Goal: Task Accomplishment & Management: Use online tool/utility

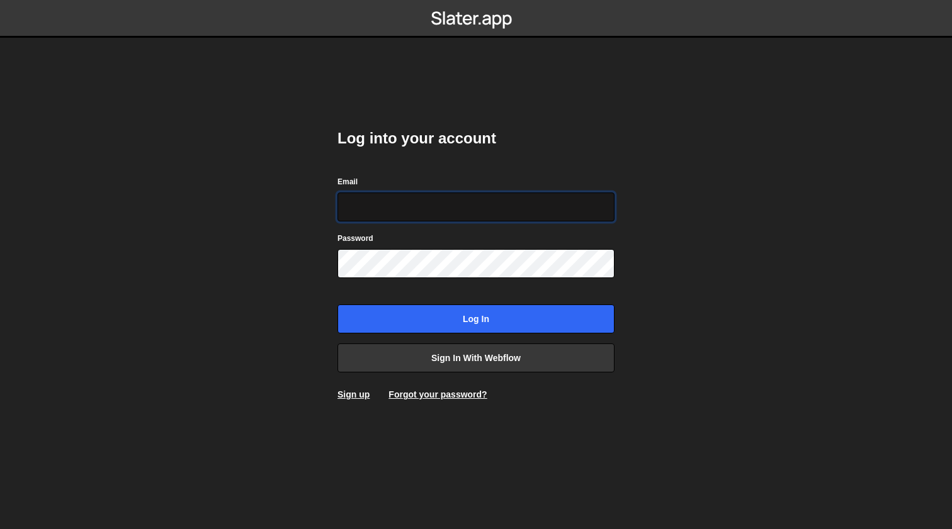
type input "[EMAIL_ADDRESS][DOMAIN_NAME]"
click at [476, 319] on input "Log in" at bounding box center [475, 319] width 277 height 29
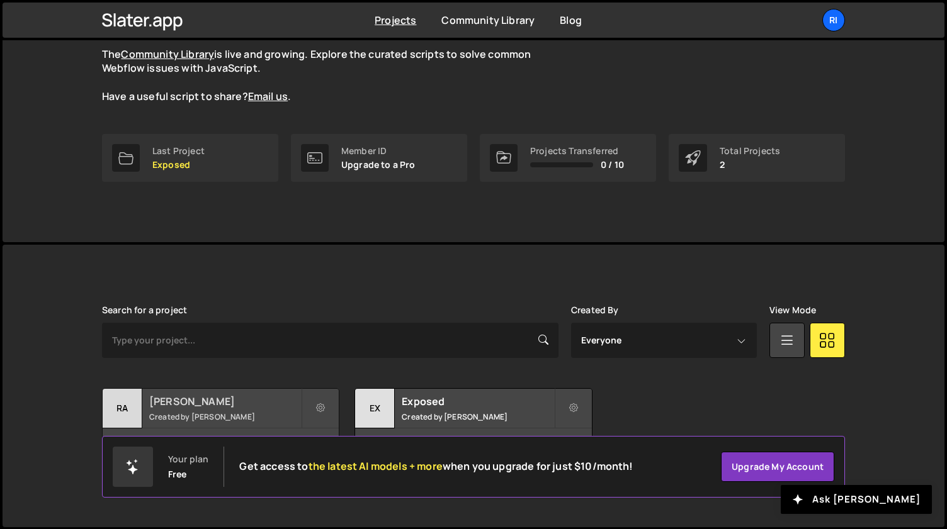
scroll to position [118, 0]
click at [248, 405] on h2 "[PERSON_NAME]" at bounding box center [225, 402] width 152 height 14
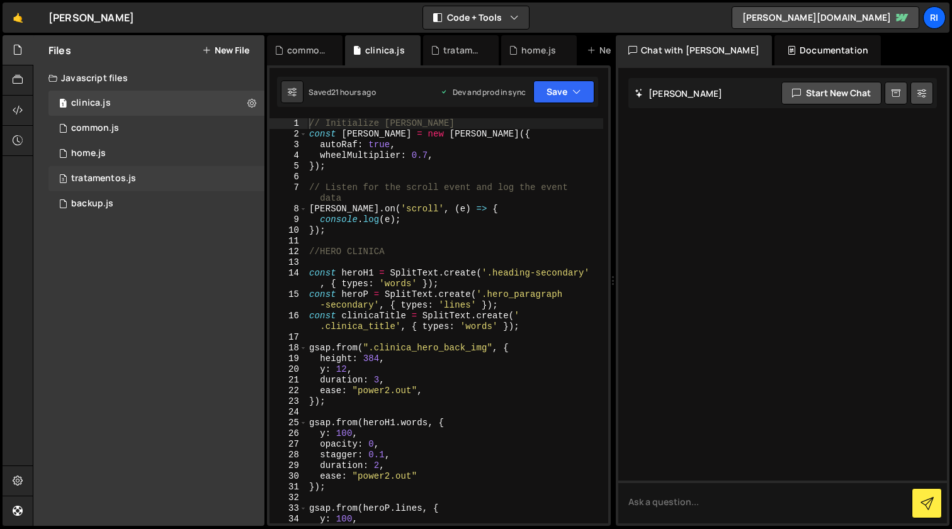
click at [207, 179] on div "3 tratamentos.js 0" at bounding box center [156, 178] width 216 height 25
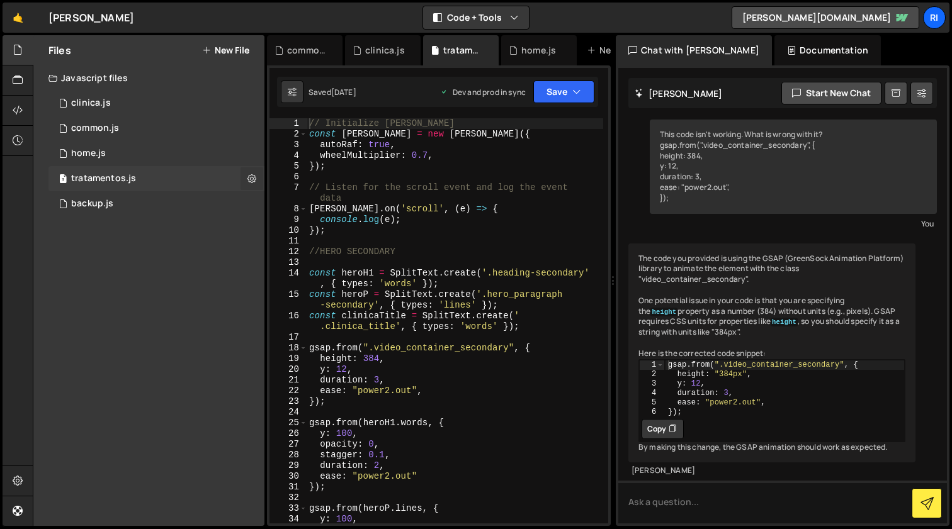
scroll to position [30, 0]
click at [251, 181] on icon at bounding box center [251, 178] width 9 height 12
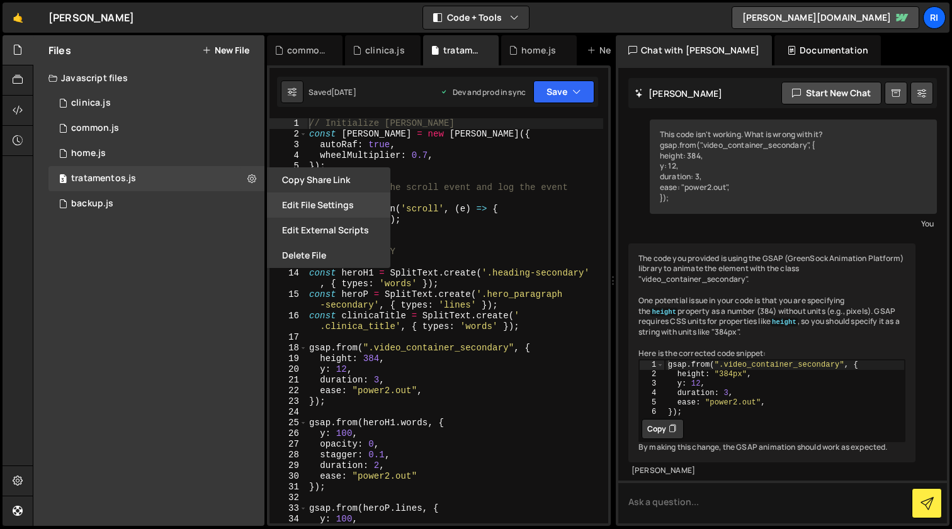
click at [322, 203] on button "Edit File Settings" at bounding box center [328, 205] width 123 height 25
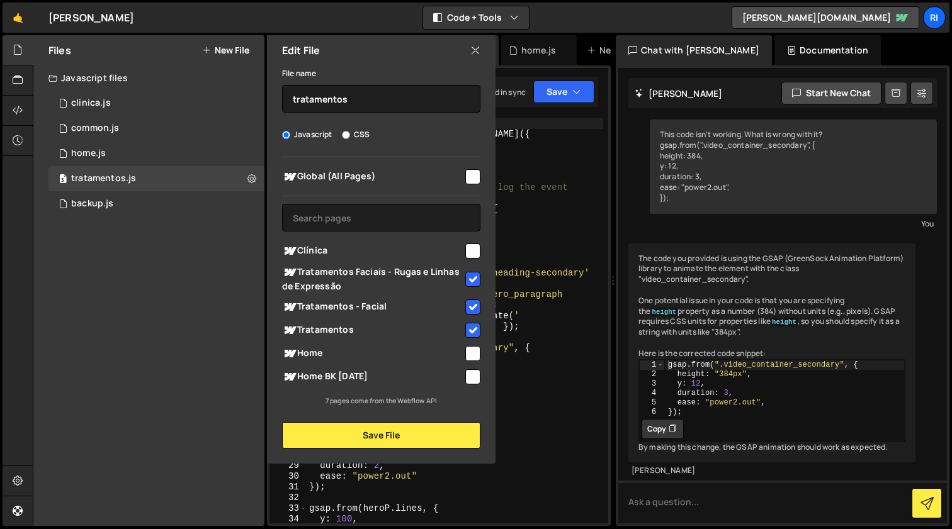
click at [474, 48] on icon at bounding box center [475, 50] width 10 height 14
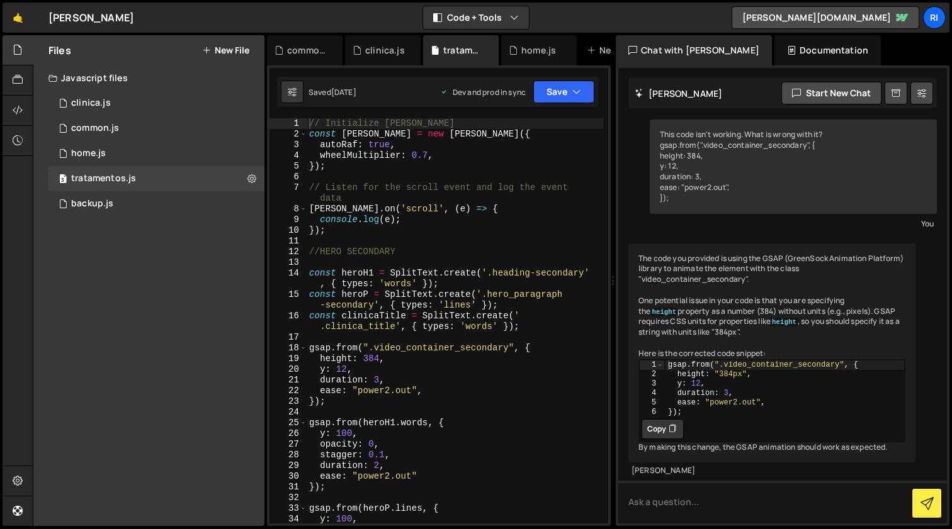
scroll to position [0, 0]
click at [120, 149] on div "1 home.js 0" at bounding box center [156, 153] width 216 height 25
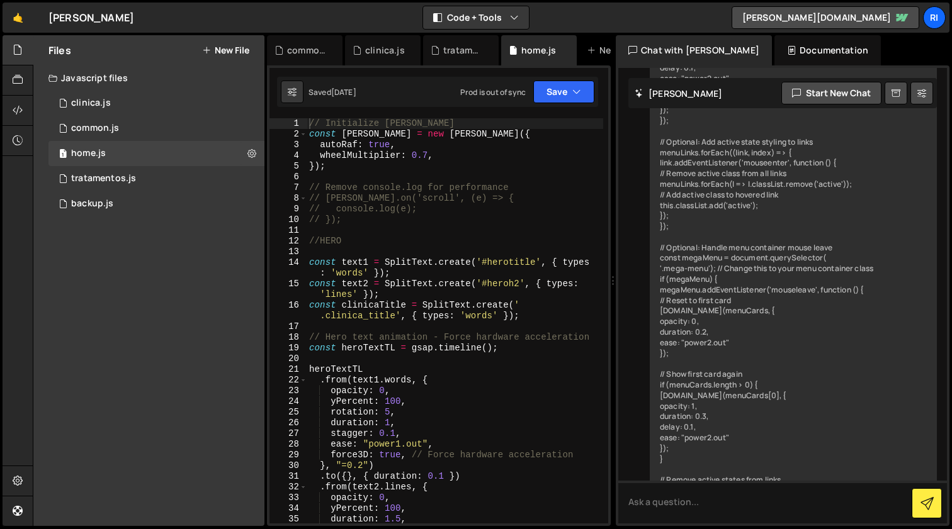
scroll to position [10743, 0]
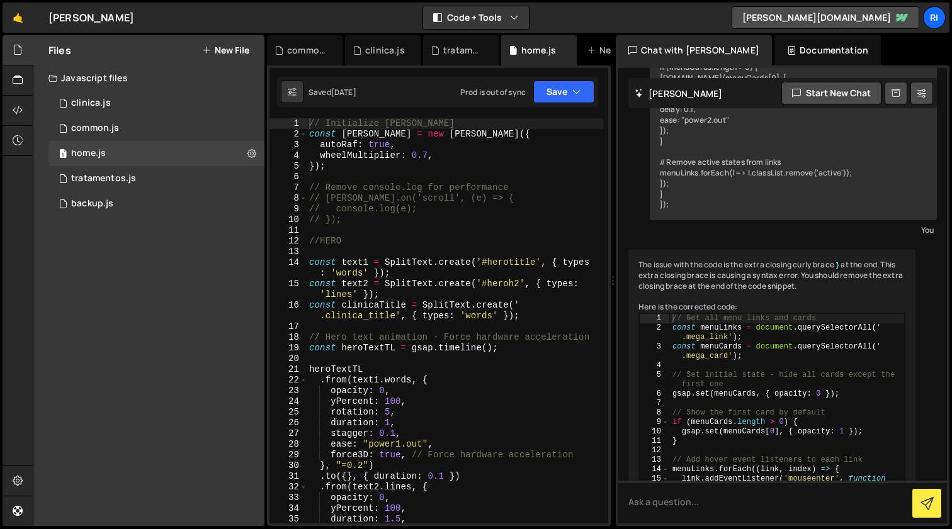
click at [496, 228] on div "// Initialize [PERSON_NAME] const [PERSON_NAME] = new [PERSON_NAME] ({ autoRaf …" at bounding box center [455, 331] width 296 height 427
click at [415, 236] on div "// Initialize [PERSON_NAME] const [PERSON_NAME] = new [PERSON_NAME] ({ autoRaf …" at bounding box center [455, 331] width 296 height 427
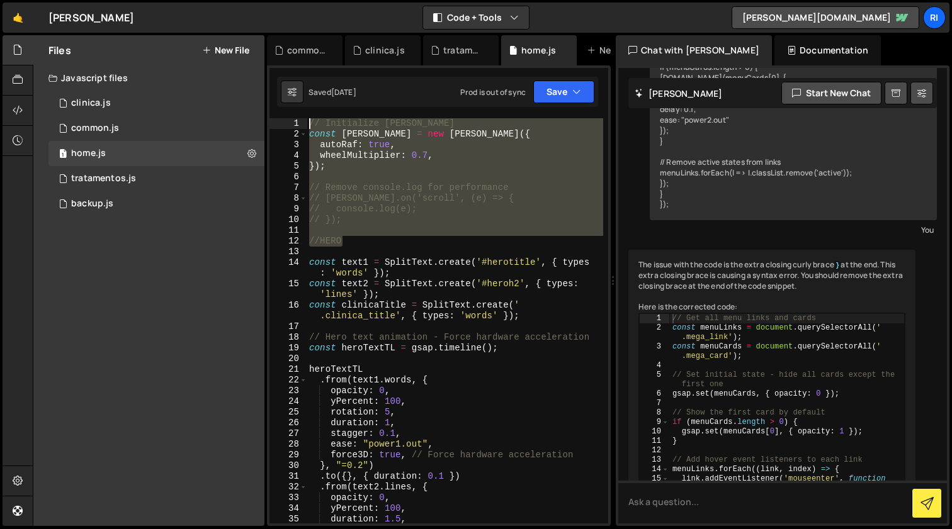
drag, startPoint x: 330, startPoint y: 199, endPoint x: 293, endPoint y: 120, distance: 87.0
click at [293, 120] on div "//HERO 1 2 3 4 5 6 7 8 9 10 11 12 13 14 15 16 17 18 19 20 21 22 23 24 25 26 27 …" at bounding box center [438, 320] width 339 height 405
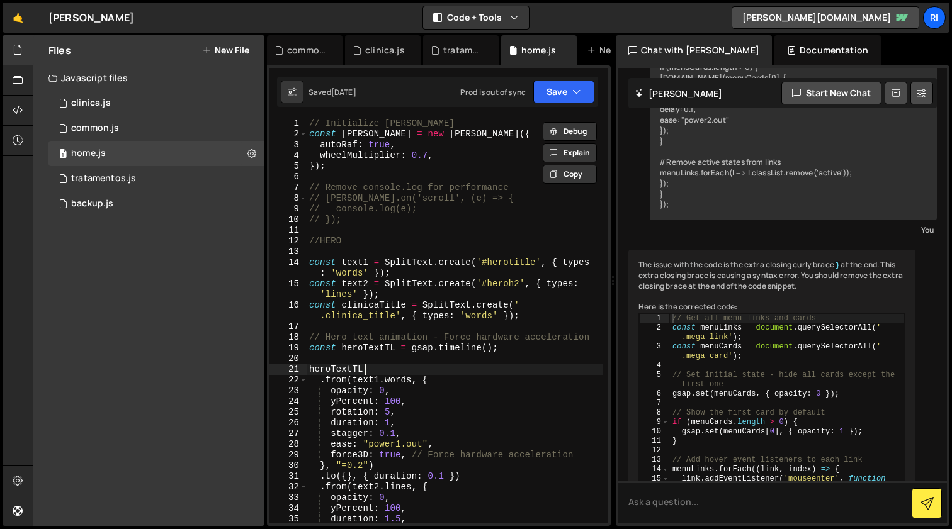
click at [490, 367] on div "// Initialize [PERSON_NAME] const [PERSON_NAME] = new [PERSON_NAME] ({ autoRaf …" at bounding box center [455, 331] width 296 height 427
type textarea "heroTextTL"
click at [106, 171] on div "3 tratamentos.js 0" at bounding box center [156, 178] width 216 height 25
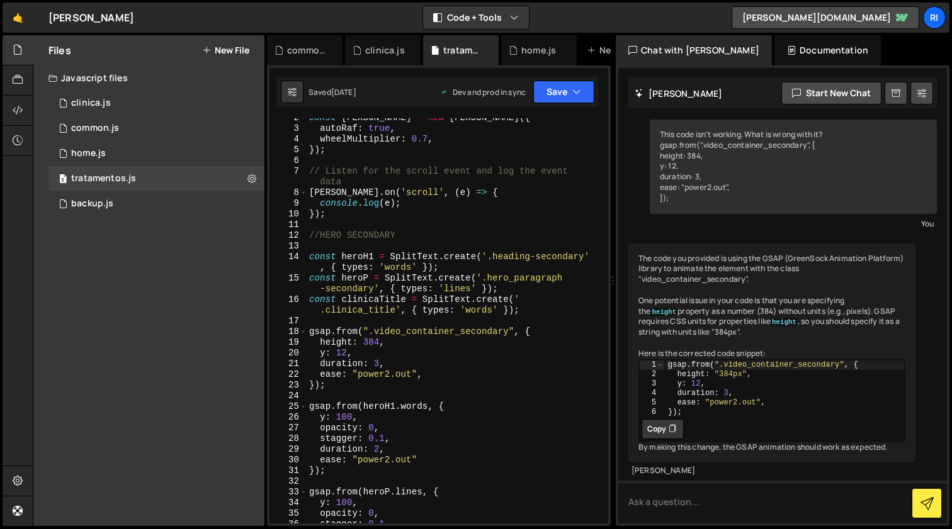
scroll to position [0, 0]
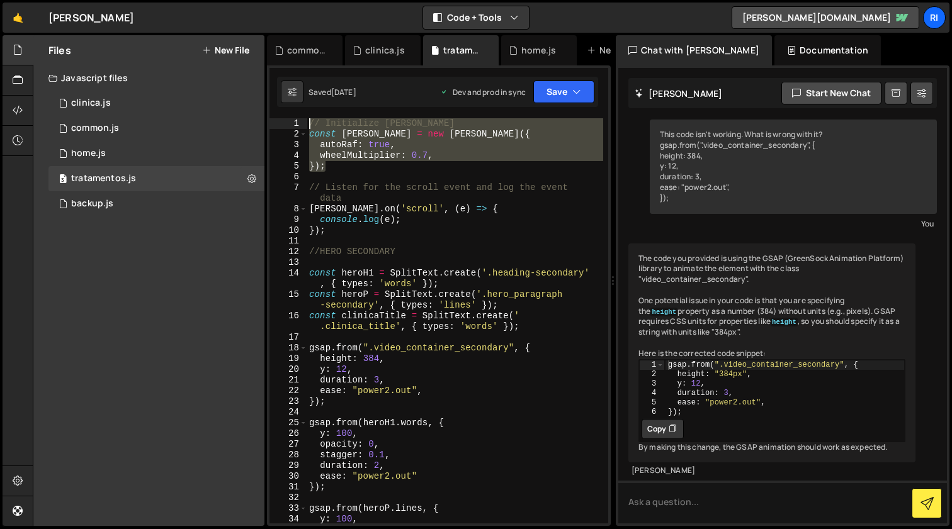
drag, startPoint x: 300, startPoint y: 150, endPoint x: 284, endPoint y: 120, distance: 33.8
click at [284, 120] on div "}); 1 2 3 4 5 6 7 8 9 10 11 12 13 14 15 16 17 18 19 20 21 22 23 24 25 26 27 28 …" at bounding box center [438, 320] width 339 height 405
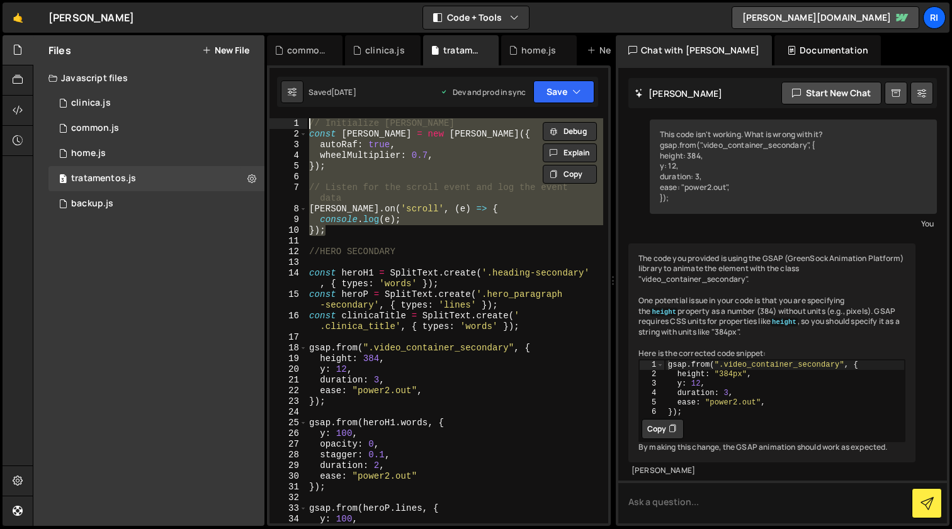
drag, startPoint x: 286, startPoint y: 152, endPoint x: 286, endPoint y: 116, distance: 35.9
click at [286, 116] on div "heroTextTL 1 2 3 4 5 6 7 8 9 10 11 12 13 14 15 16 17 18 19 20 21 22 23 24 25 26…" at bounding box center [439, 295] width 344 height 461
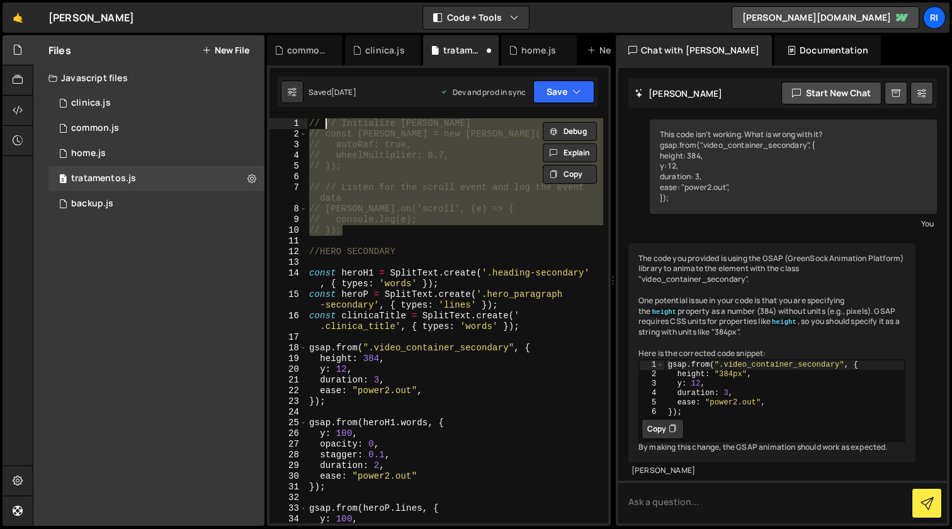
click at [459, 249] on div "// // Initialize [PERSON_NAME] // const [PERSON_NAME] = new [PERSON_NAME]({ // …" at bounding box center [455, 331] width 296 height 427
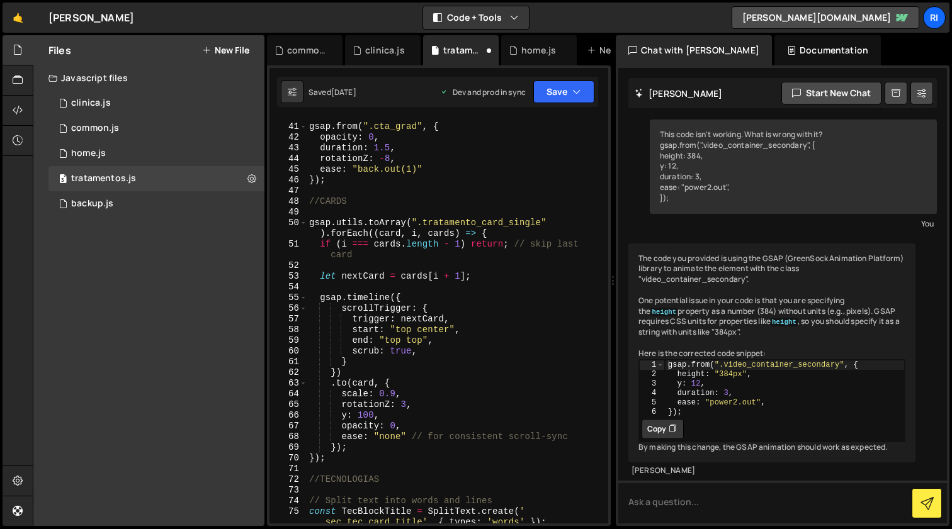
scroll to position [486, 0]
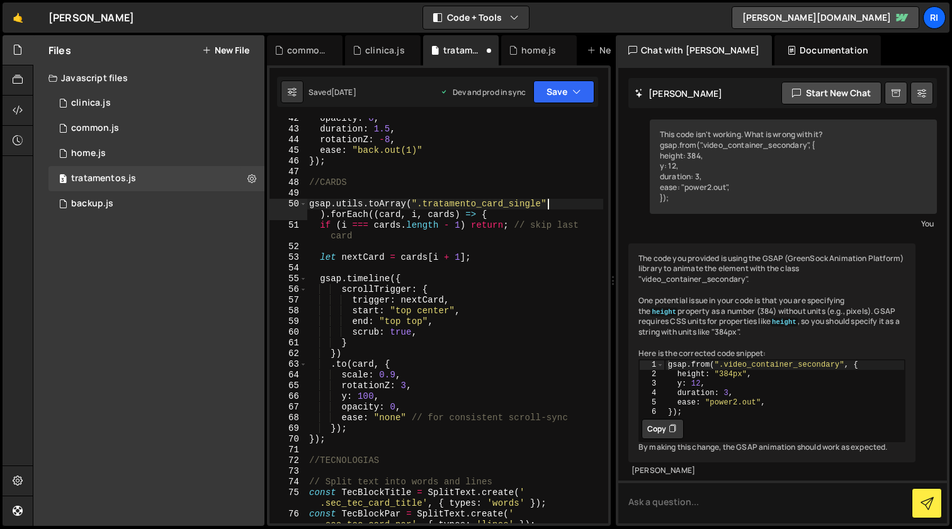
click at [549, 202] on div "opacity : 0 , duration : 1.5 , rotationZ : - 8 , ease : "back.out(1)" }) ; //CA…" at bounding box center [455, 331] width 296 height 437
paste textarea "tratamento_individual_card_single"
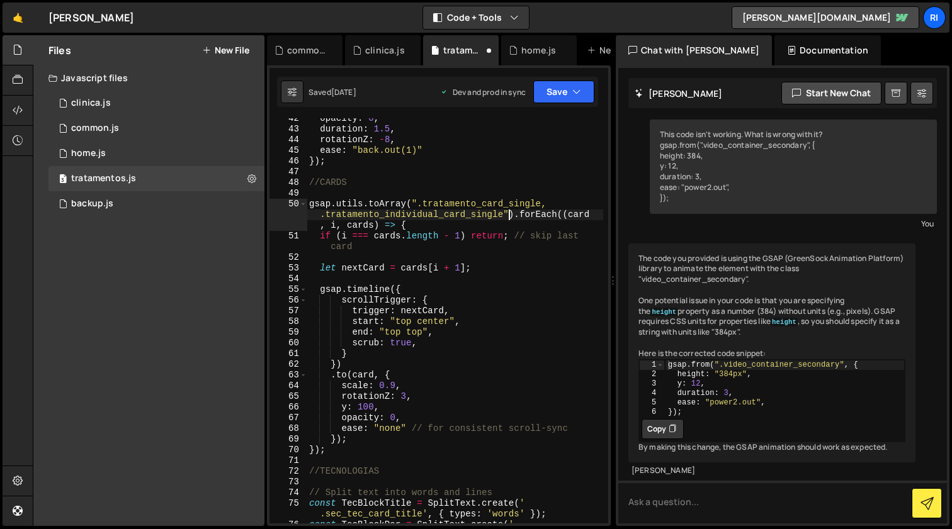
click at [521, 290] on div "opacity : 0 , duration : 1.5 , rotationZ : - 8 , ease : "back.out(1)" }) ; //CA…" at bounding box center [455, 331] width 296 height 437
type textarea "gsap.timeline({"
click at [557, 93] on button "Save" at bounding box center [563, 92] width 61 height 23
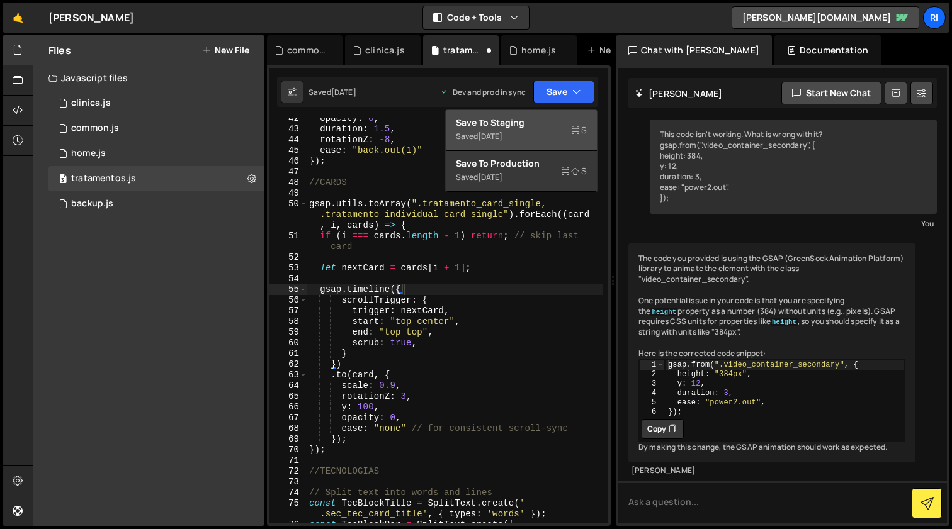
click at [531, 123] on div "Save to Staging S" at bounding box center [521, 122] width 131 height 13
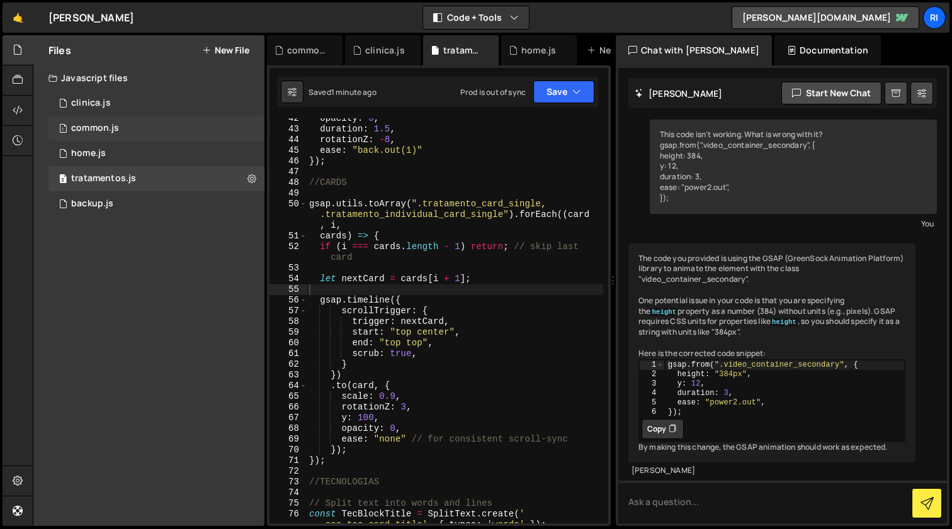
click at [103, 132] on div "common.js" at bounding box center [95, 128] width 48 height 11
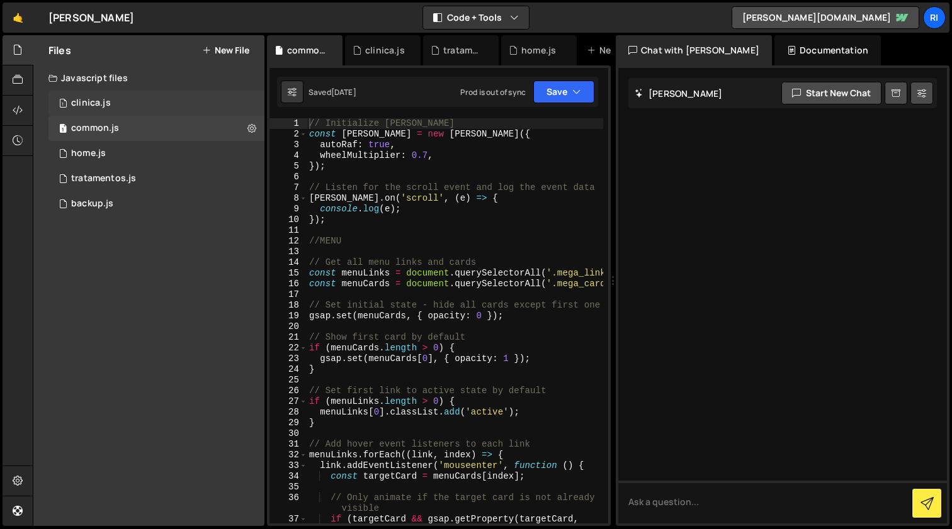
scroll to position [0, 0]
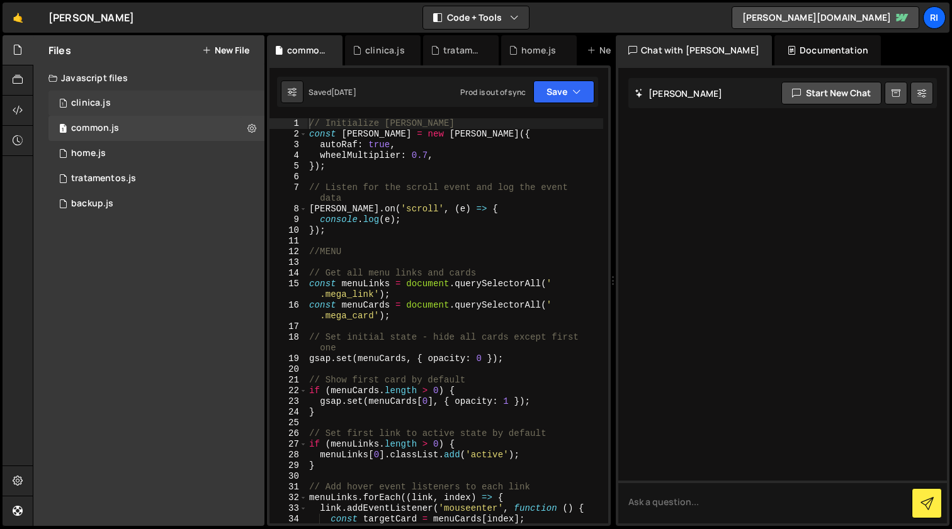
click at [101, 104] on div "clinica.js" at bounding box center [91, 103] width 40 height 11
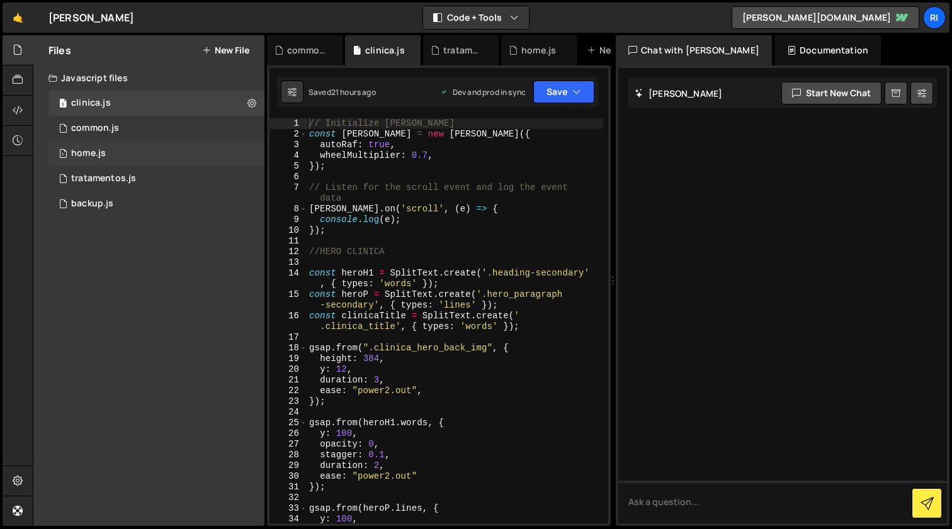
click at [95, 150] on div "home.js" at bounding box center [88, 153] width 35 height 11
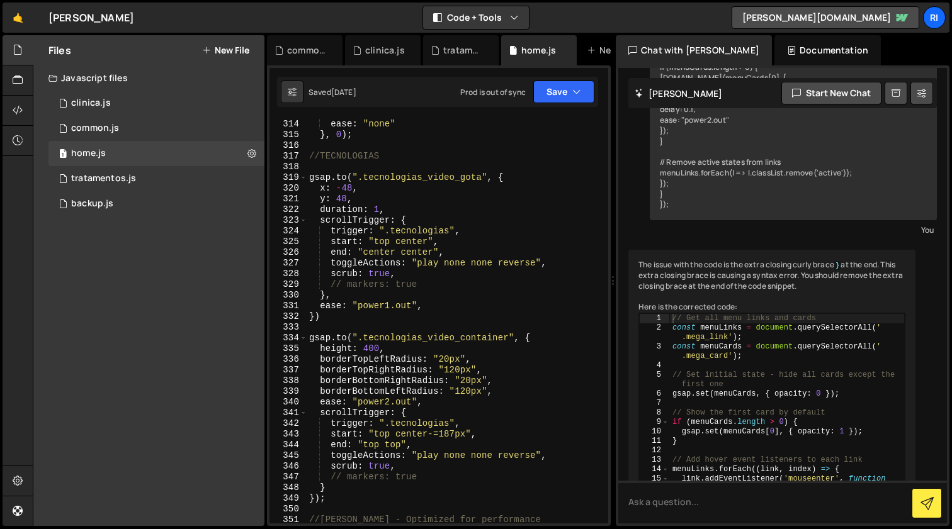
scroll to position [3530, 0]
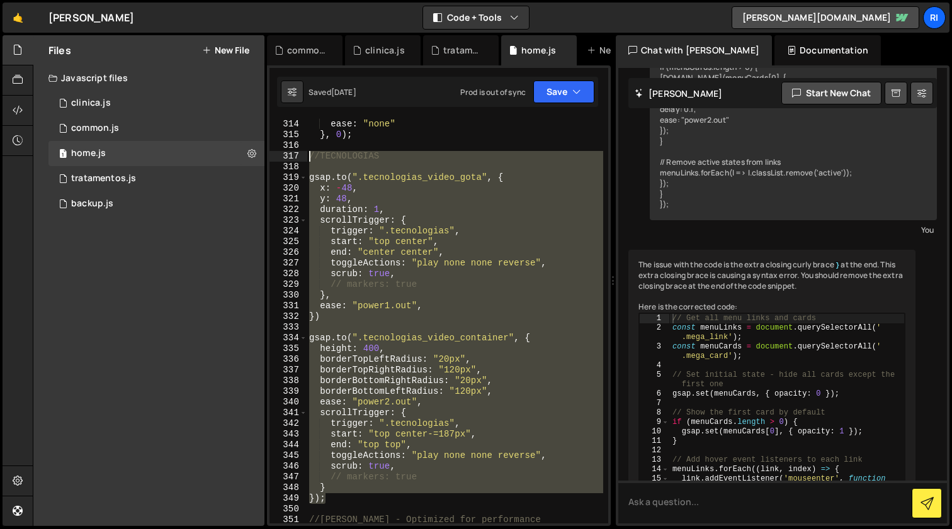
drag, startPoint x: 328, startPoint y: 485, endPoint x: 291, endPoint y: 155, distance: 331.3
click at [291, 155] on div "}); 313 314 315 316 317 318 319 320 321 322 323 324 325 326 327 328 329 330 331…" at bounding box center [438, 320] width 339 height 405
type textarea "//TECNOLOGIAS"
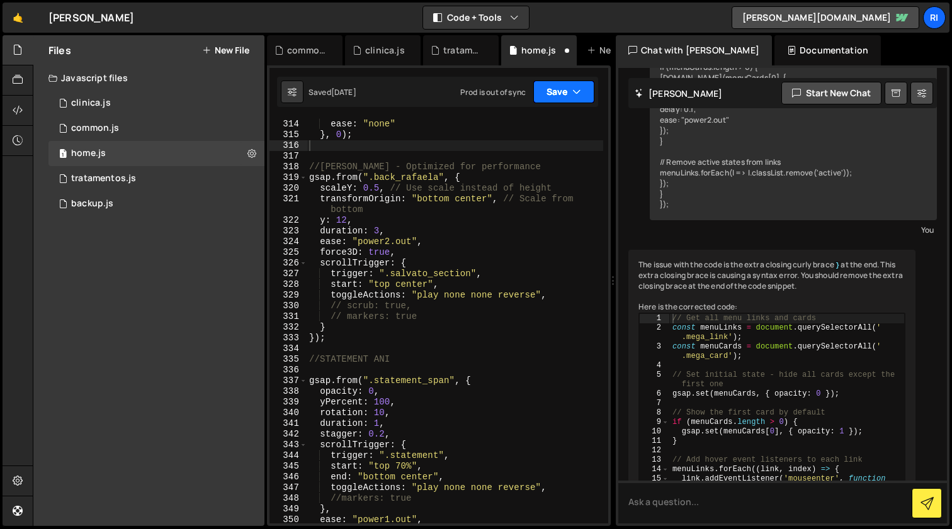
click at [561, 91] on button "Save" at bounding box center [563, 92] width 61 height 23
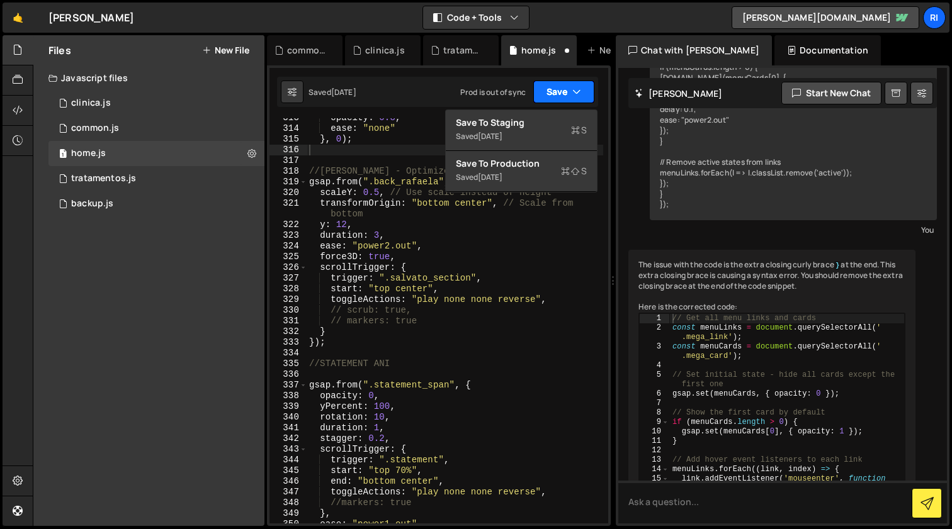
scroll to position [3525, 0]
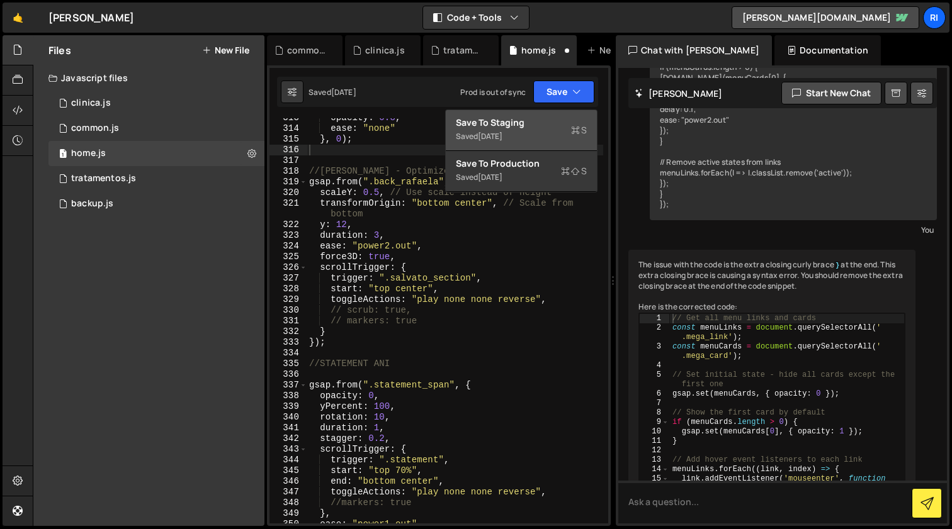
click at [505, 130] on div "Saved [DATE]" at bounding box center [521, 136] width 131 height 15
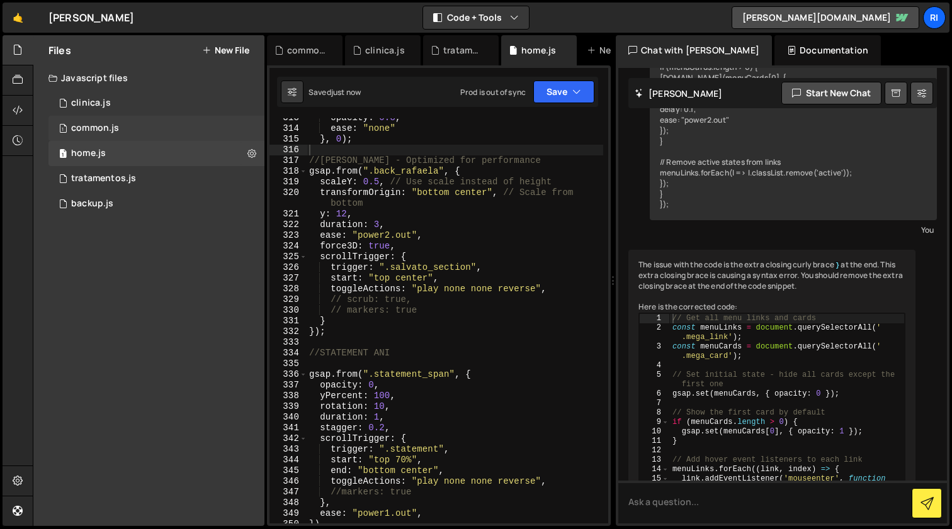
click at [113, 129] on div "common.js" at bounding box center [95, 128] width 48 height 11
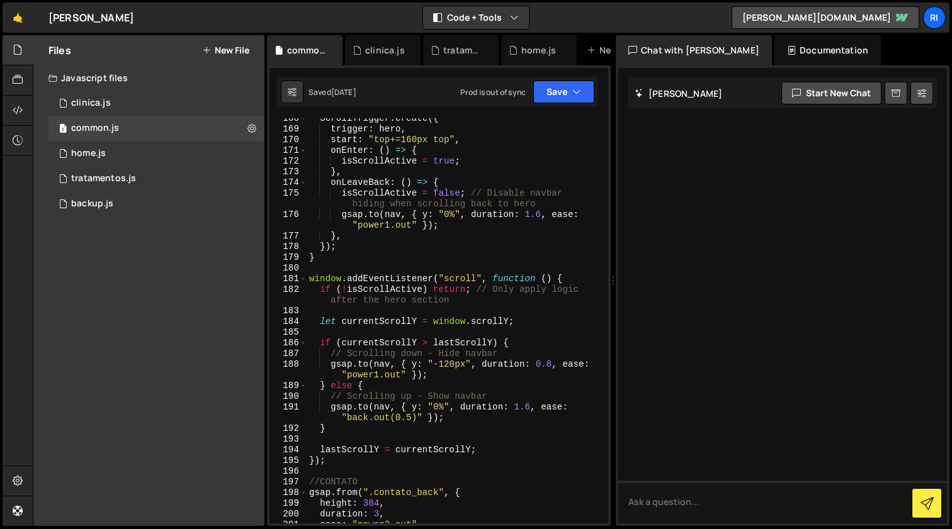
scroll to position [2153, 0]
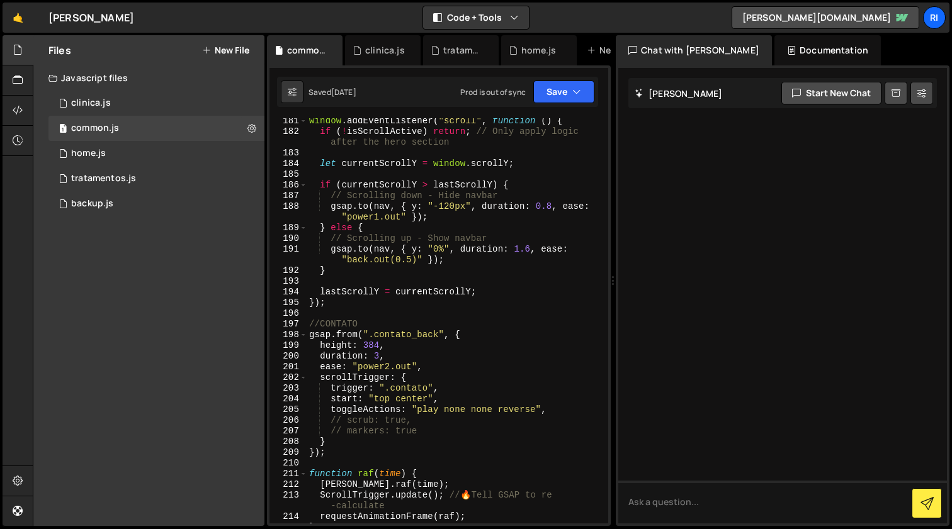
type textarea "});"
click at [360, 308] on div "window . addEventListener ( "scroll" , function ( ) { if ( ! isScrollActive ) r…" at bounding box center [455, 329] width 296 height 427
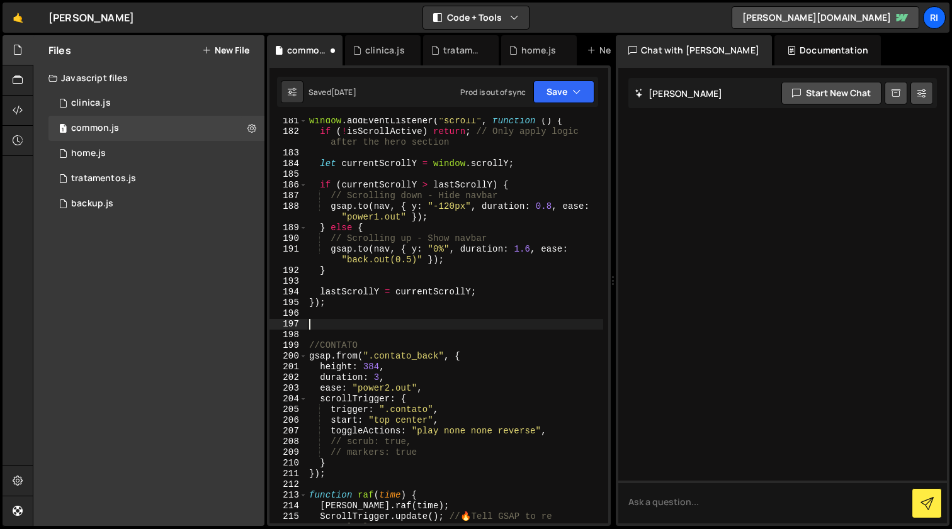
paste textarea "});"
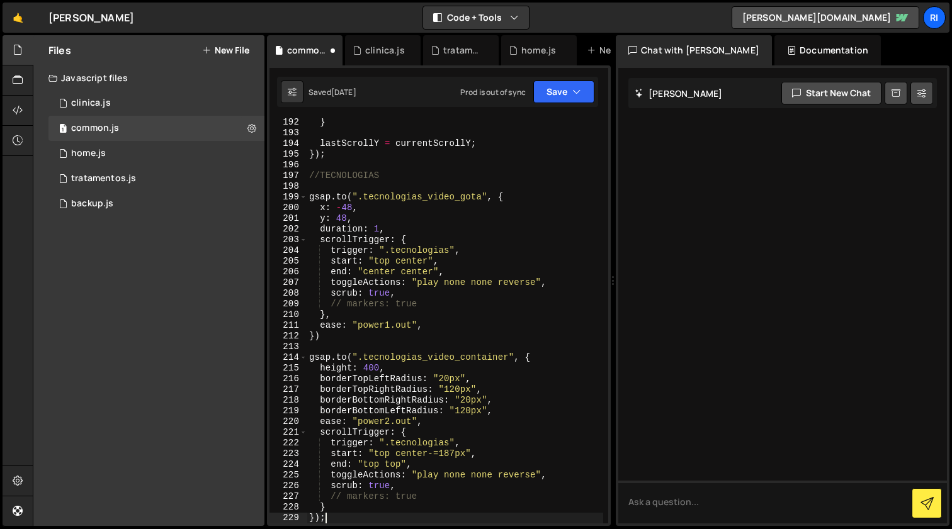
scroll to position [2302, 0]
click at [580, 94] on icon "button" at bounding box center [576, 92] width 9 height 13
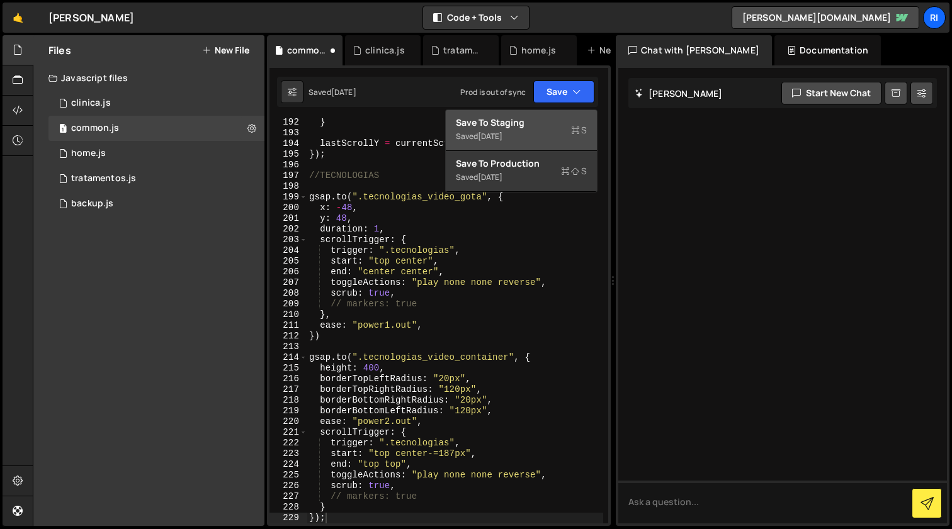
click at [521, 128] on div "Save to Staging S" at bounding box center [521, 122] width 131 height 13
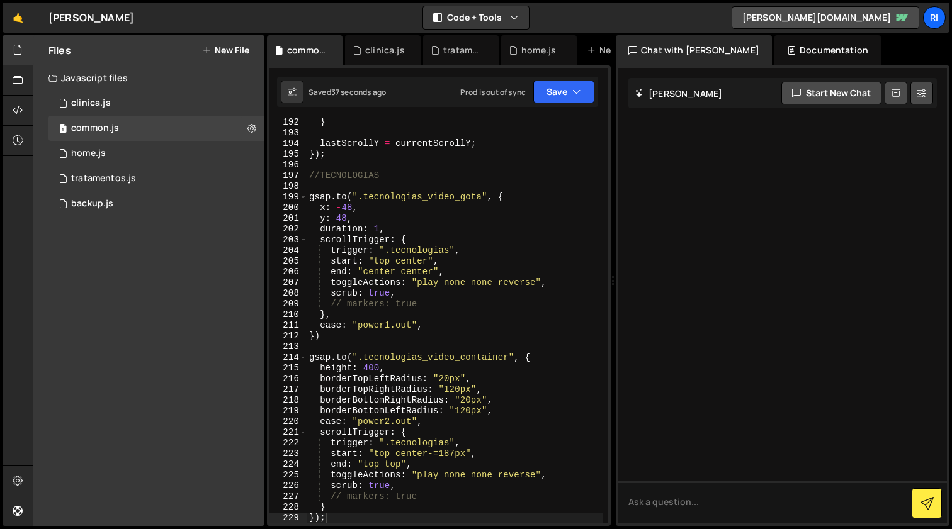
click at [513, 322] on div "} lastScrollY = currentScrollY ; }) ; //TECNOLOGIAS gsap . to ( ".tecnologias_v…" at bounding box center [455, 330] width 296 height 427
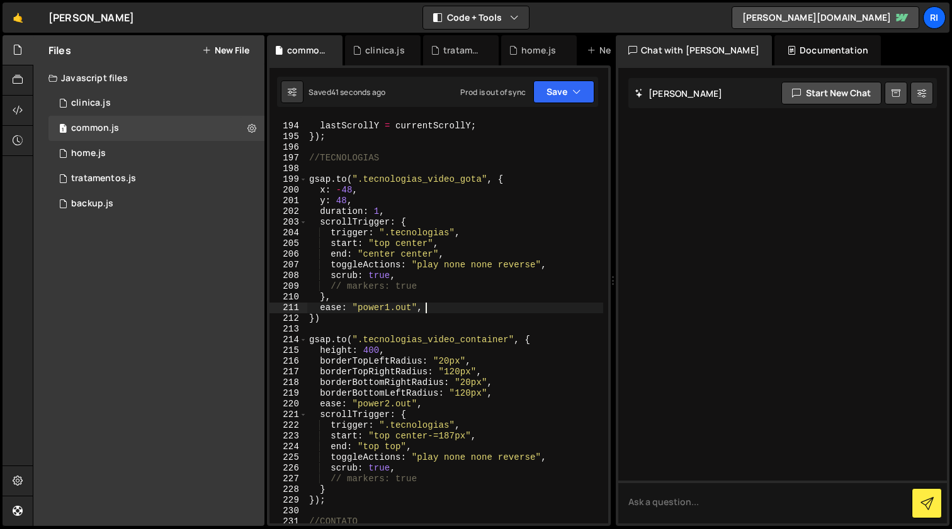
scroll to position [0, 0]
click at [364, 321] on div "lastScrollY = currentScrollY ; }) ; //TECNOLOGIAS gsap . to ( ".tecnologias_vid…" at bounding box center [455, 323] width 296 height 427
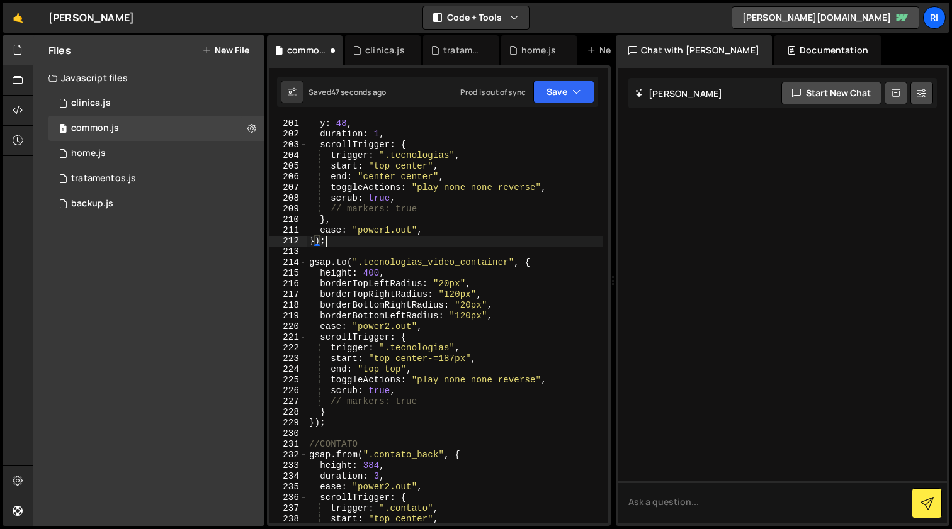
scroll to position [0, 1]
type textarea "});"
click at [562, 89] on button "Save" at bounding box center [563, 92] width 61 height 23
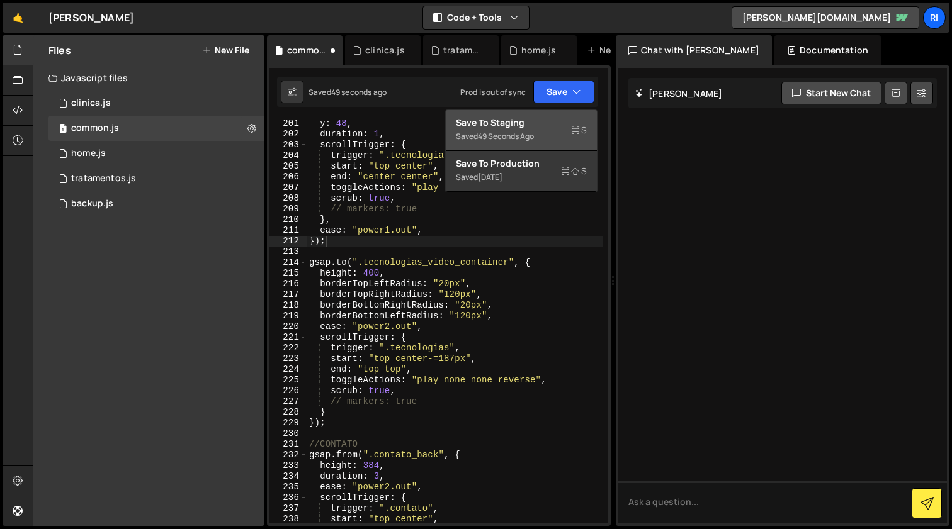
click at [542, 130] on button "Save to Staging S Saved 49 seconds ago" at bounding box center [521, 130] width 151 height 41
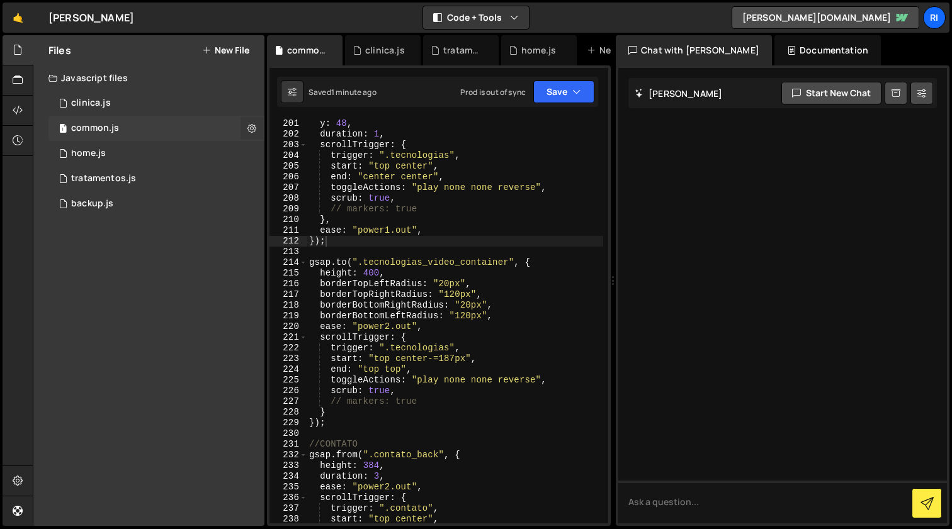
click at [253, 128] on icon at bounding box center [251, 128] width 9 height 12
type input "common"
radio input "true"
checkbox input "true"
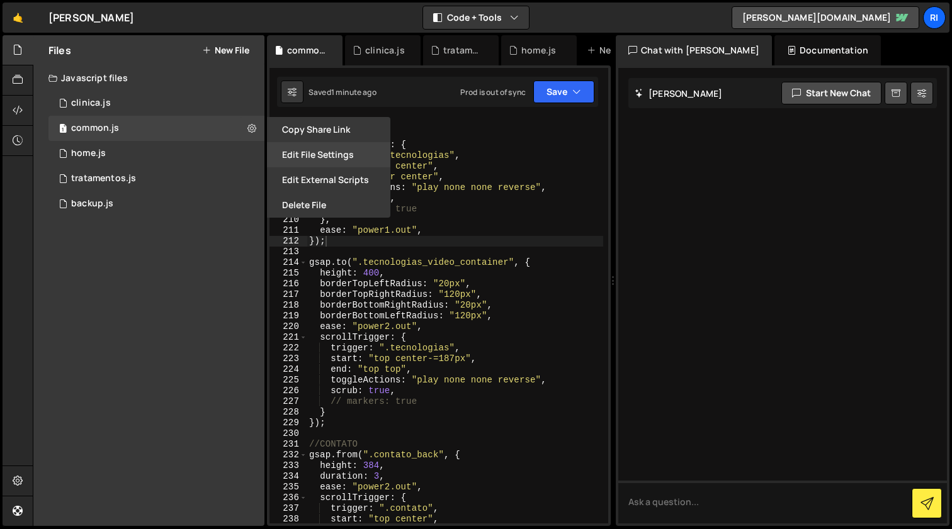
click at [317, 150] on button "Edit File Settings" at bounding box center [328, 154] width 123 height 25
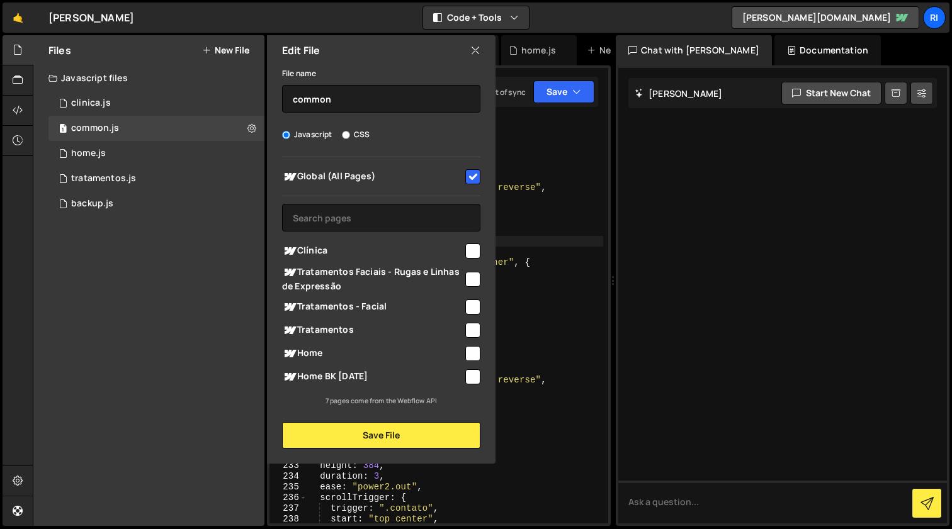
scroll to position [0, 0]
click at [478, 51] on icon at bounding box center [475, 50] width 10 height 14
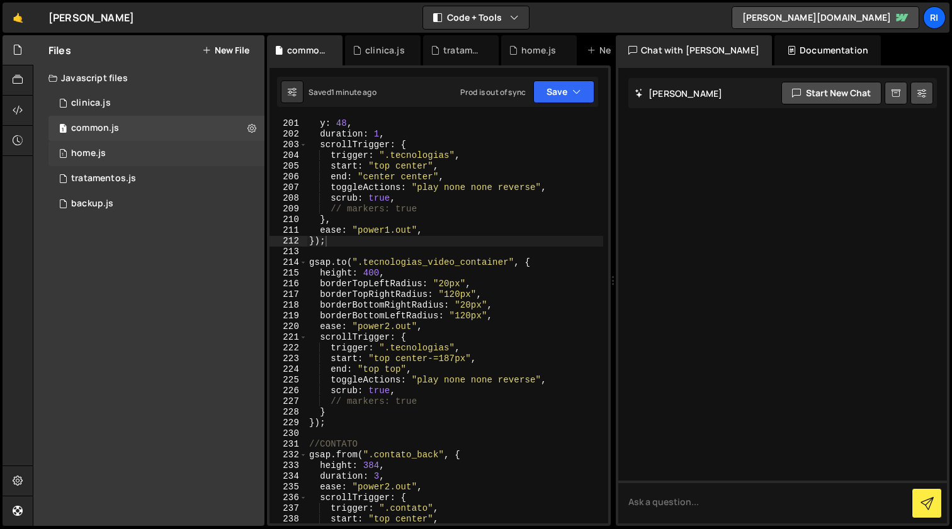
click at [129, 152] on div "1 home.js 0" at bounding box center [156, 153] width 216 height 25
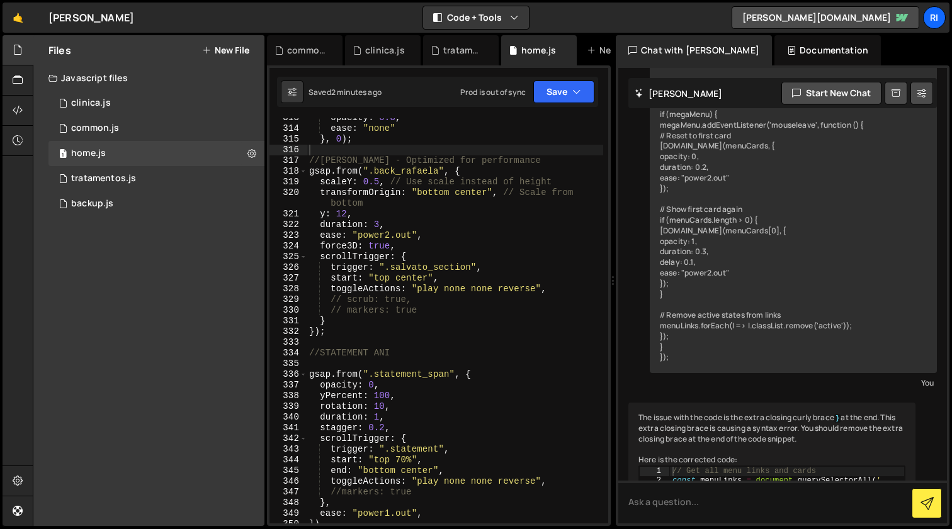
scroll to position [10743, 0]
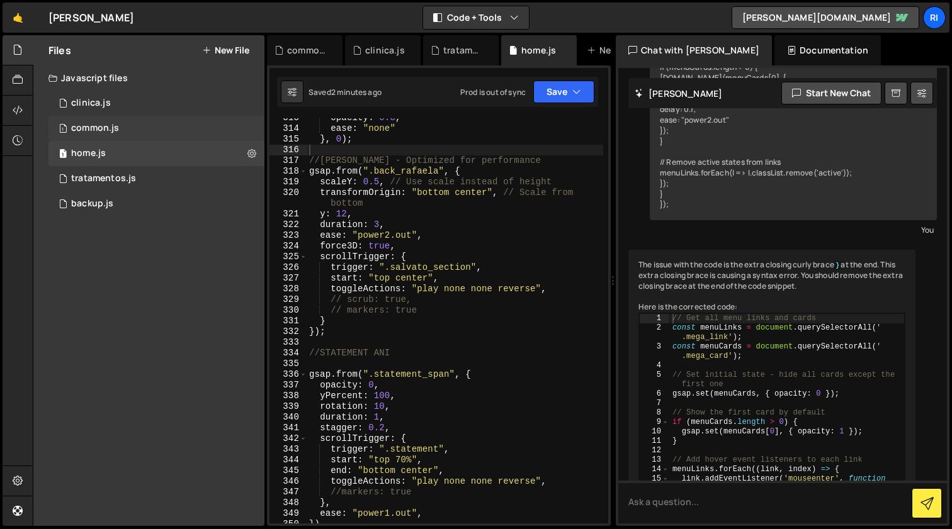
click at [105, 130] on div "common.js" at bounding box center [95, 128] width 48 height 11
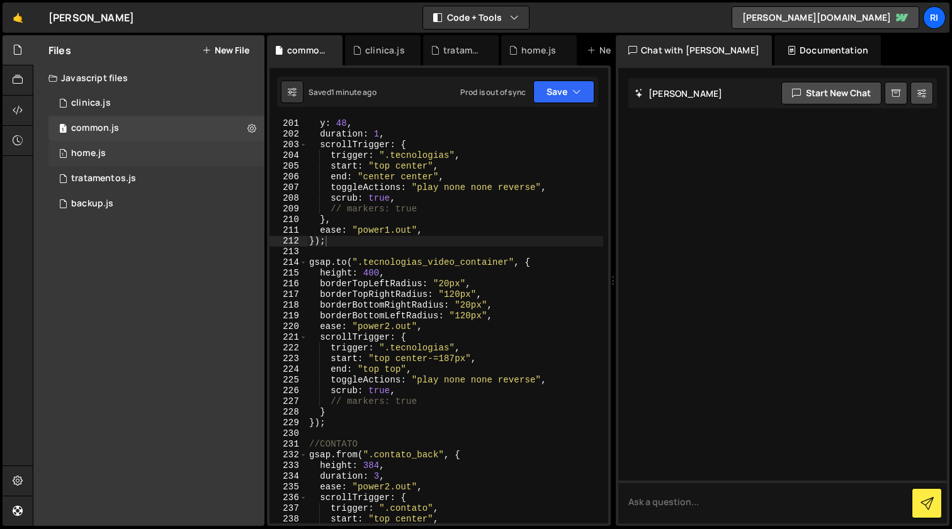
scroll to position [0, 0]
click at [130, 157] on div "1 home.js 0" at bounding box center [156, 153] width 216 height 25
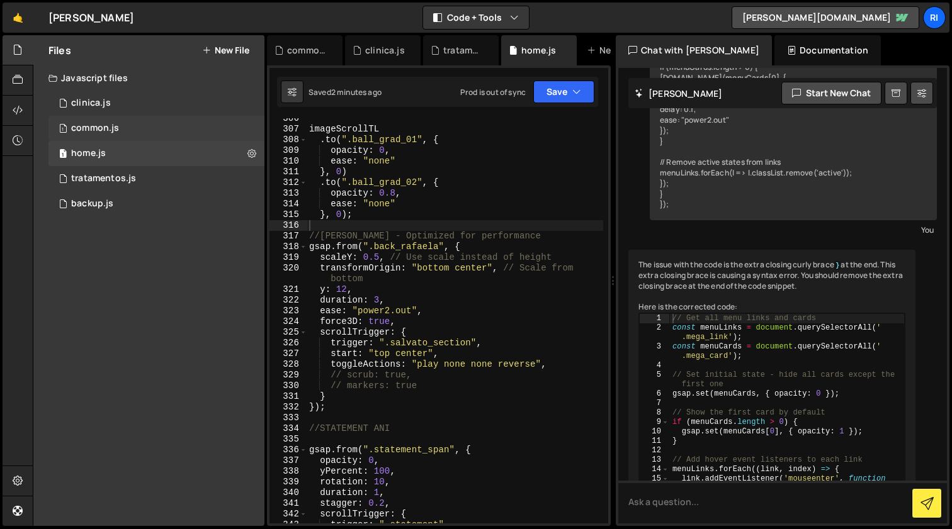
click at [114, 127] on div "common.js" at bounding box center [95, 128] width 48 height 11
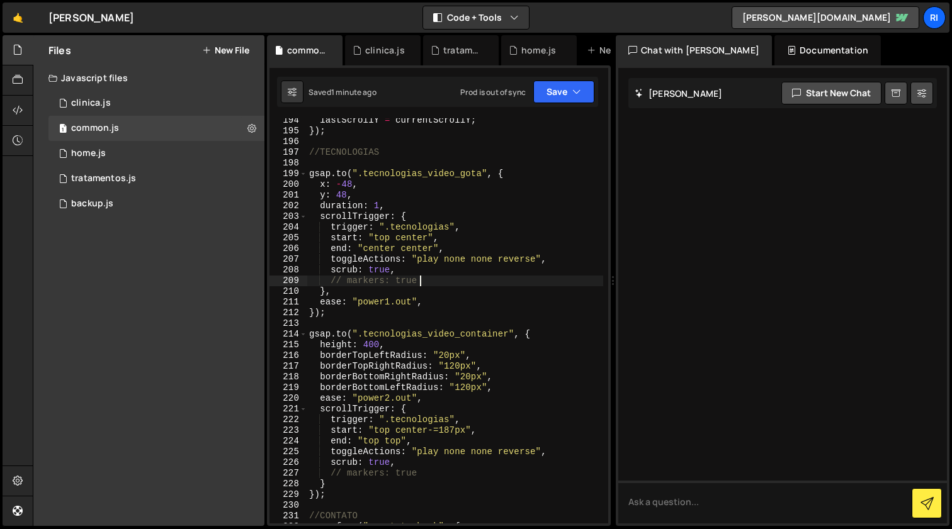
click at [522, 281] on div "lastScrollY = currentScrollY ; }) ; //TECNOLOGIAS gsap . to ( ".tecnologias_vid…" at bounding box center [455, 328] width 296 height 427
click at [512, 293] on div "lastScrollY = currentScrollY ; }) ; //TECNOLOGIAS gsap . to ( ".tecnologias_vid…" at bounding box center [455, 328] width 296 height 427
click at [539, 216] on div "lastScrollY = currentScrollY ; }) ; //TECNOLOGIAS gsap . to ( ".tecnologias_vid…" at bounding box center [455, 328] width 296 height 427
click at [534, 229] on div "lastScrollY = currentScrollY ; }) ; //TECNOLOGIAS gsap . to ( ".tecnologias_vid…" at bounding box center [455, 328] width 296 height 427
click at [530, 269] on div "lastScrollY = currentScrollY ; }) ; //TECNOLOGIAS gsap . to ( ".tecnologias_vid…" at bounding box center [455, 328] width 296 height 427
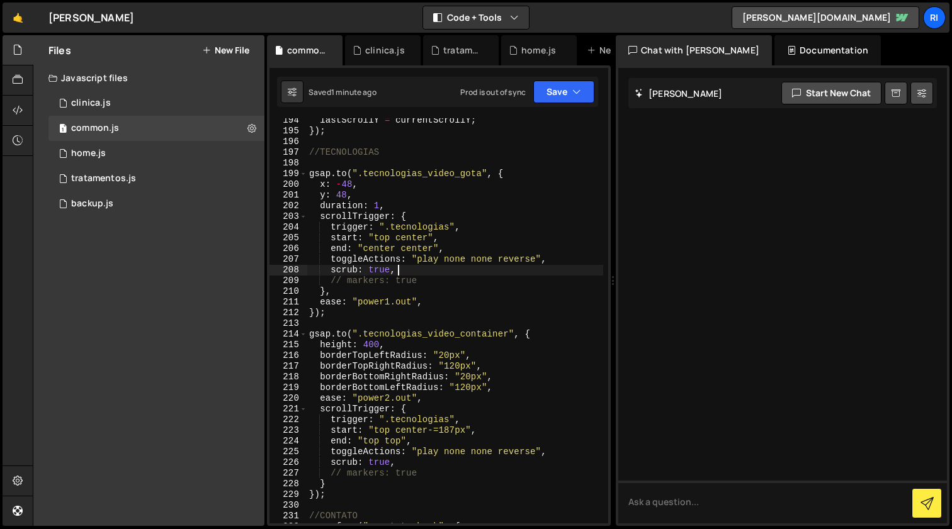
click at [519, 299] on div "lastScrollY = currentScrollY ; }) ; //TECNOLOGIAS gsap . to ( ".tecnologias_vid…" at bounding box center [455, 328] width 296 height 427
click at [571, 92] on button "Save" at bounding box center [563, 92] width 61 height 23
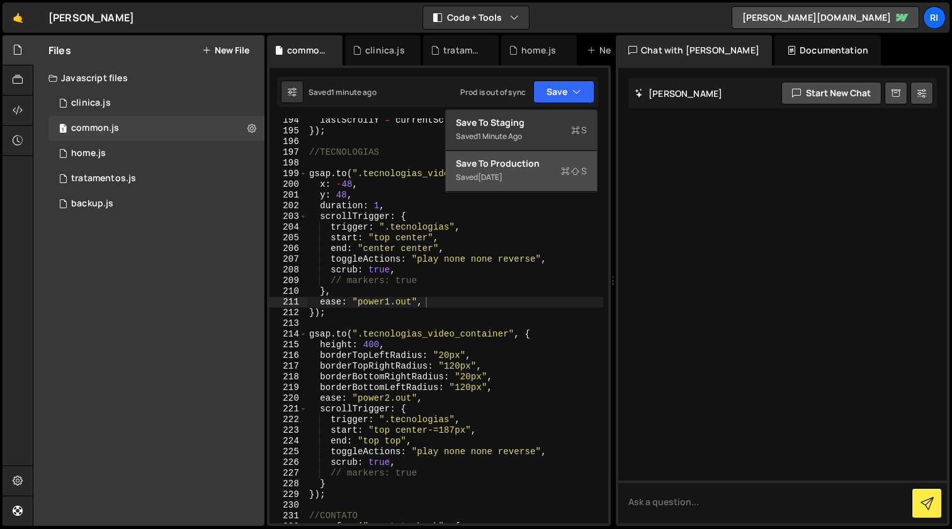
click at [548, 178] on button "Save to Production S Saved [DATE]" at bounding box center [521, 171] width 151 height 41
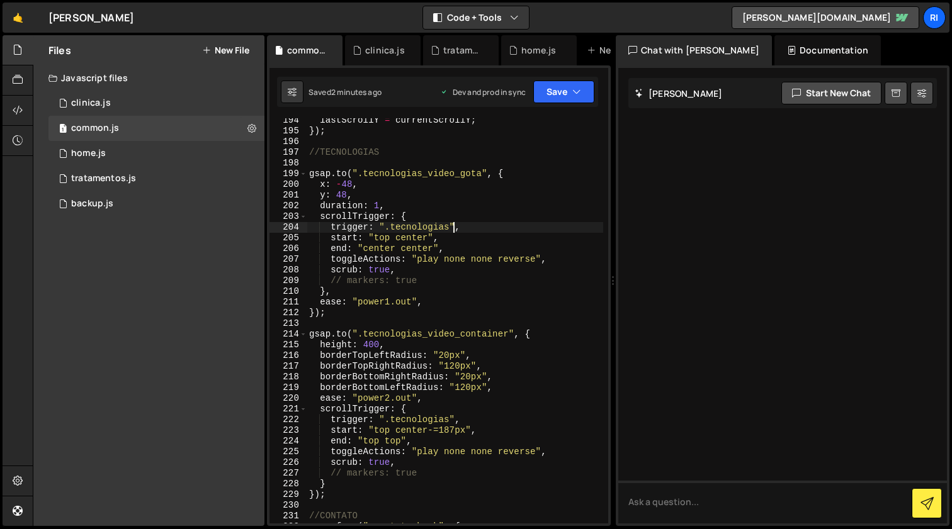
click at [453, 228] on div "lastScrollY = currentScrollY ; }) ; //TECNOLOGIAS gsap . to ( ".tecnologias_vid…" at bounding box center [455, 328] width 296 height 427
click at [558, 94] on button "Save" at bounding box center [563, 92] width 61 height 23
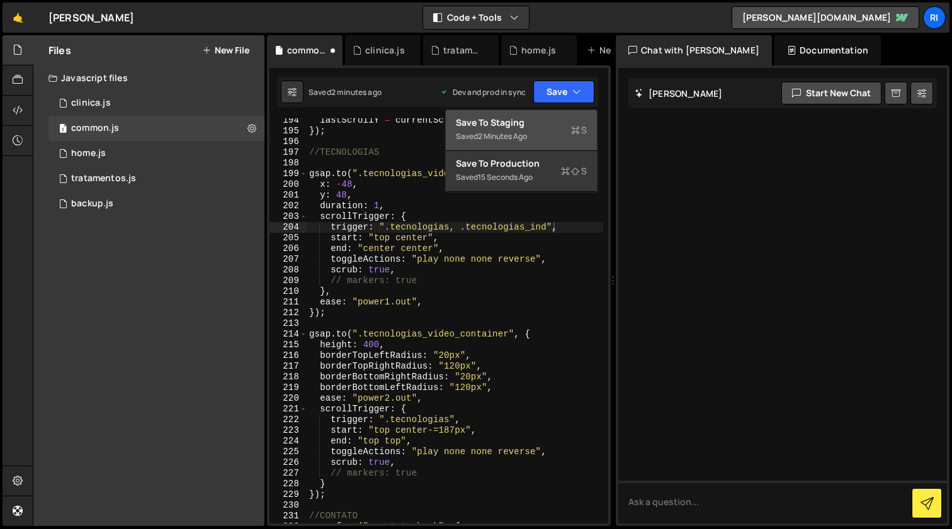
click at [541, 120] on div "Save to Staging S" at bounding box center [521, 122] width 131 height 13
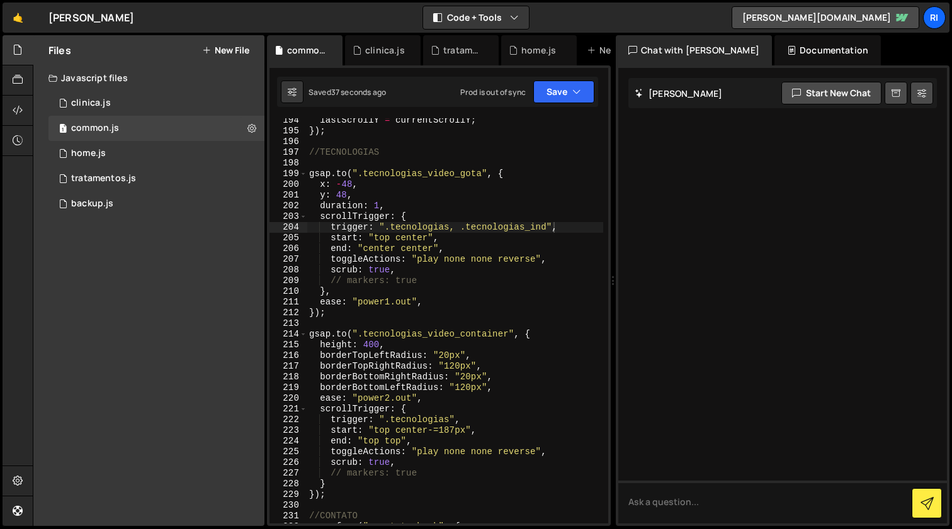
click at [544, 225] on div "lastScrollY = currentScrollY ; }) ; //TECNOLOGIAS gsap . to ( ".tecnologias_vid…" at bounding box center [455, 328] width 296 height 427
drag, startPoint x: 553, startPoint y: 227, endPoint x: 455, endPoint y: 228, distance: 97.6
click at [455, 228] on div "lastScrollY = currentScrollY ; }) ; //TECNOLOGIAS gsap . to ( ".tecnologias_vid…" at bounding box center [455, 328] width 296 height 427
click at [454, 420] on div "lastScrollY = currentScrollY ; }) ; //TECNOLOGIAS gsap . to ( ".tecnologias_vid…" at bounding box center [455, 328] width 296 height 427
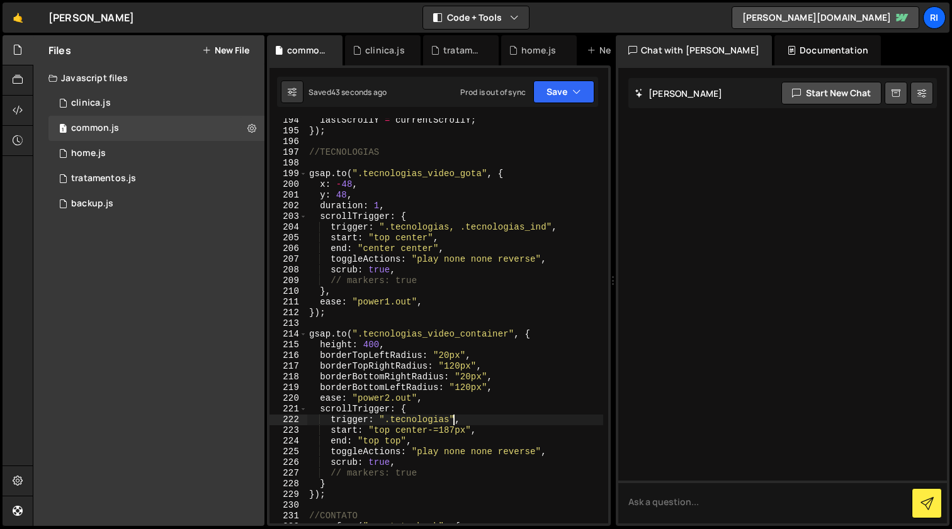
paste textarea ", .tecnologias_ind"
type textarea "trigger: ".tecnologias, .tecnologias_ind","
click at [465, 419] on div "lastScrollY = currentScrollY ; }) ; //TECNOLOGIAS gsap . to ( ".tecnologias_vid…" at bounding box center [455, 328] width 296 height 427
click at [548, 91] on button "Save" at bounding box center [563, 92] width 61 height 23
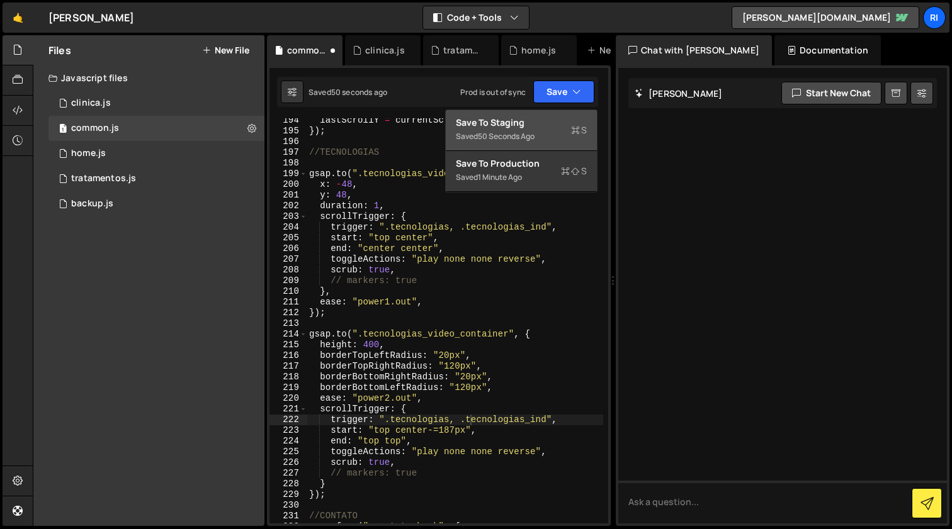
click at [510, 130] on div "Saved 50 seconds ago" at bounding box center [521, 136] width 131 height 15
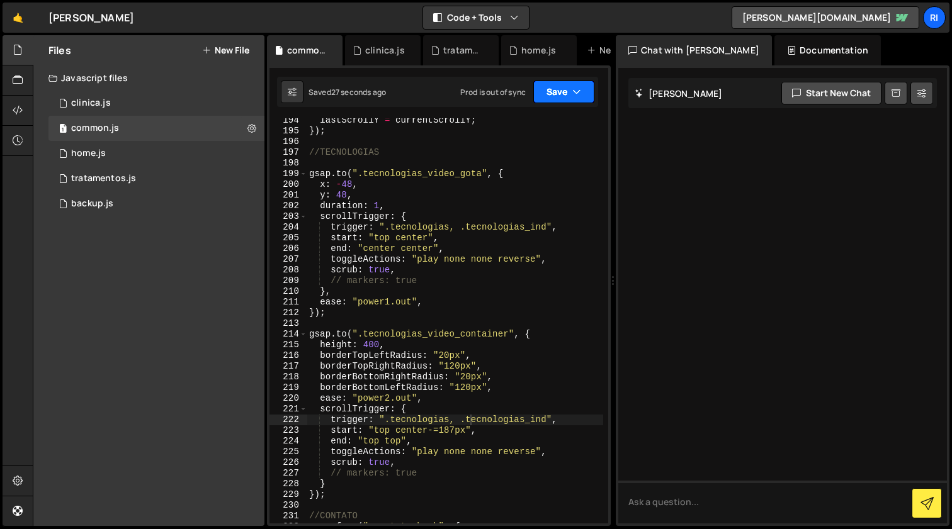
click at [553, 99] on button "Save" at bounding box center [563, 92] width 61 height 23
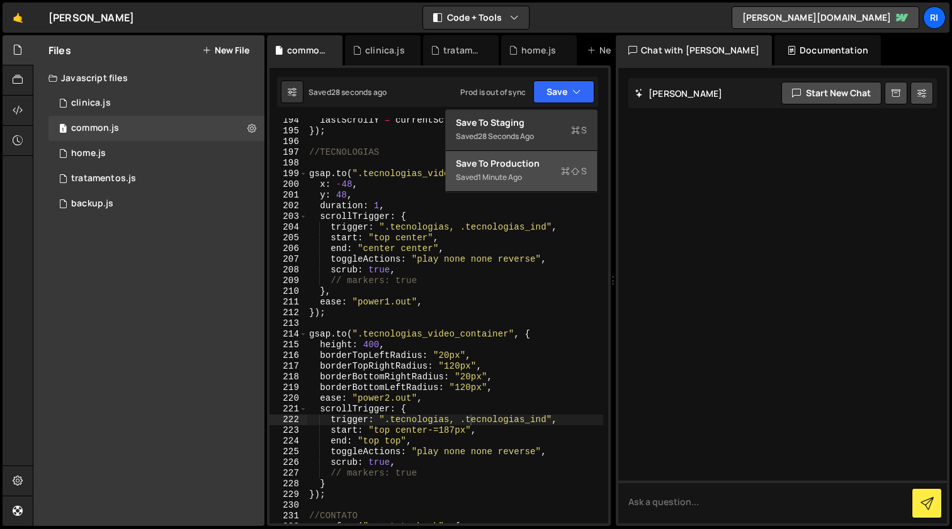
click at [534, 167] on div "Save to Production S" at bounding box center [521, 163] width 131 height 13
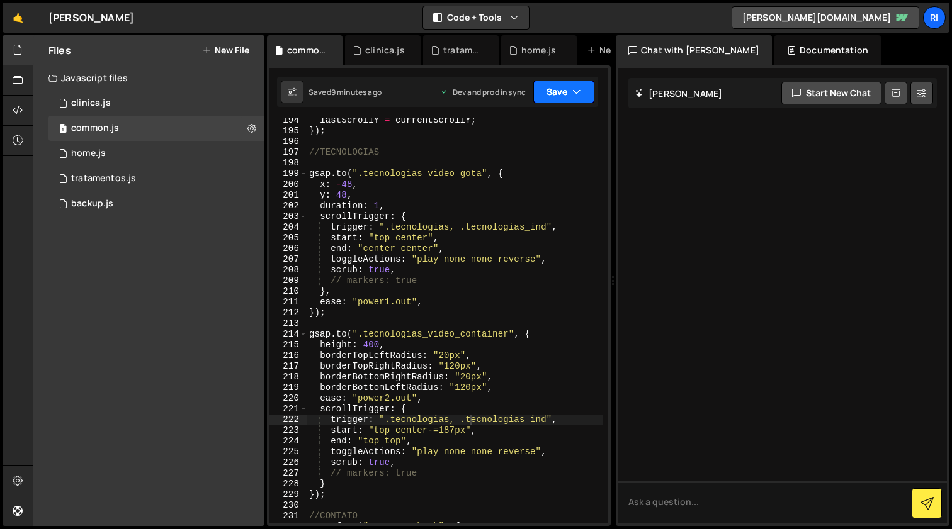
click at [583, 88] on button "Save" at bounding box center [563, 92] width 61 height 23
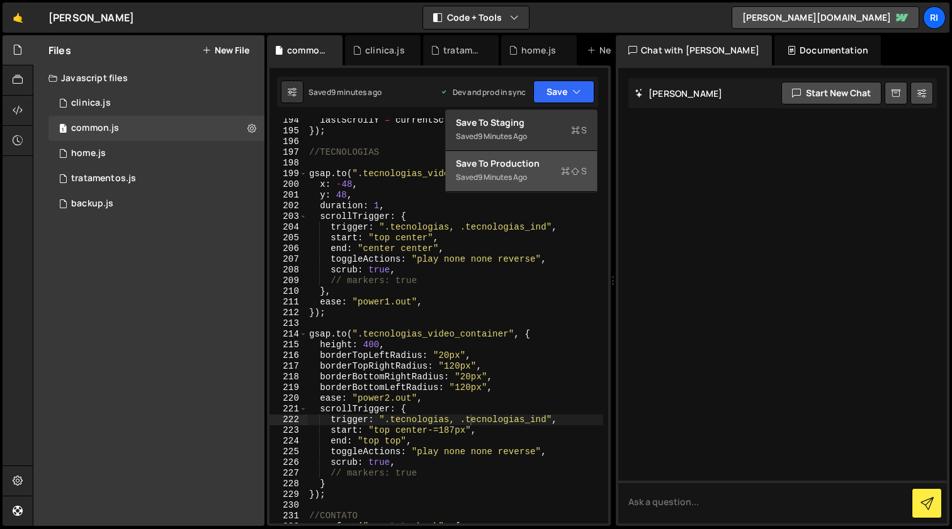
click at [521, 178] on div "9 minutes ago" at bounding box center [502, 177] width 49 height 11
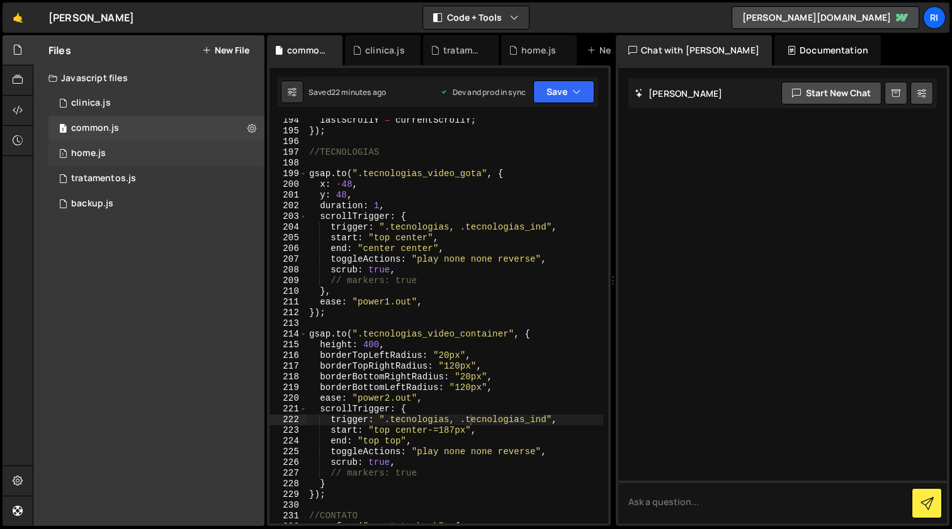
click at [129, 157] on div "1 home.js 0" at bounding box center [156, 153] width 216 height 25
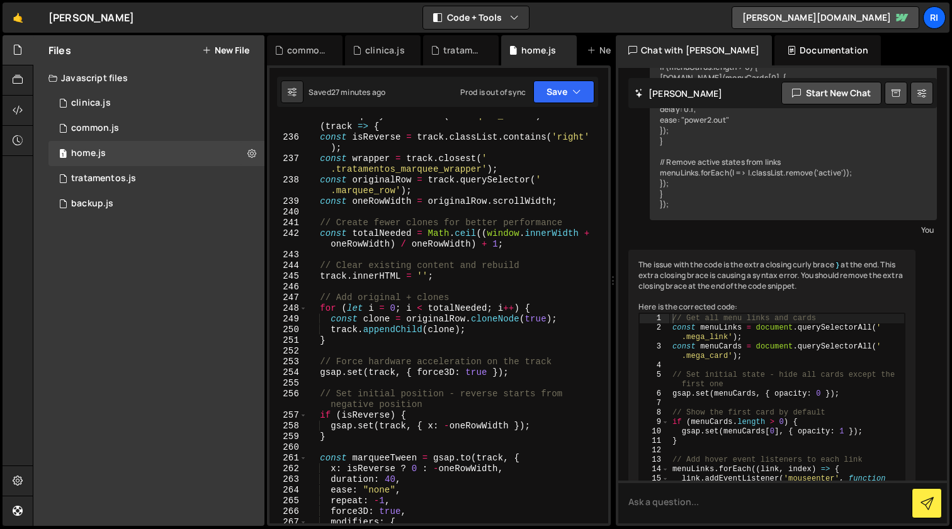
scroll to position [2629, 0]
click at [251, 154] on icon at bounding box center [251, 153] width 9 height 12
type input "home"
radio input "true"
checkbox input "true"
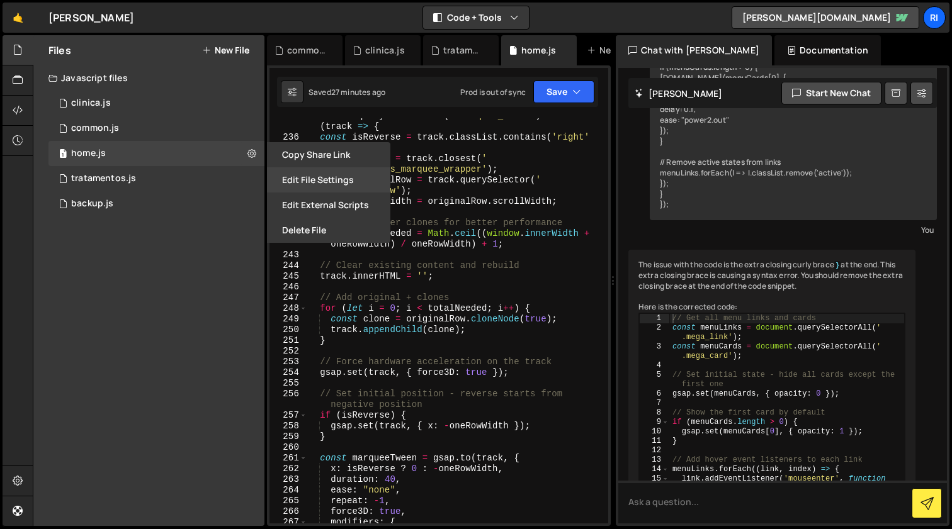
click at [318, 186] on button "Edit File Settings" at bounding box center [328, 179] width 123 height 25
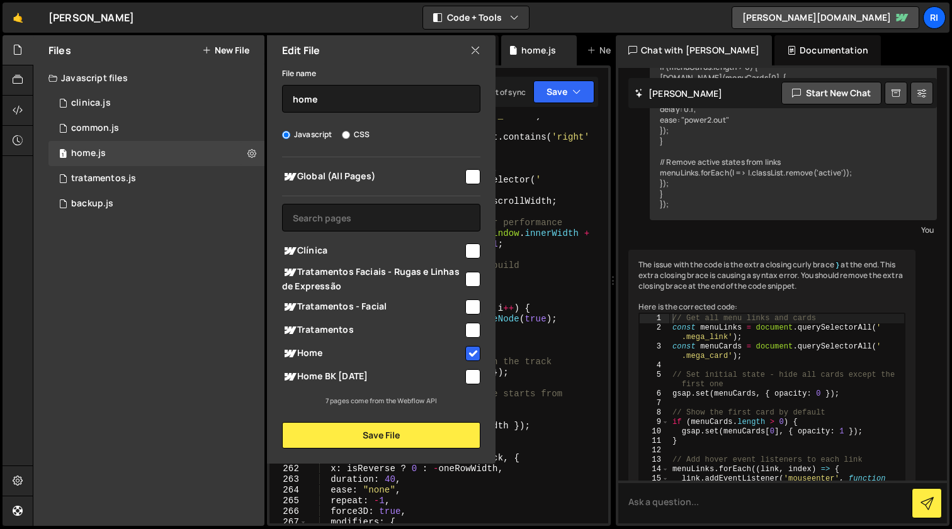
click at [476, 51] on icon at bounding box center [475, 50] width 10 height 14
checkbox input "false"
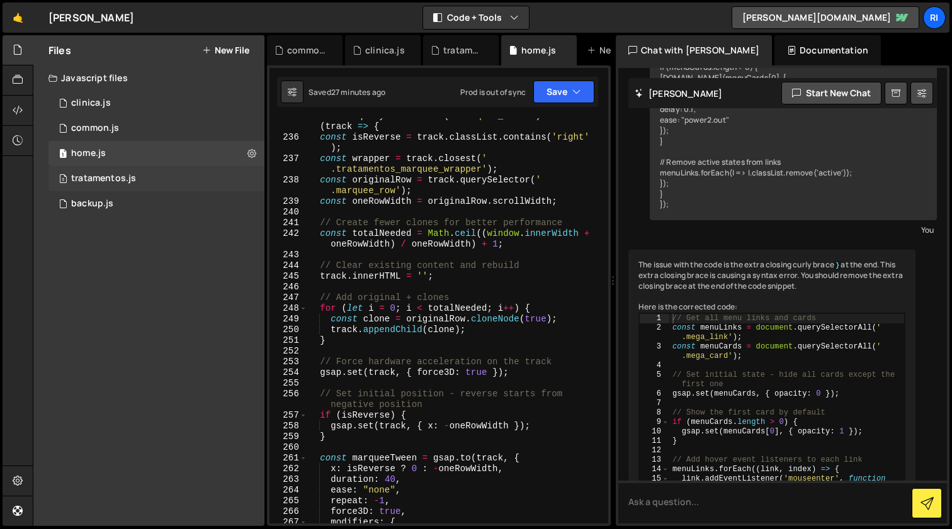
click at [137, 184] on div "3 tratamentos.js 0" at bounding box center [156, 178] width 216 height 25
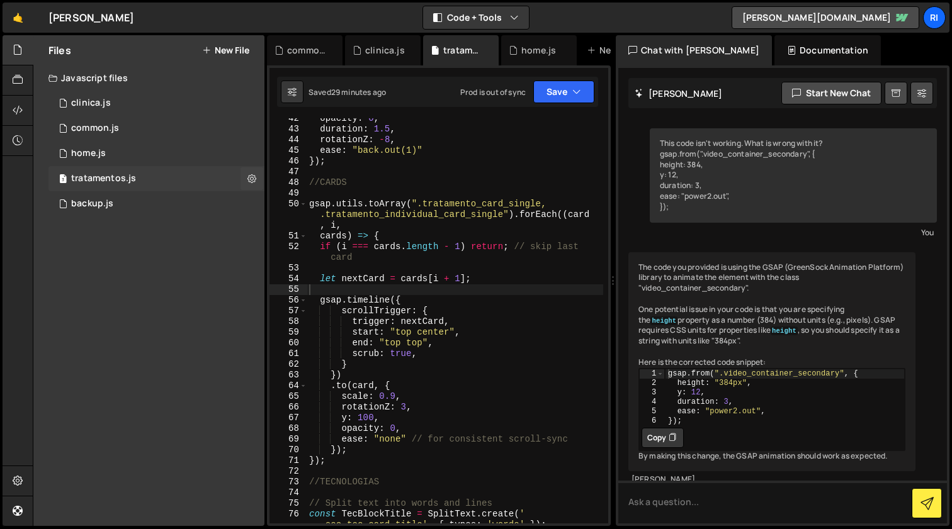
scroll to position [30, 0]
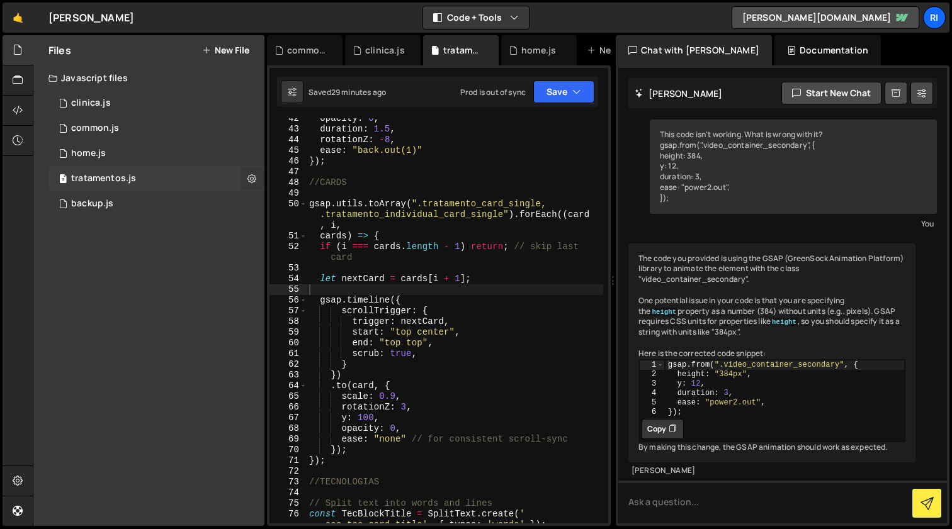
click at [250, 177] on icon at bounding box center [251, 178] width 9 height 12
type input "tratamentos"
radio input "true"
checkbox input "true"
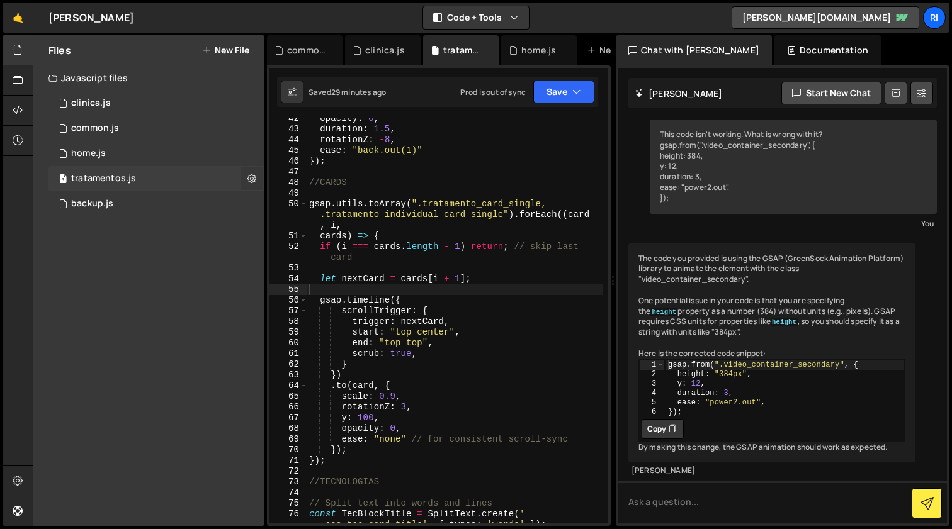
checkbox input "true"
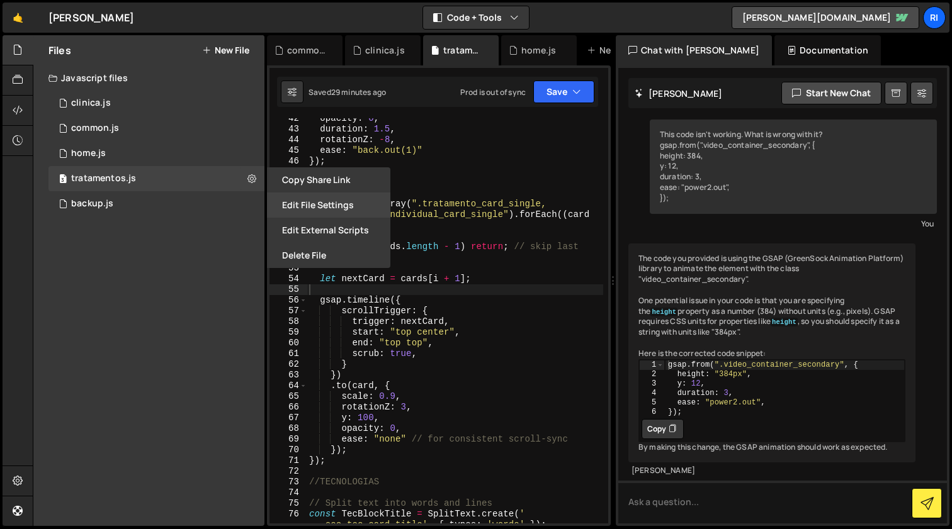
click at [327, 205] on button "Edit File Settings" at bounding box center [328, 205] width 123 height 25
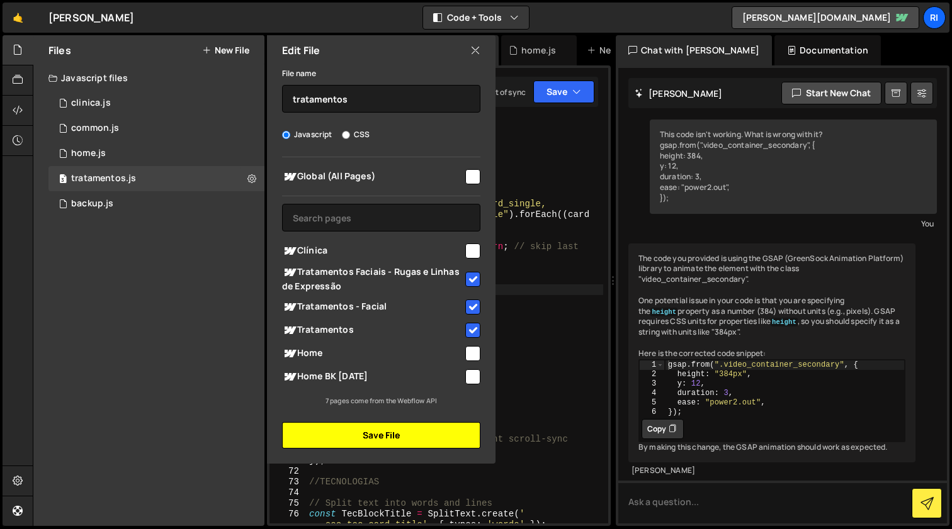
click at [407, 441] on button "Save File" at bounding box center [381, 435] width 198 height 26
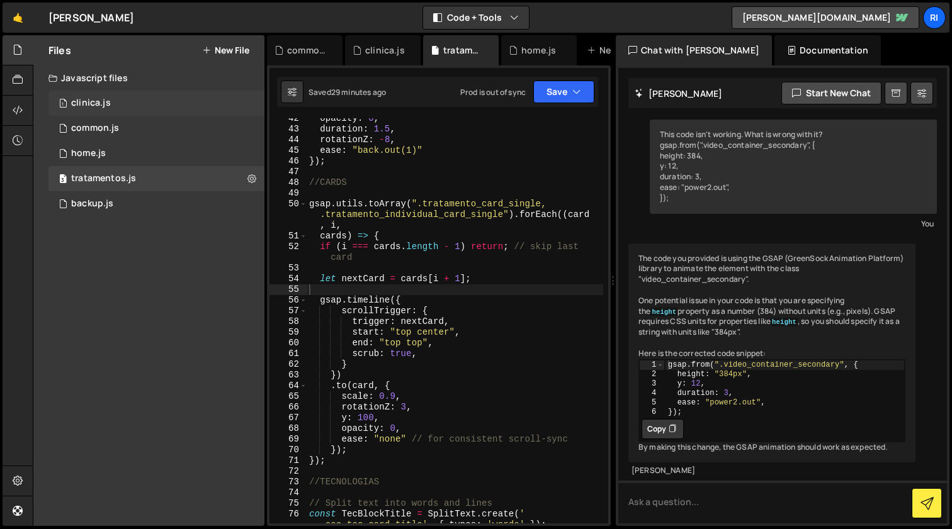
click at [139, 101] on div "1 clinica.js 0" at bounding box center [156, 103] width 216 height 25
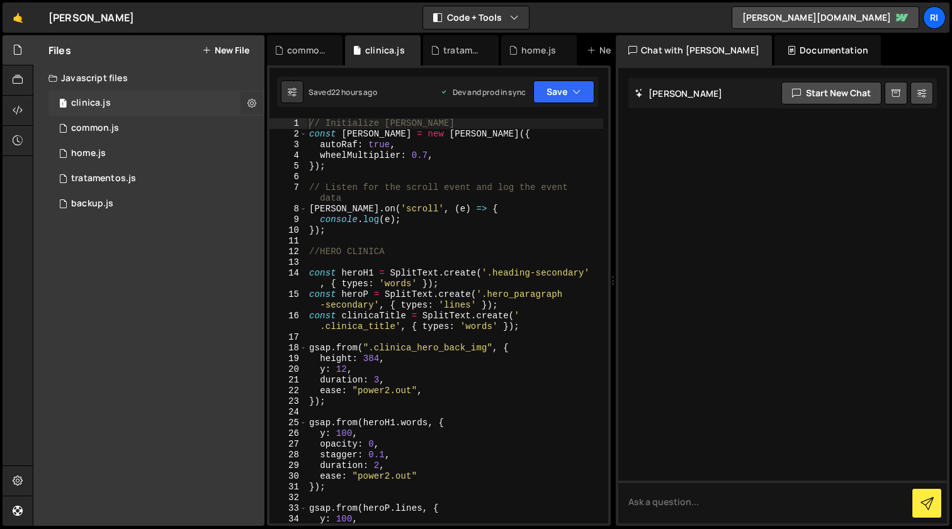
click at [251, 101] on icon at bounding box center [251, 103] width 9 height 12
type input "clinica"
radio input "true"
checkbox input "true"
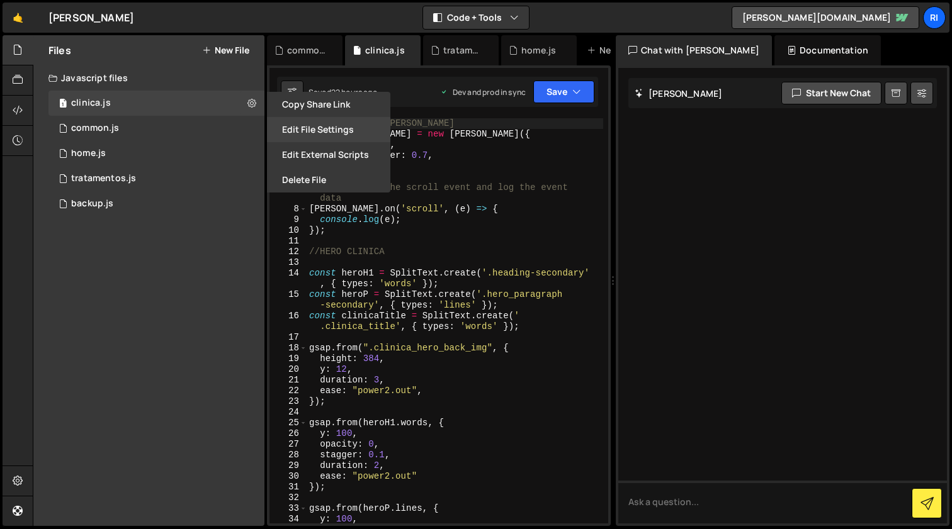
click at [336, 127] on button "Edit File Settings" at bounding box center [328, 129] width 123 height 25
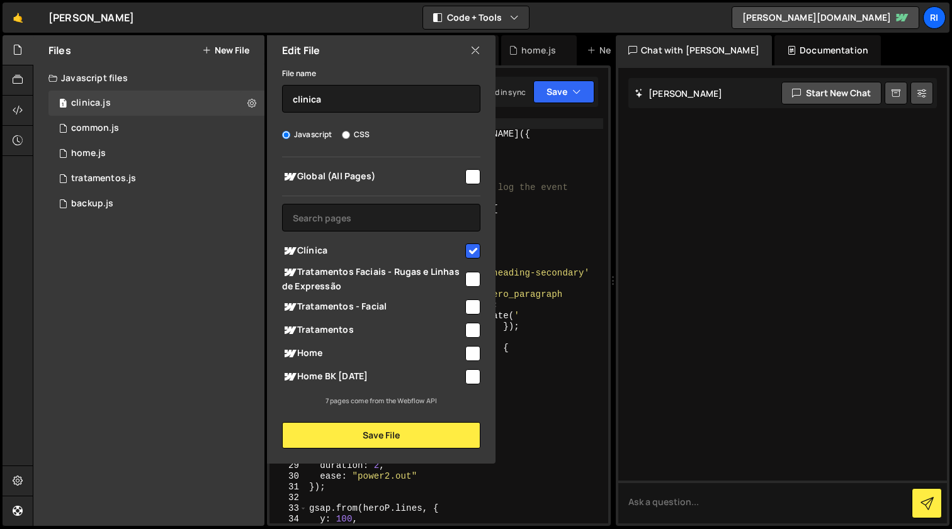
click at [476, 179] on input "checkbox" at bounding box center [472, 176] width 15 height 15
checkbox input "true"
click at [391, 437] on button "Save File" at bounding box center [381, 435] width 198 height 26
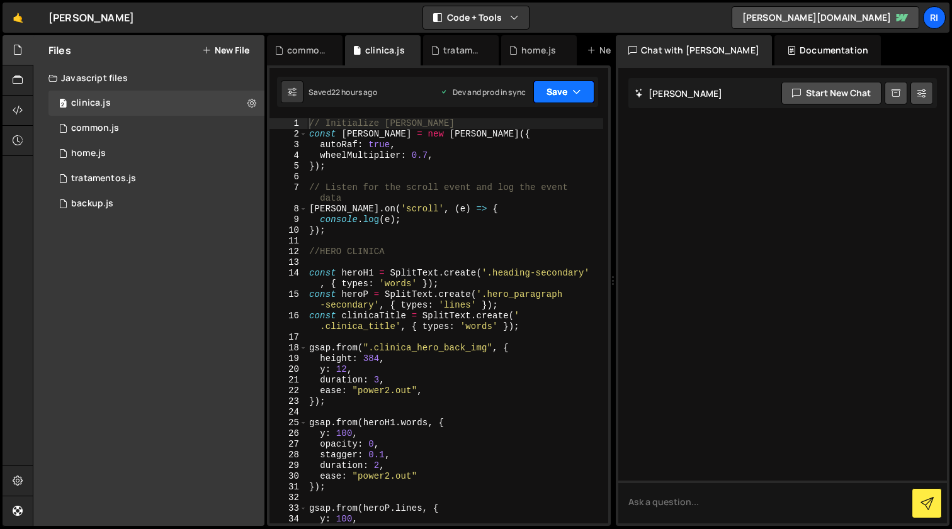
click at [574, 97] on icon "button" at bounding box center [576, 92] width 9 height 13
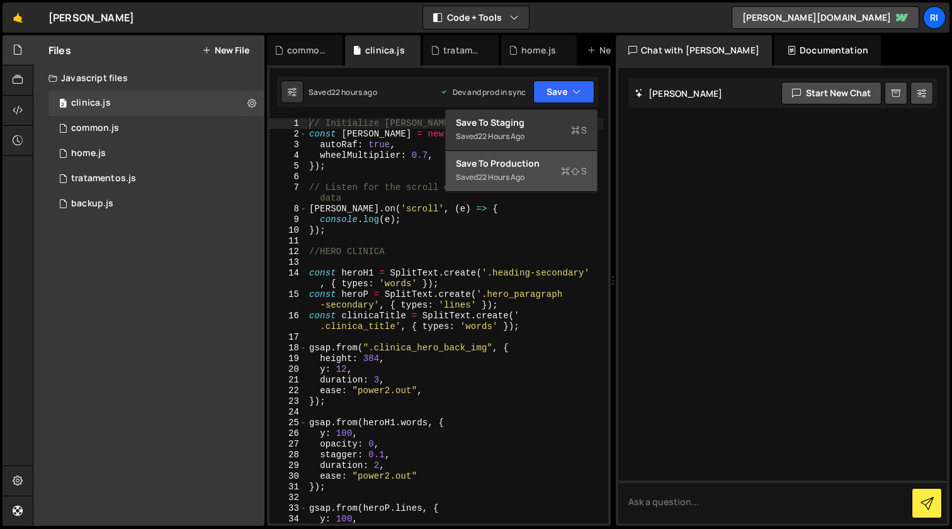
click at [536, 165] on div "Save to Production S" at bounding box center [521, 163] width 131 height 13
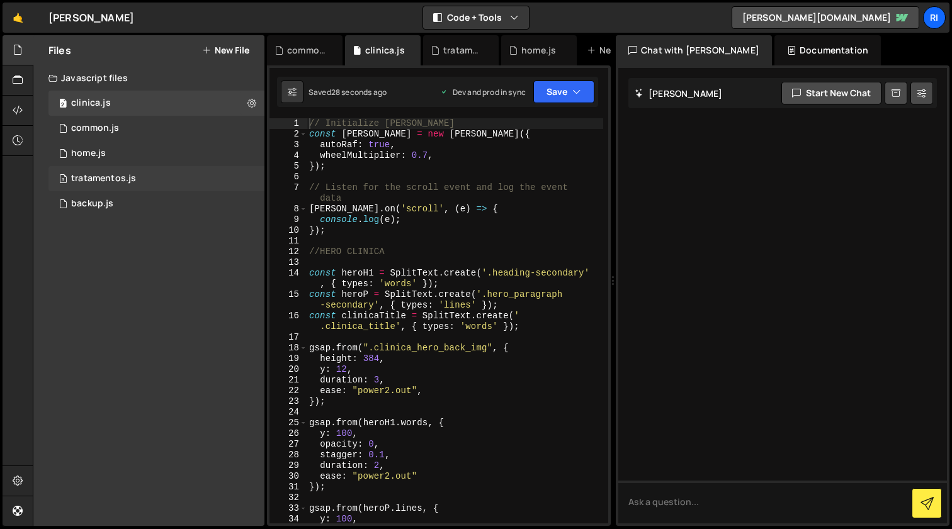
click at [138, 173] on div "3 tratamentos.js 0" at bounding box center [156, 178] width 216 height 25
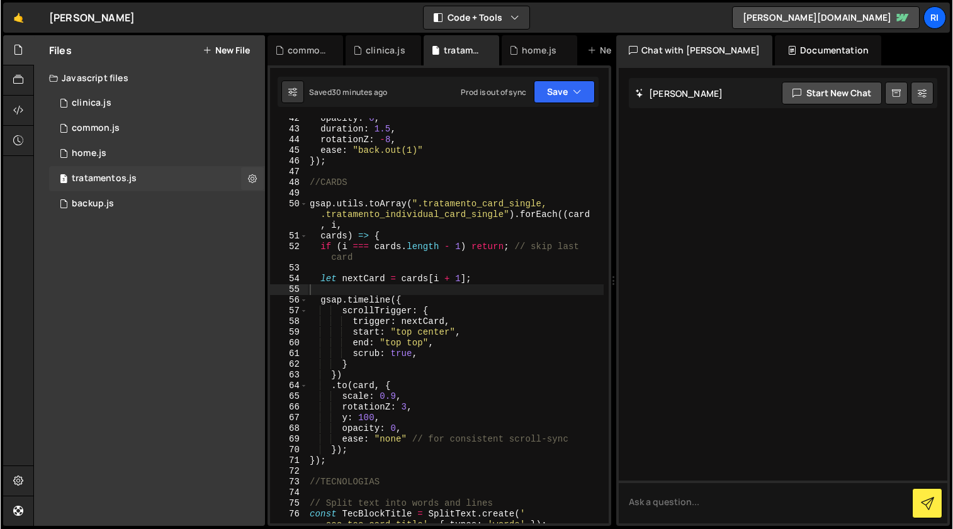
scroll to position [30, 0]
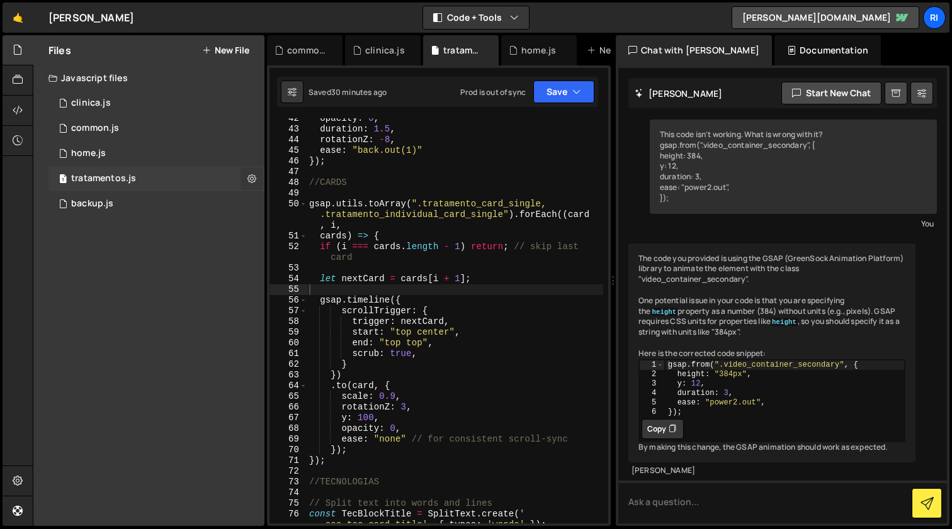
click at [256, 177] on icon at bounding box center [251, 178] width 9 height 12
type input "tratamentos"
radio input "true"
checkbox input "true"
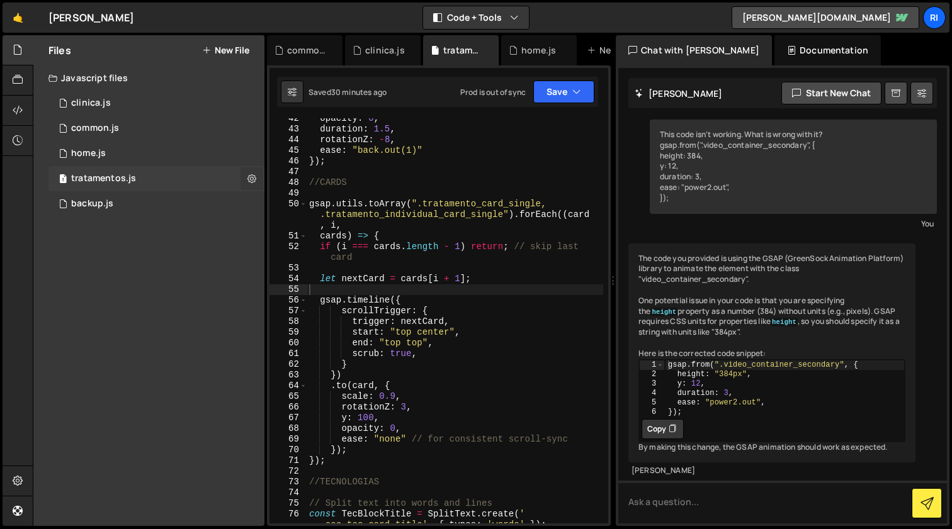
checkbox input "true"
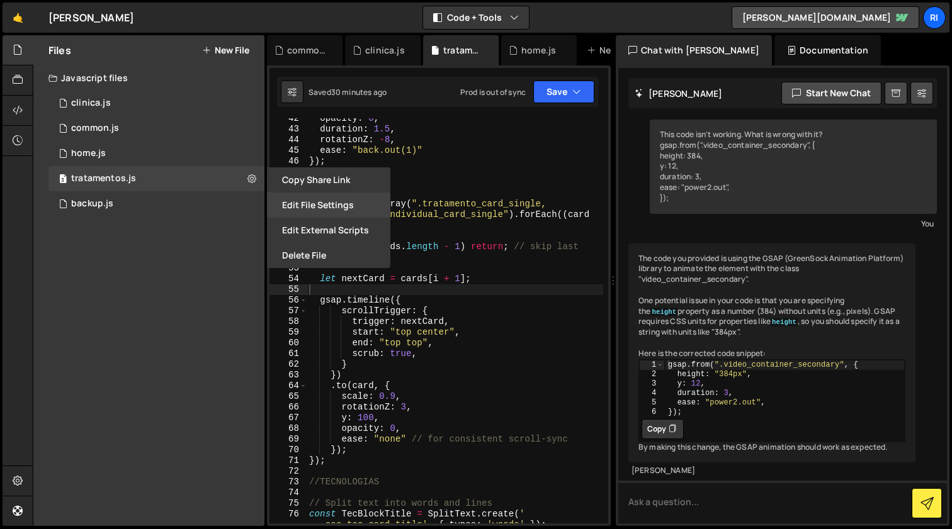
click at [310, 202] on button "Edit File Settings" at bounding box center [328, 205] width 123 height 25
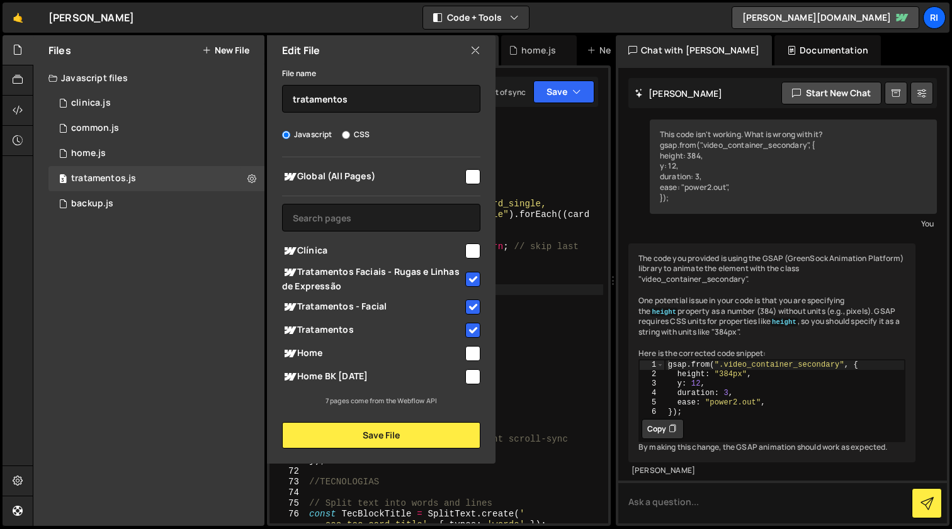
click at [475, 176] on input "checkbox" at bounding box center [472, 176] width 15 height 15
checkbox input "true"
click at [410, 438] on button "Save File" at bounding box center [381, 435] width 198 height 26
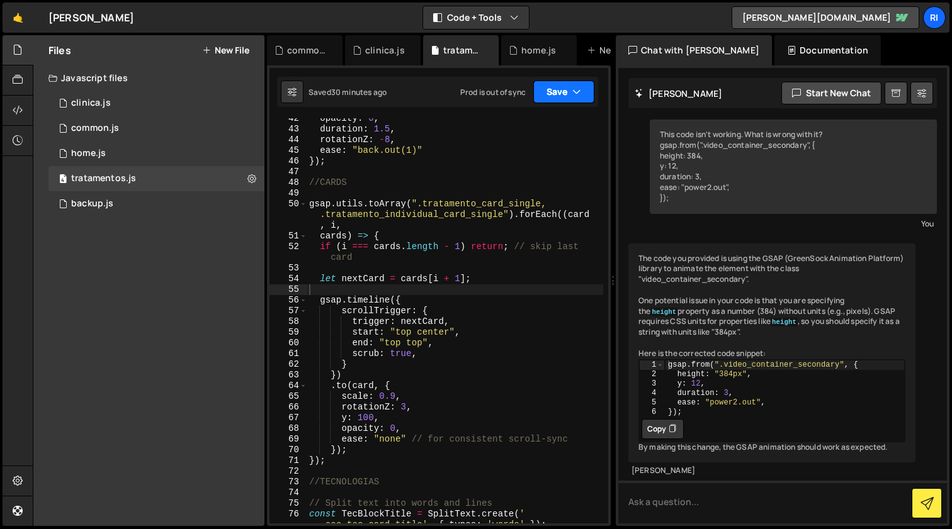
click at [574, 91] on icon "button" at bounding box center [576, 92] width 9 height 13
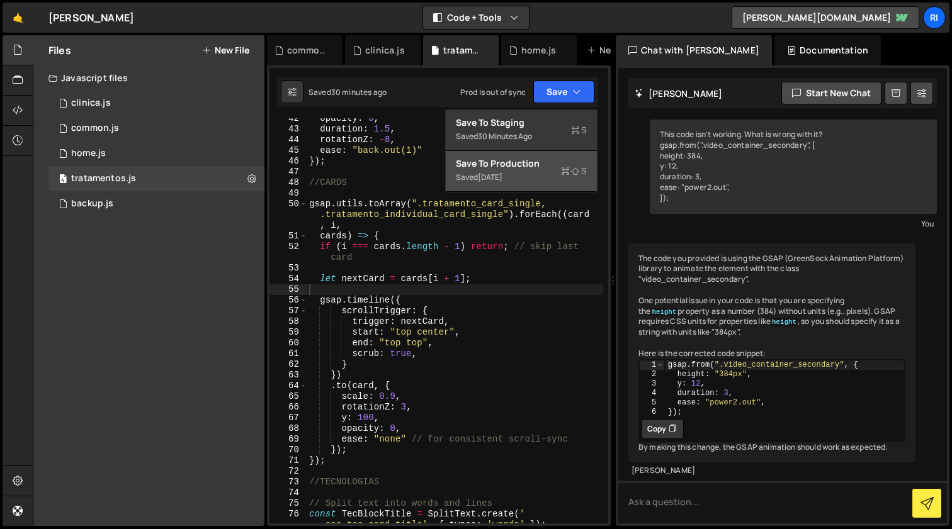
click at [548, 175] on button "Save to Production S Saved [DATE]" at bounding box center [521, 171] width 151 height 41
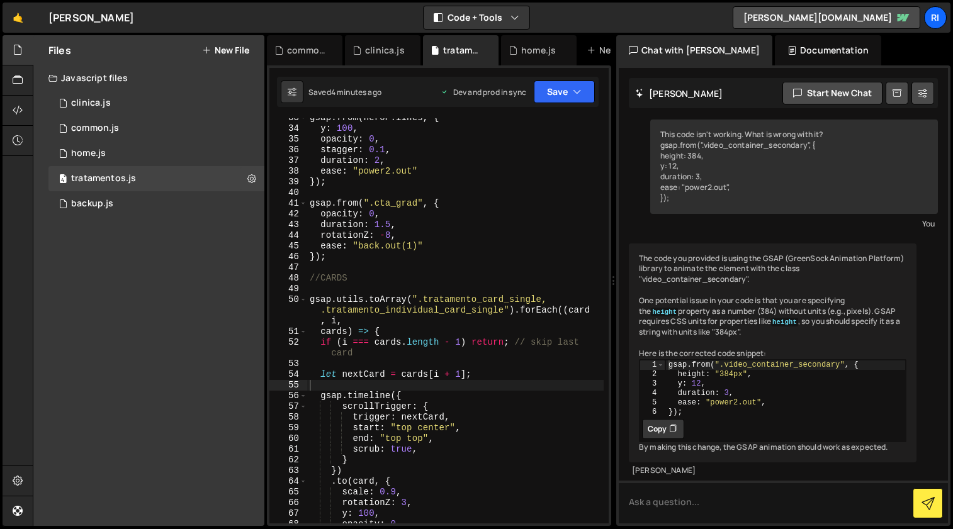
scroll to position [386, 0]
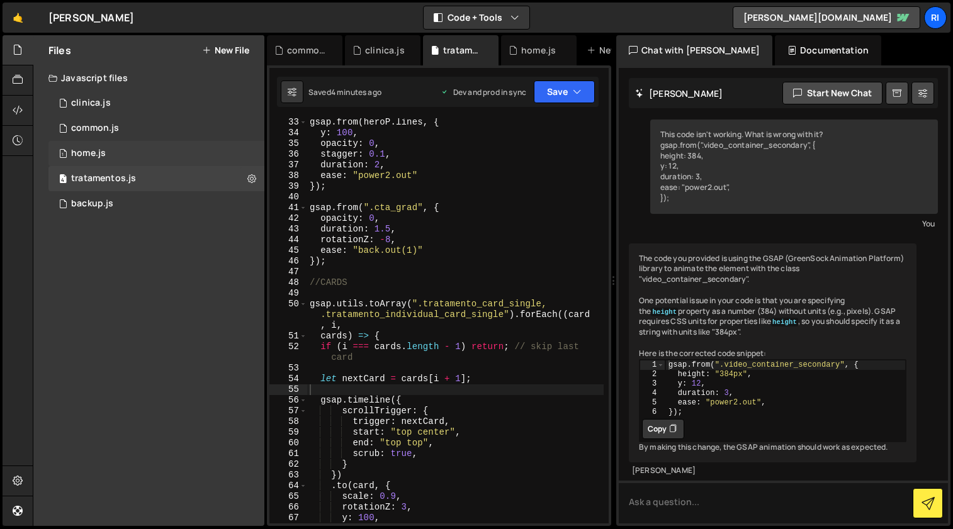
click at [208, 159] on div "1 home.js 0" at bounding box center [156, 153] width 216 height 25
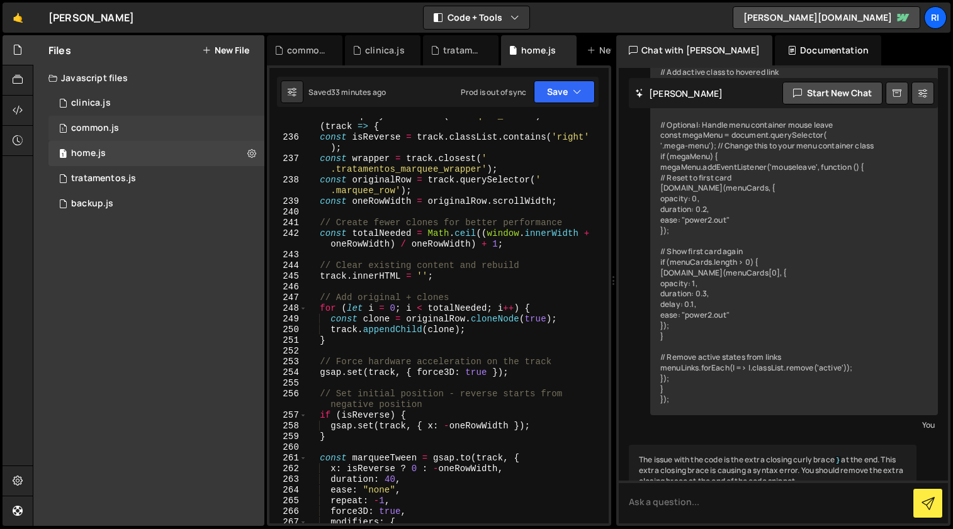
scroll to position [10743, 0]
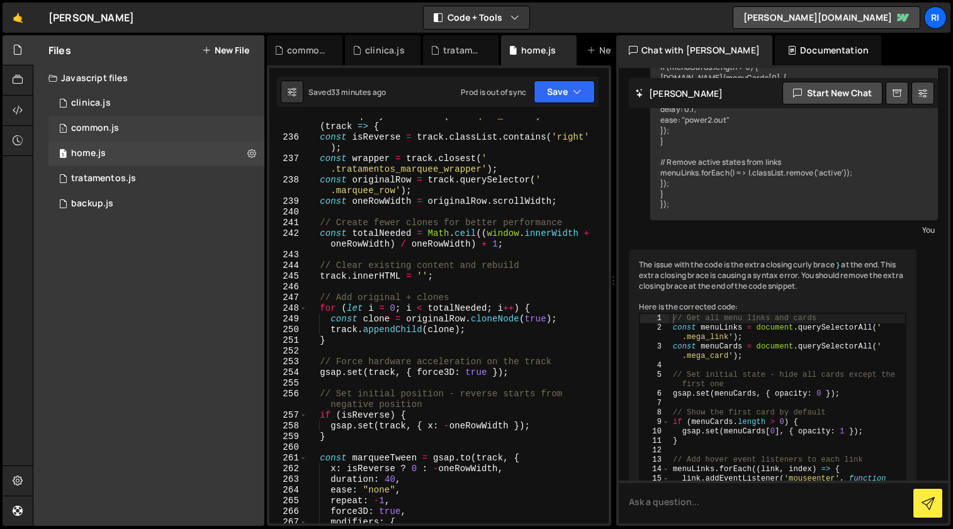
click at [203, 132] on div "1 common.js 0" at bounding box center [156, 128] width 216 height 25
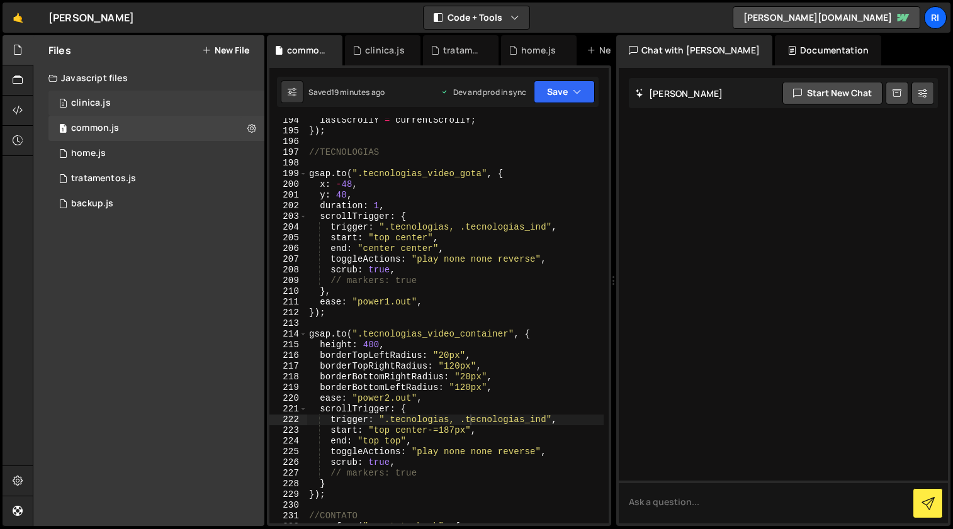
click at [206, 102] on div "2 clinica.js 0" at bounding box center [156, 103] width 216 height 25
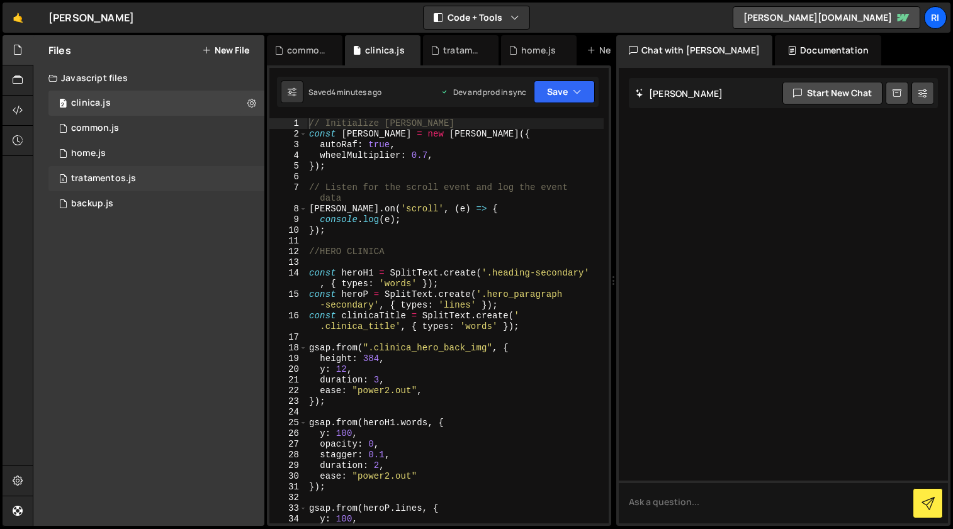
click at [195, 172] on div "4 tratamentos.js 0" at bounding box center [156, 178] width 216 height 25
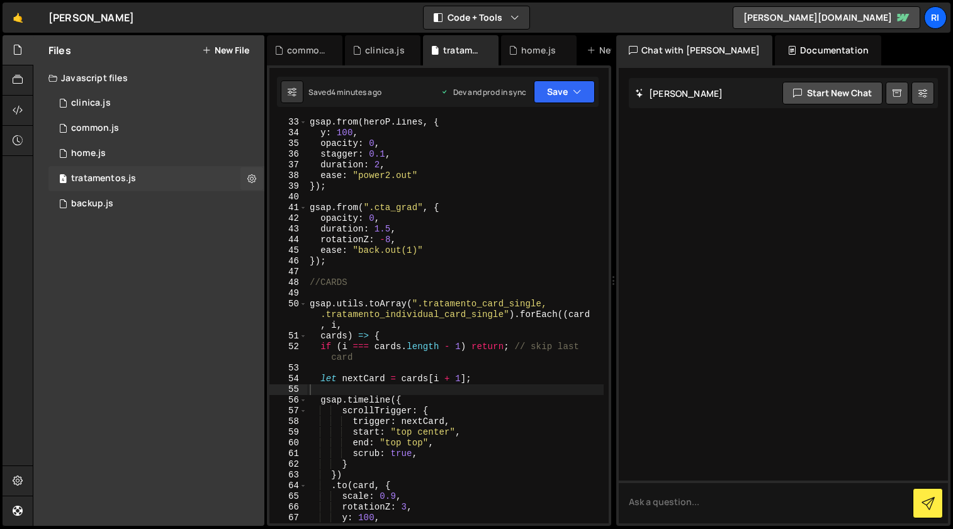
scroll to position [30, 0]
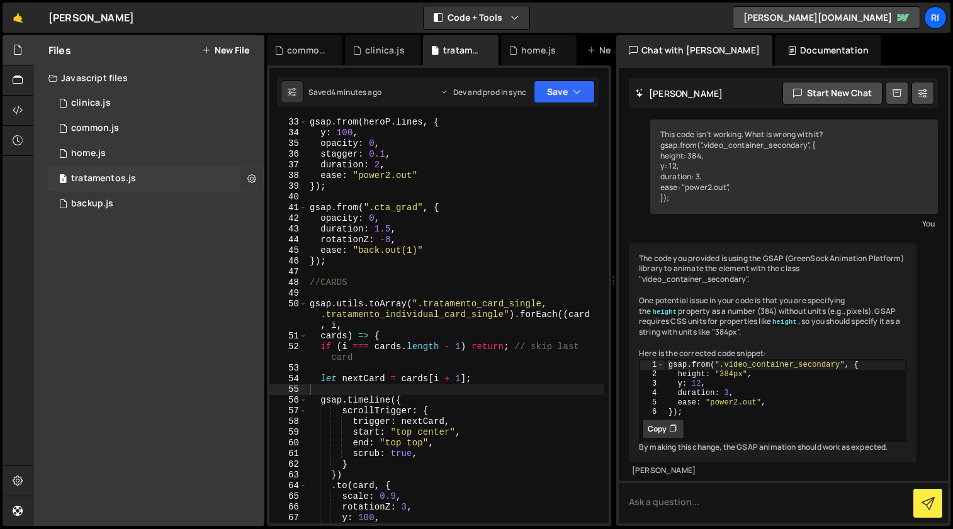
click at [249, 177] on icon at bounding box center [251, 178] width 9 height 12
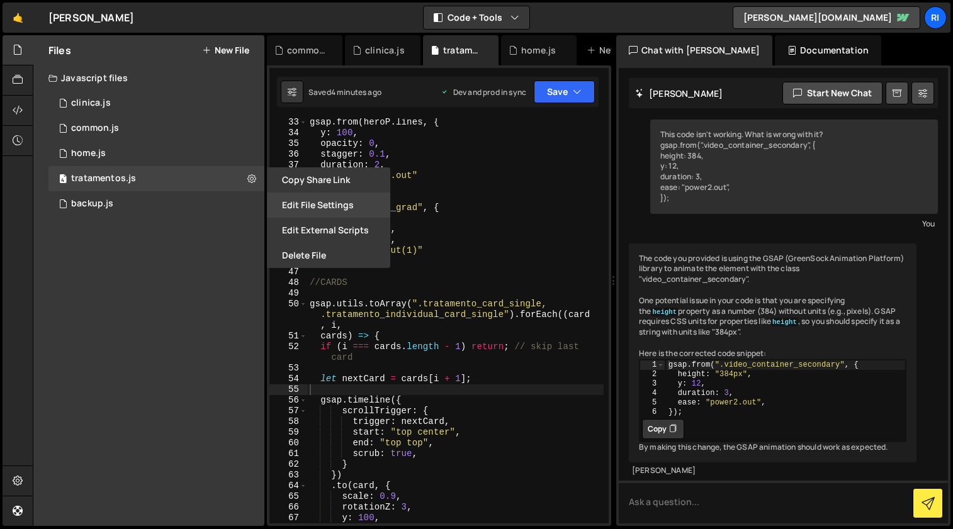
click at [319, 208] on button "Edit File Settings" at bounding box center [328, 205] width 123 height 25
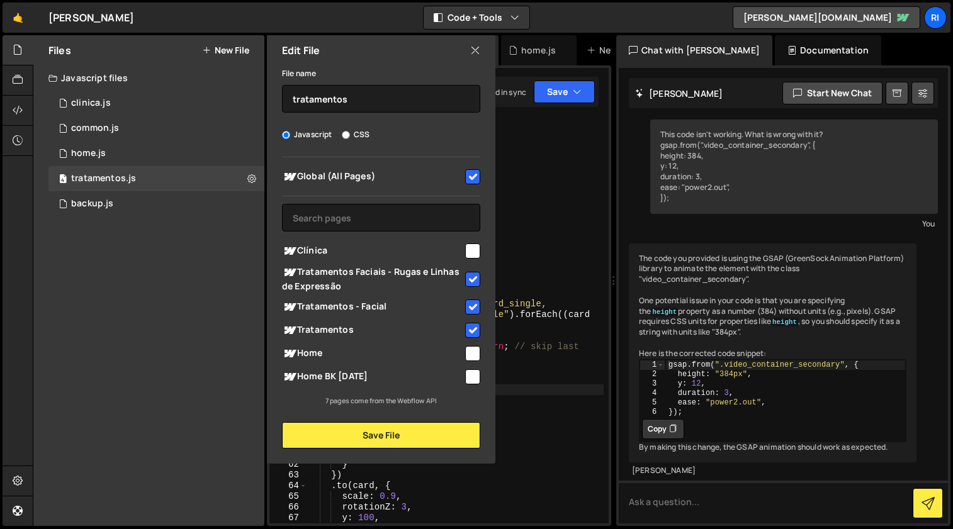
click at [475, 278] on input "checkbox" at bounding box center [472, 279] width 15 height 15
checkbox input "false"
drag, startPoint x: 475, startPoint y: 307, endPoint x: 473, endPoint y: 319, distance: 12.8
click at [475, 307] on input "checkbox" at bounding box center [472, 307] width 15 height 15
checkbox input "false"
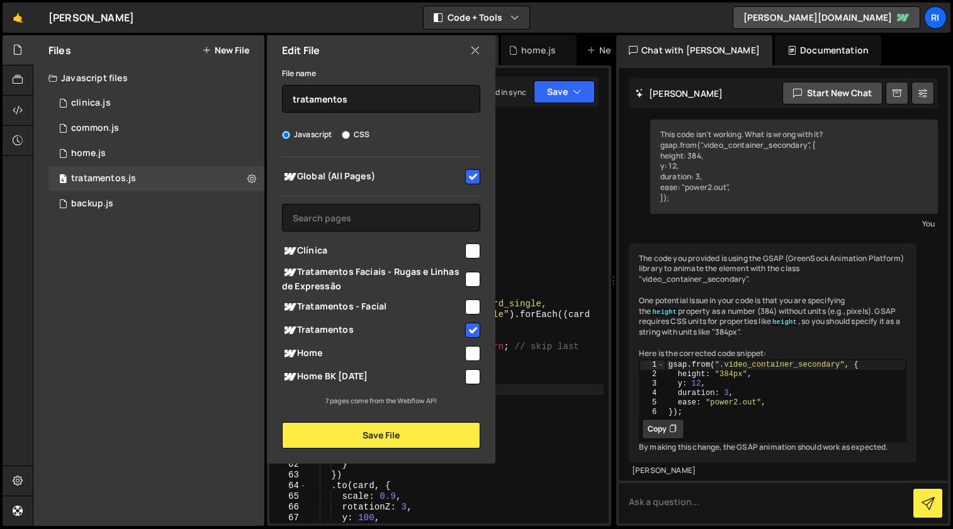
click at [472, 332] on input "checkbox" at bounding box center [472, 330] width 15 height 15
checkbox input "false"
click at [409, 435] on button "Save File" at bounding box center [381, 435] width 198 height 26
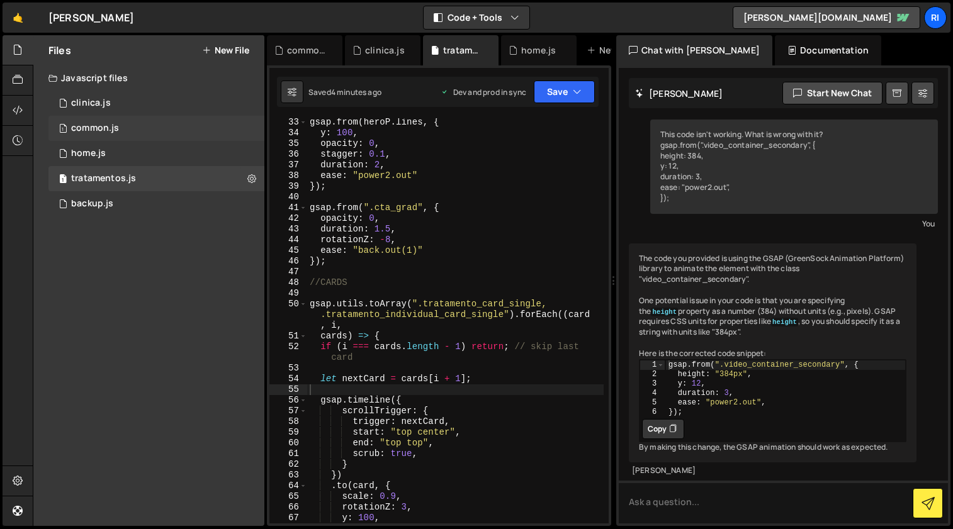
click at [210, 126] on div "1 common.js 0" at bounding box center [156, 128] width 216 height 25
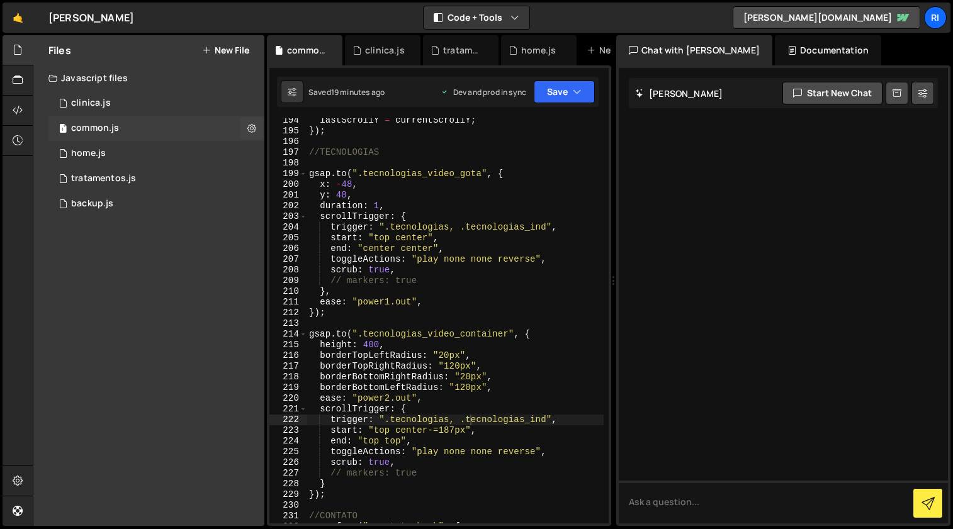
scroll to position [0, 0]
click at [252, 127] on icon at bounding box center [251, 128] width 9 height 12
type input "common"
radio input "true"
checkbox input "true"
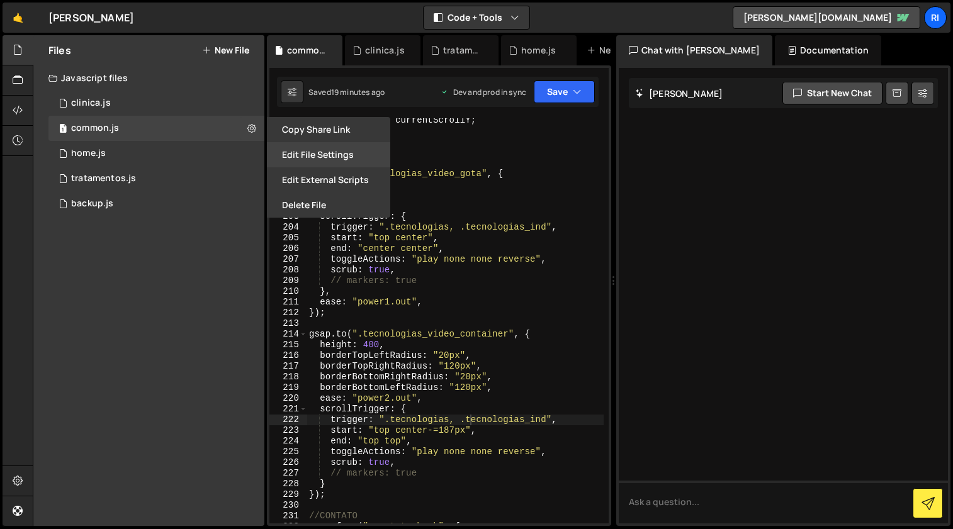
click at [339, 155] on button "Edit File Settings" at bounding box center [328, 154] width 123 height 25
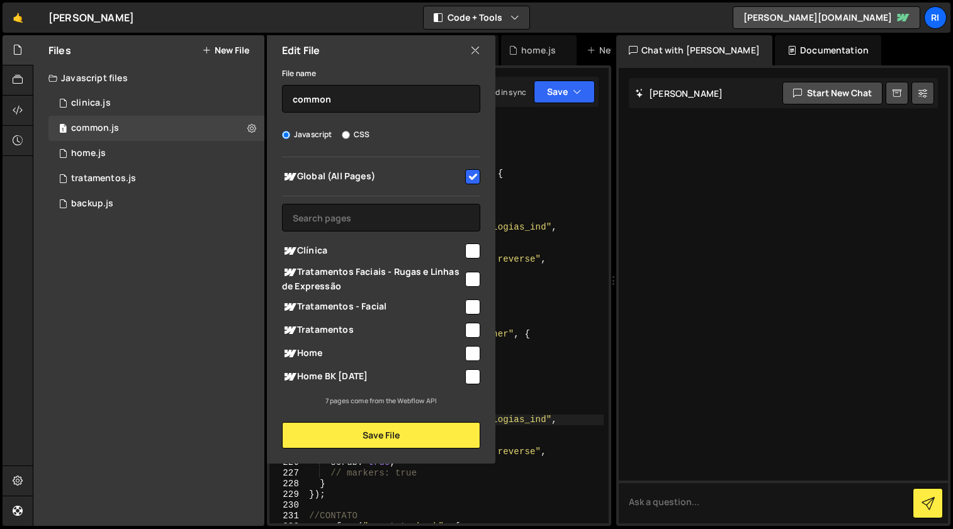
scroll to position [2323, 0]
click at [390, 431] on button "Save File" at bounding box center [381, 435] width 198 height 26
checkbox input "false"
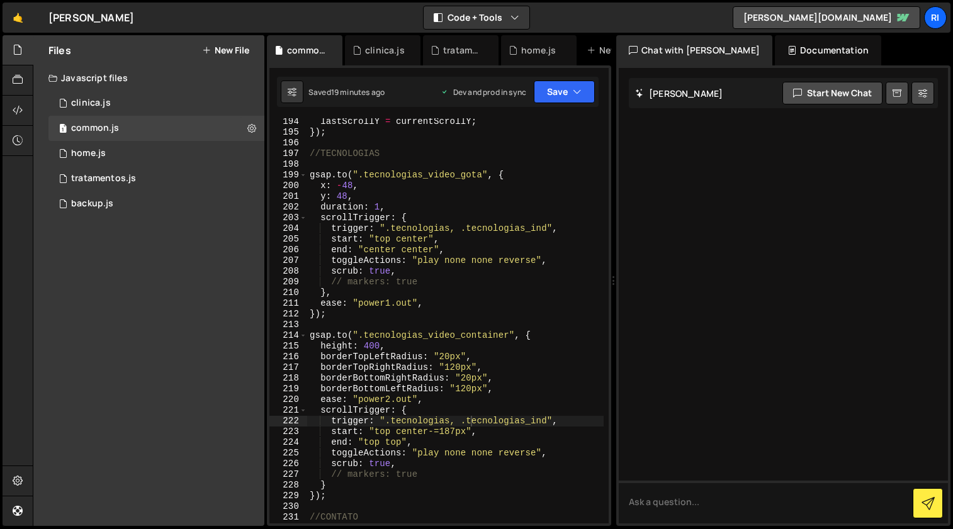
scroll to position [0, 0]
click at [155, 152] on div "1 home.js 0" at bounding box center [156, 153] width 216 height 25
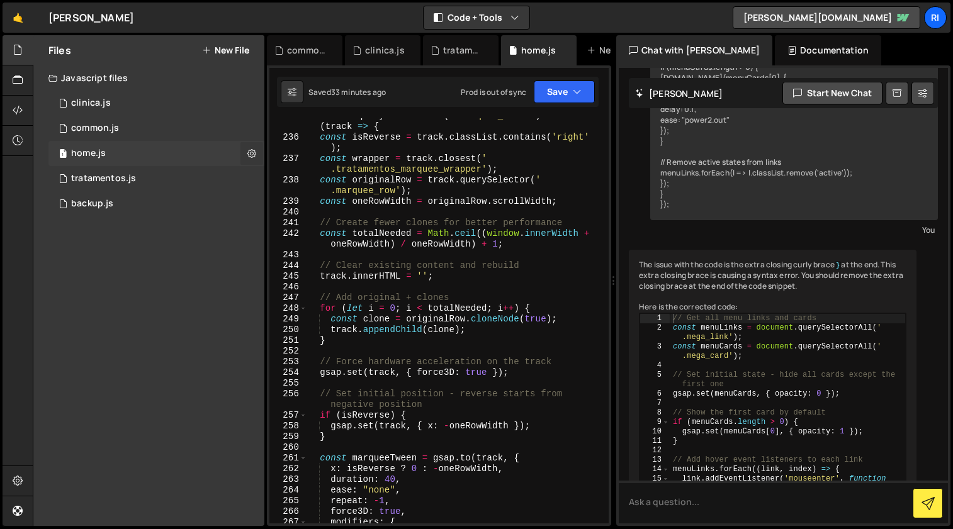
scroll to position [10743, 0]
click at [255, 155] on icon at bounding box center [251, 153] width 9 height 12
type input "home"
radio input "true"
checkbox input "true"
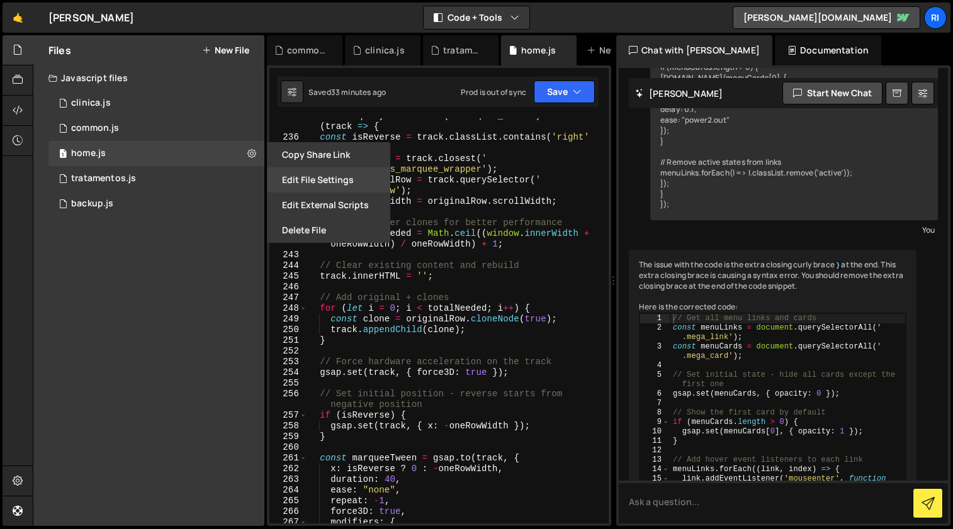
click at [324, 182] on button "Edit File Settings" at bounding box center [328, 179] width 123 height 25
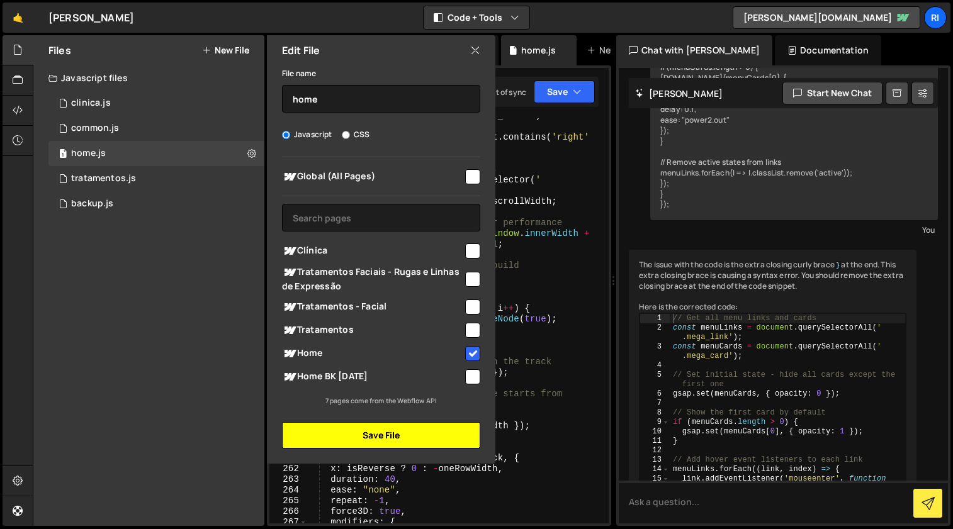
click at [405, 439] on button "Save File" at bounding box center [381, 435] width 198 height 26
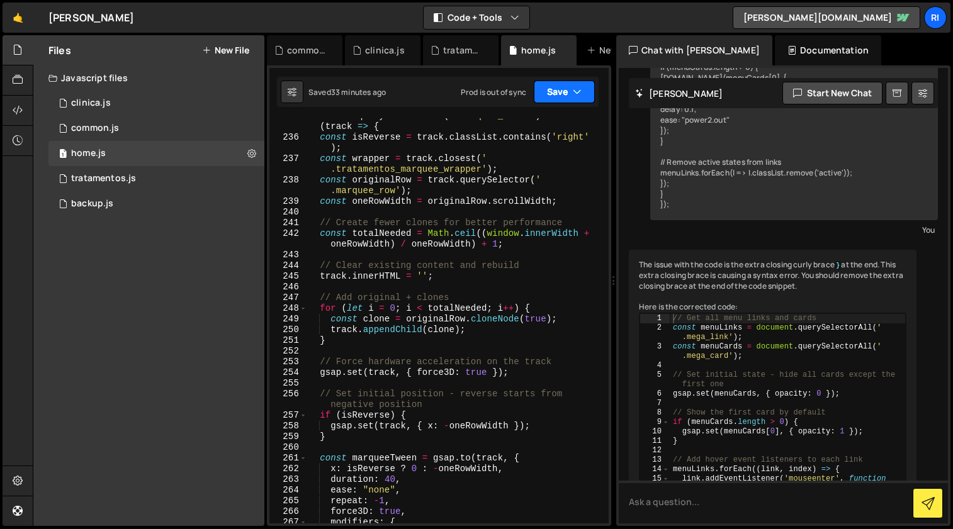
click at [549, 91] on button "Save" at bounding box center [564, 92] width 61 height 23
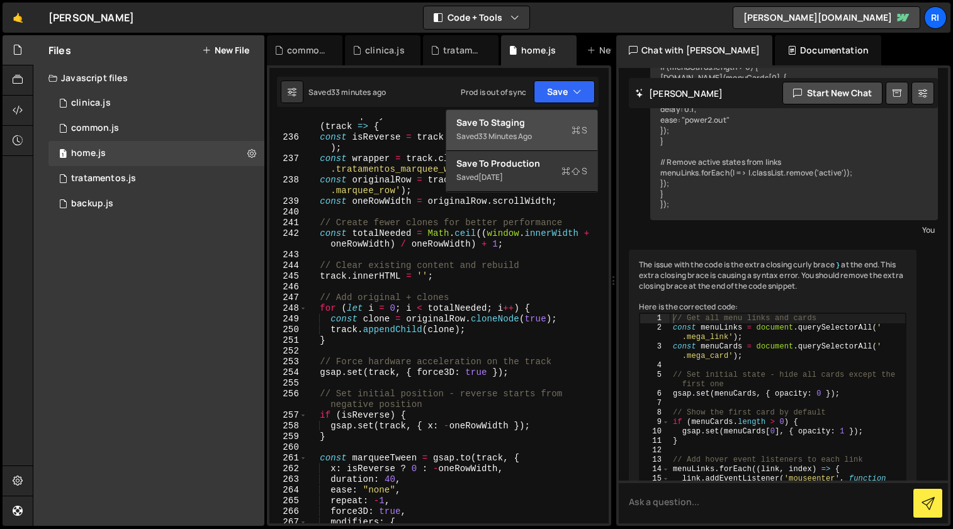
click at [516, 129] on div "Saved 33 minutes ago" at bounding box center [521, 136] width 131 height 15
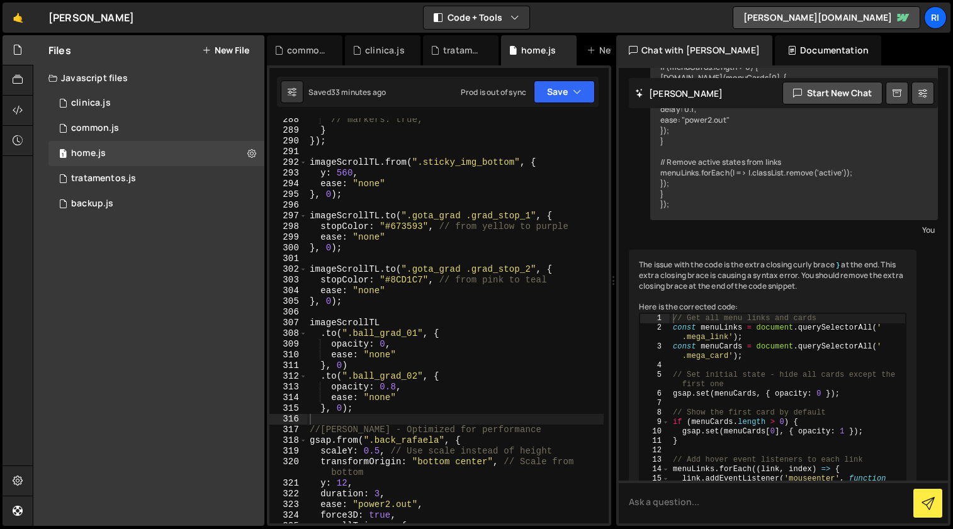
scroll to position [3172, 0]
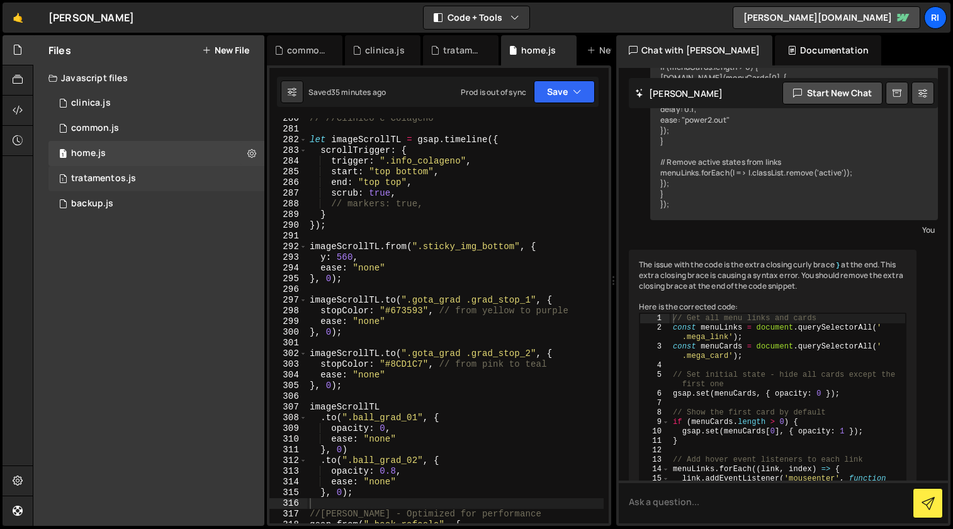
click at [135, 176] on div "tratamentos.js" at bounding box center [103, 178] width 65 height 11
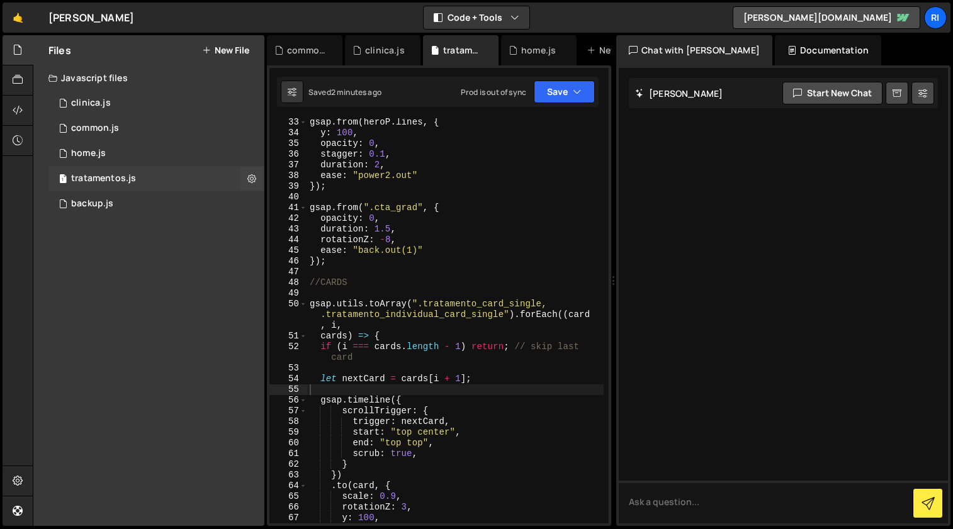
scroll to position [30, 0]
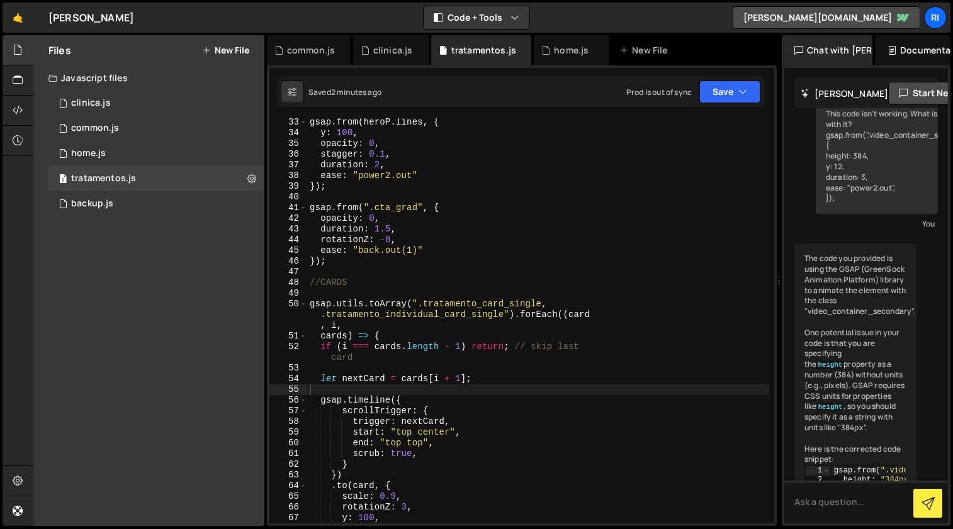
drag, startPoint x: 613, startPoint y: 281, endPoint x: 772, endPoint y: 285, distance: 158.7
click at [772, 285] on div "Files New File Javascript files 2 clinica.js 0 1 common.js 0 1 home.js 0 1 1" at bounding box center [493, 281] width 920 height 492
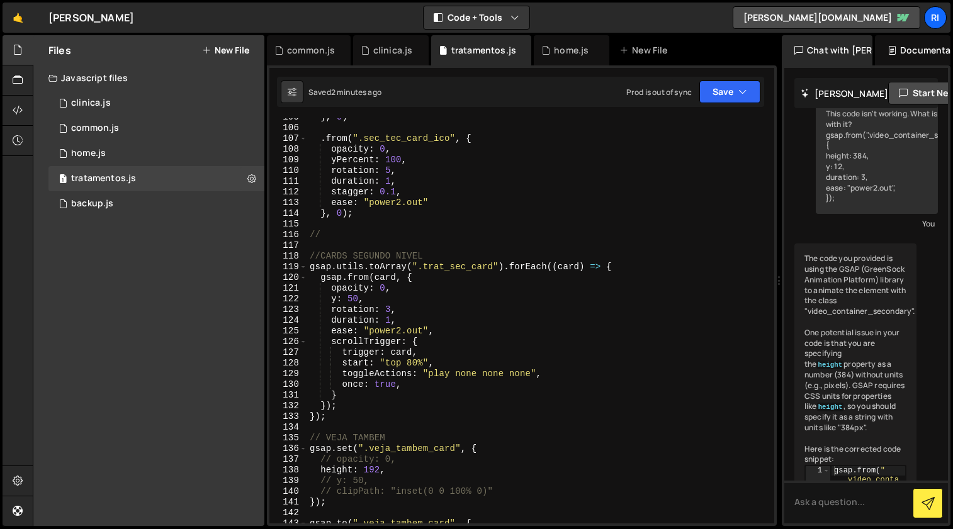
scroll to position [0, 1]
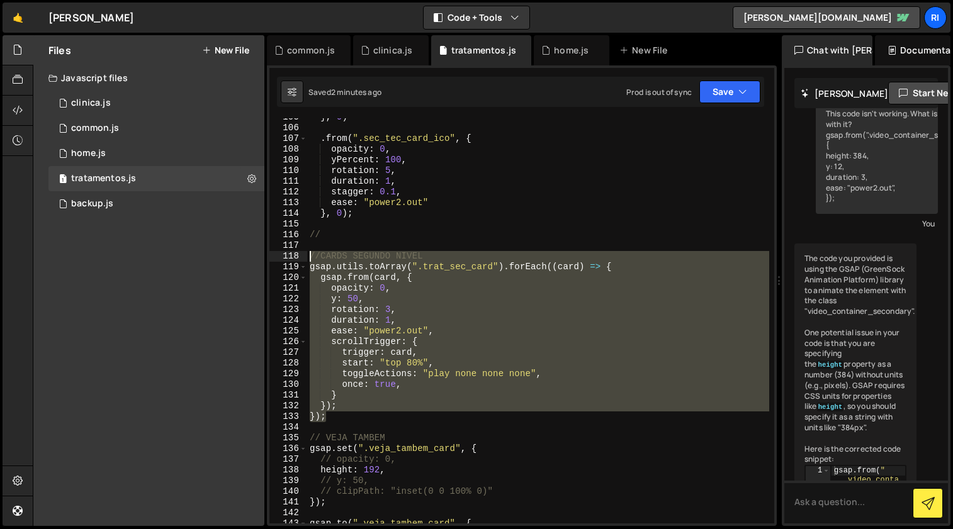
drag, startPoint x: 338, startPoint y: 419, endPoint x: 300, endPoint y: 259, distance: 164.4
click at [300, 259] on div "}); 105 106 107 108 109 110 111 112 113 114 115 116 117 118 119 120 121 122 123…" at bounding box center [521, 320] width 505 height 405
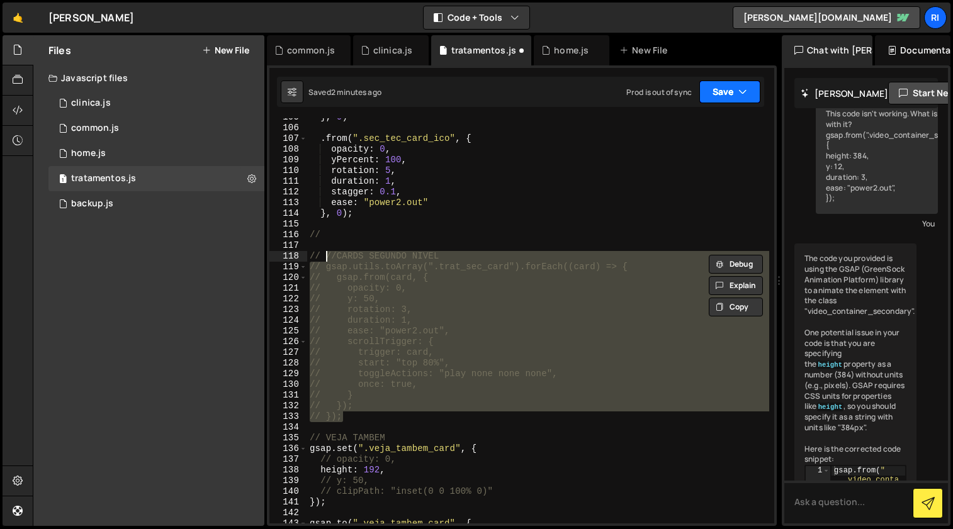
click at [739, 88] on icon "button" at bounding box center [742, 92] width 9 height 13
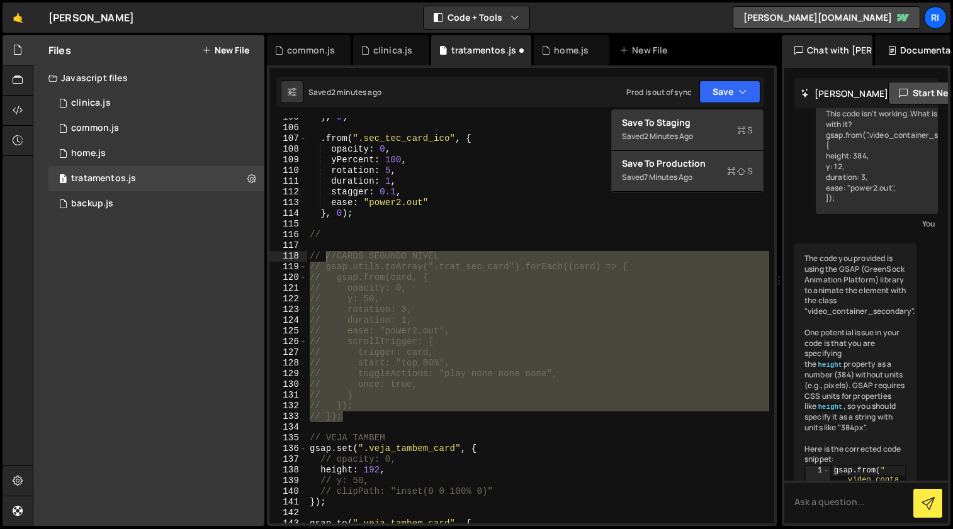
drag, startPoint x: 697, startPoint y: 121, endPoint x: 683, endPoint y: 142, distance: 25.3
click at [697, 121] on div "Save to Staging S" at bounding box center [687, 122] width 131 height 13
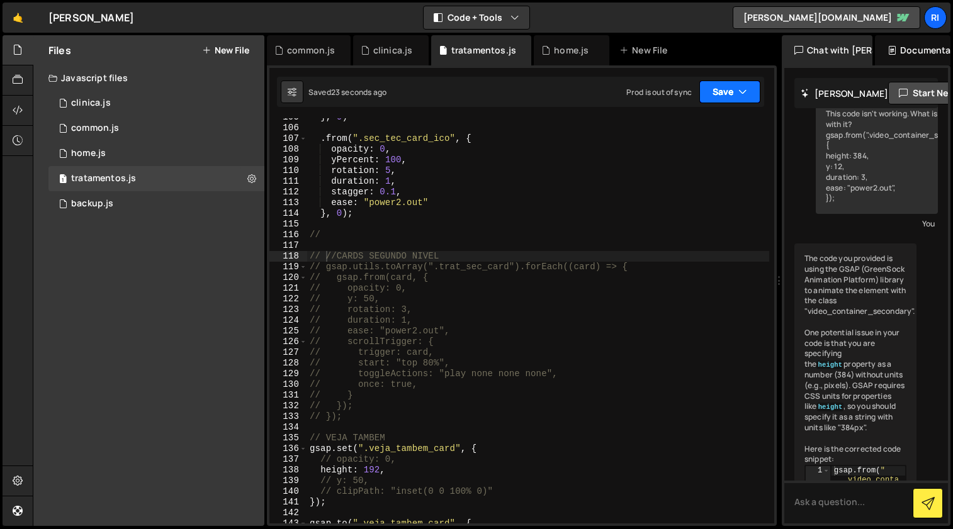
click at [720, 90] on button "Save" at bounding box center [729, 92] width 61 height 23
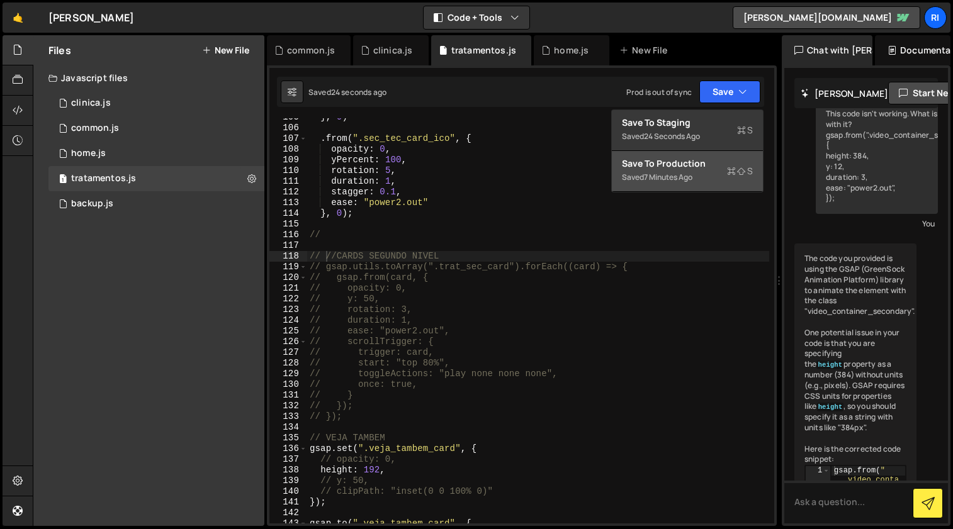
click at [665, 162] on div "Save to Production S" at bounding box center [687, 163] width 131 height 13
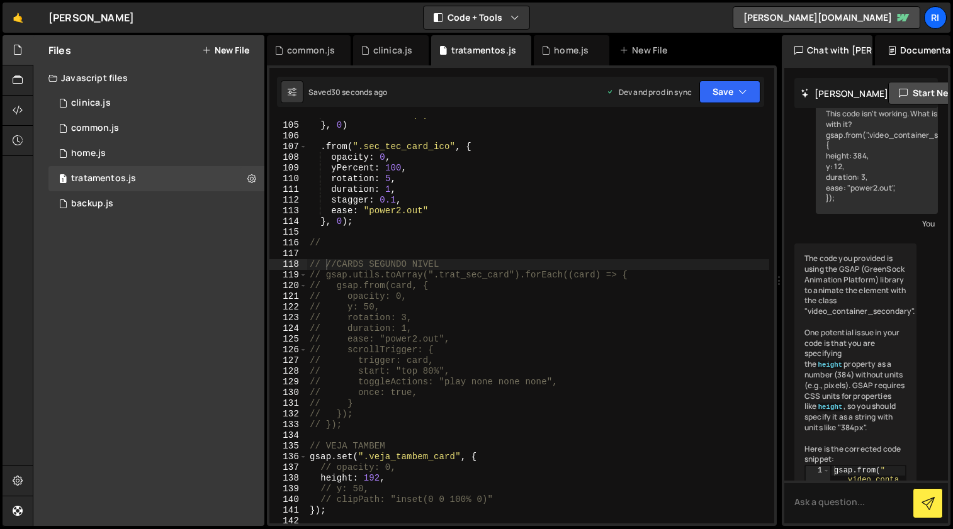
scroll to position [1121, 0]
click at [252, 180] on icon at bounding box center [251, 178] width 9 height 12
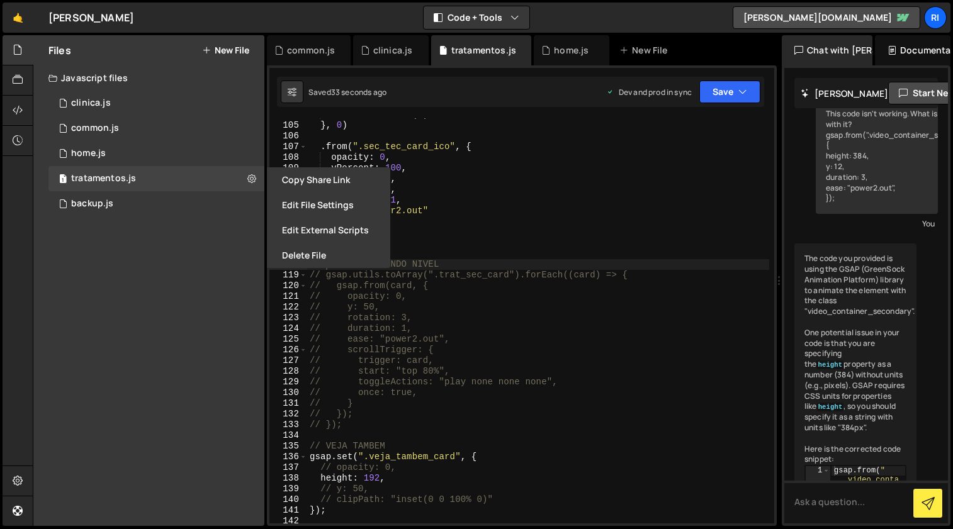
click at [615, 188] on div "ease : "back.out(1)" } , 0 ) . from ( ".sec_tec_card_ico" , { opacity : 0 , yPe…" at bounding box center [538, 323] width 462 height 427
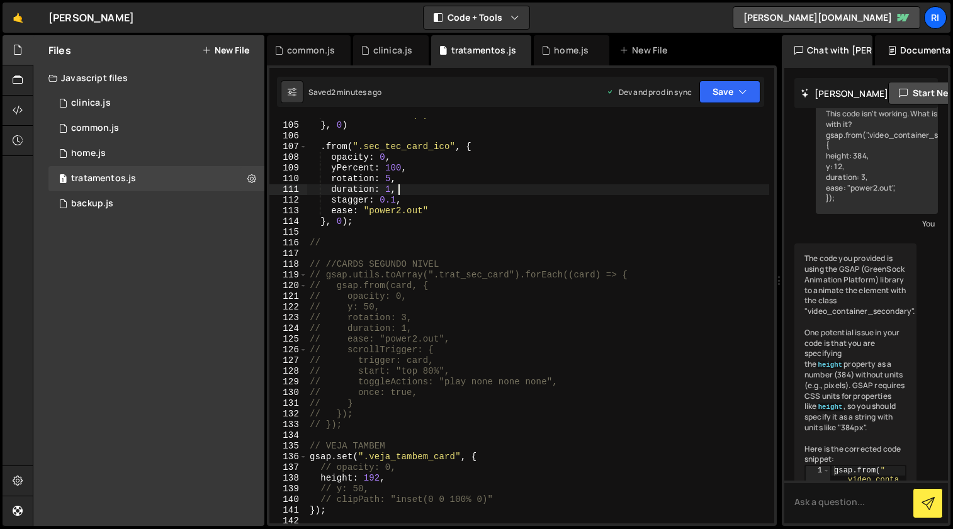
click at [606, 318] on div "ease : "back.out(1)" } , 0 ) . from ( ".sec_tec_card_ico" , { opacity : 0 , yPe…" at bounding box center [538, 323] width 462 height 427
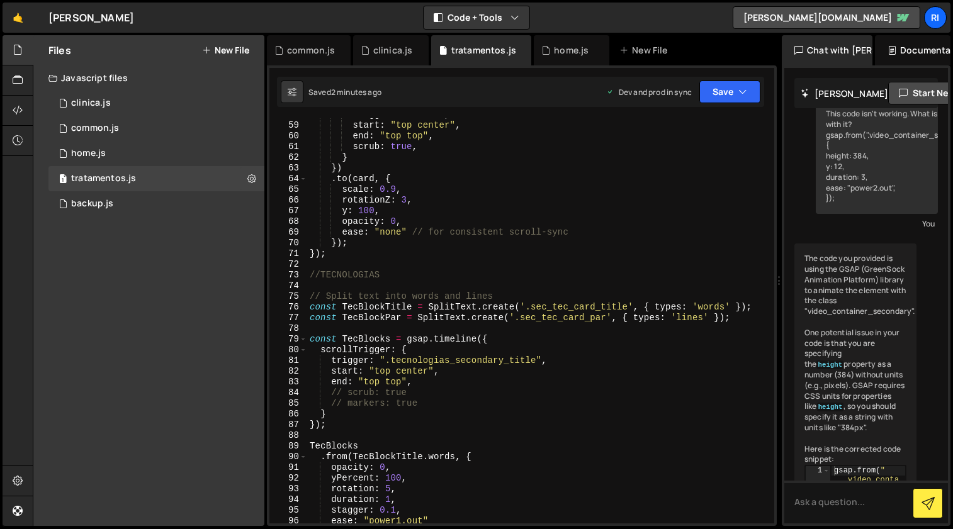
scroll to position [731, 0]
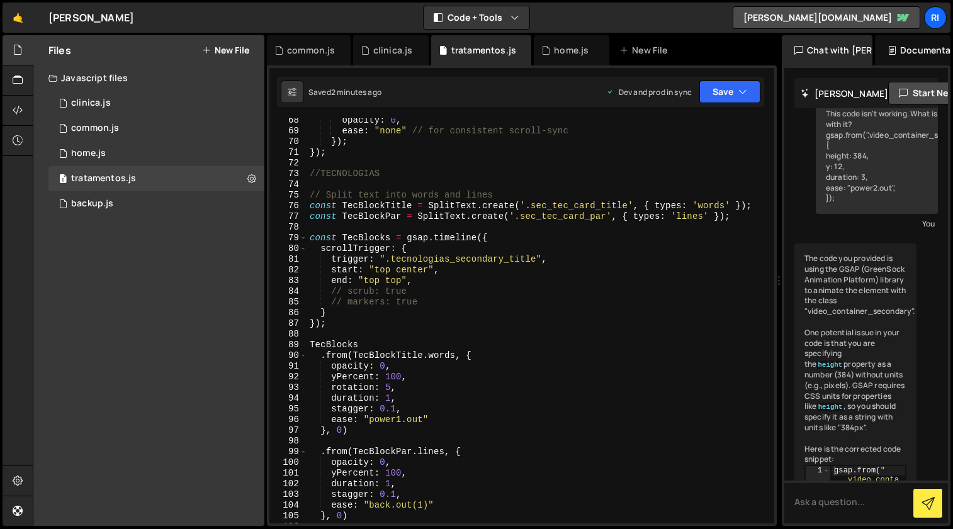
click at [510, 303] on div "opacity : 0 , ease : "none" // for consistent scroll-sync }) ; }) ; //TECNOLOGI…" at bounding box center [538, 328] width 462 height 427
click at [546, 329] on div "opacity : 0 , ease : "none" // for consistent scroll-sync }) ; }) ; //TECNOLOGI…" at bounding box center [538, 328] width 462 height 427
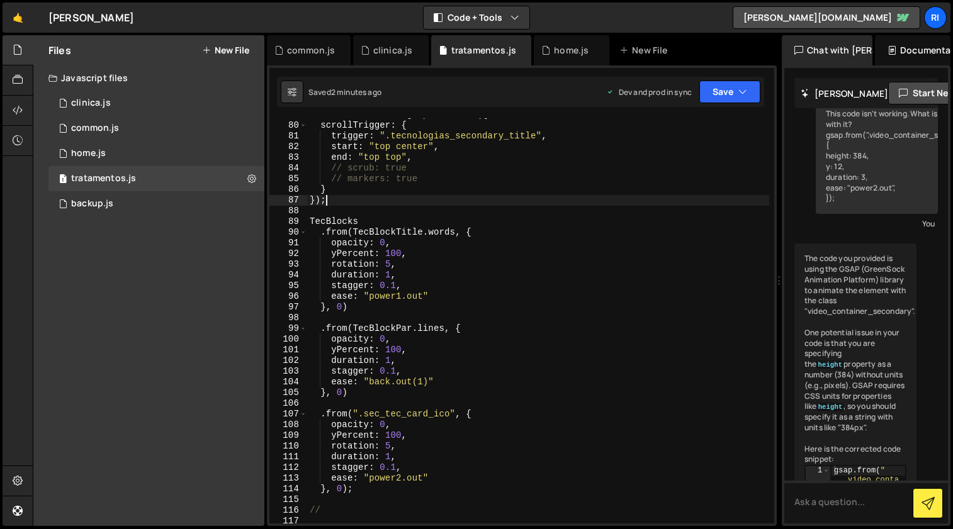
scroll to position [855, 0]
click at [532, 306] on div "const TecBlocks = gsap . timeline ({ scrollTrigger : { trigger : ".tecnologias_…" at bounding box center [538, 321] width 462 height 427
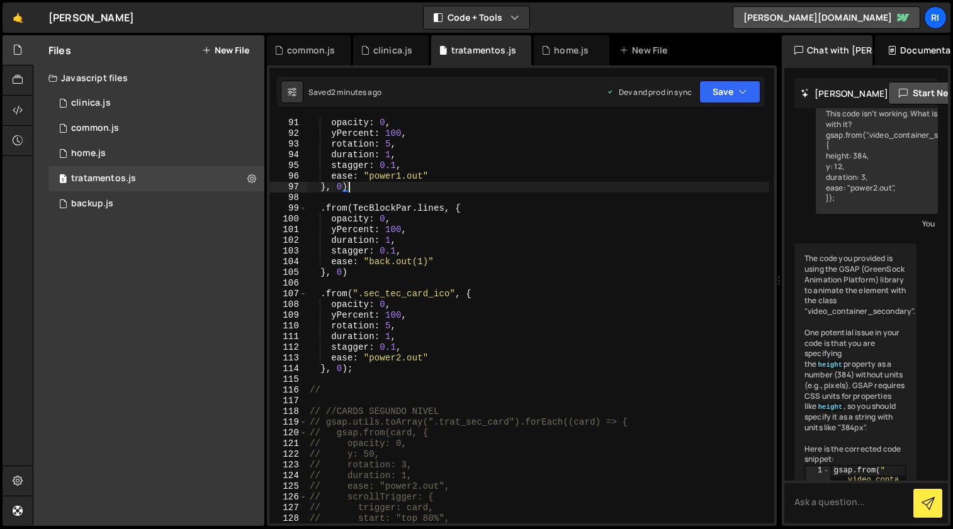
scroll to position [974, 0]
click at [540, 310] on div "opacity : 0 , yPercent : 100 , rotation : 5 , duration : 1 , stagger : 0.1 , ea…" at bounding box center [538, 330] width 462 height 427
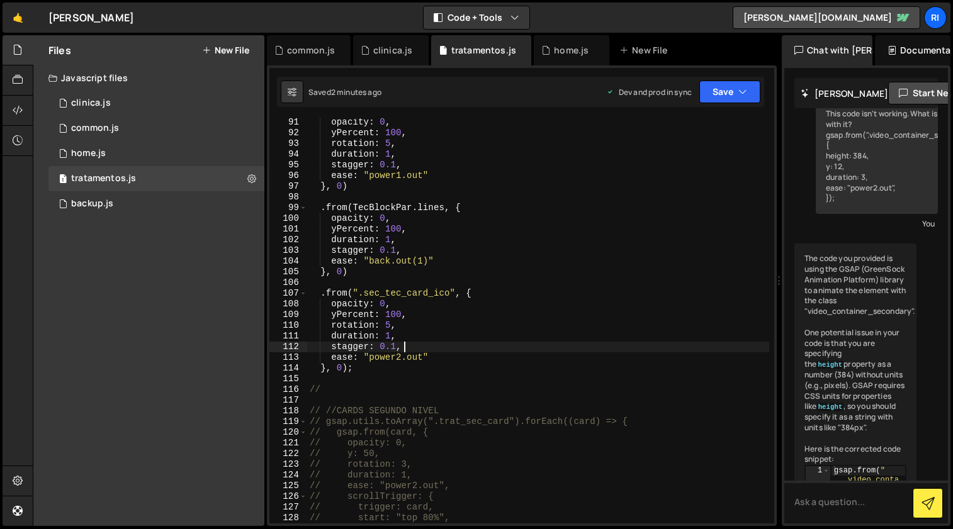
click at [532, 350] on div "opacity : 0 , yPercent : 100 , rotation : 5 , duration : 1 , stagger : 0.1 , ea…" at bounding box center [538, 330] width 462 height 427
type textarea "stagger: 0.1,"
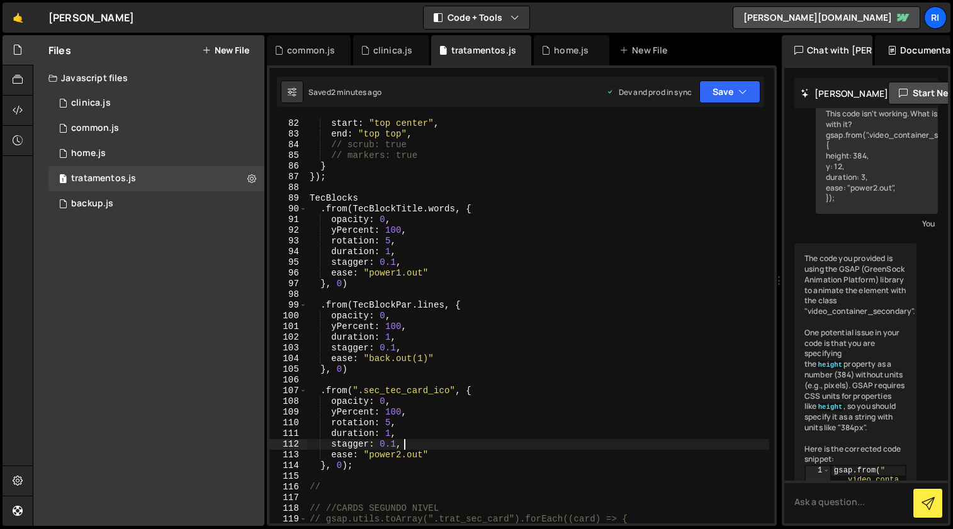
scroll to position [879, 0]
click at [515, 293] on div "start : "top center" , end : "top top" , // scrub: true // markers: true } }) ;…" at bounding box center [538, 329] width 462 height 427
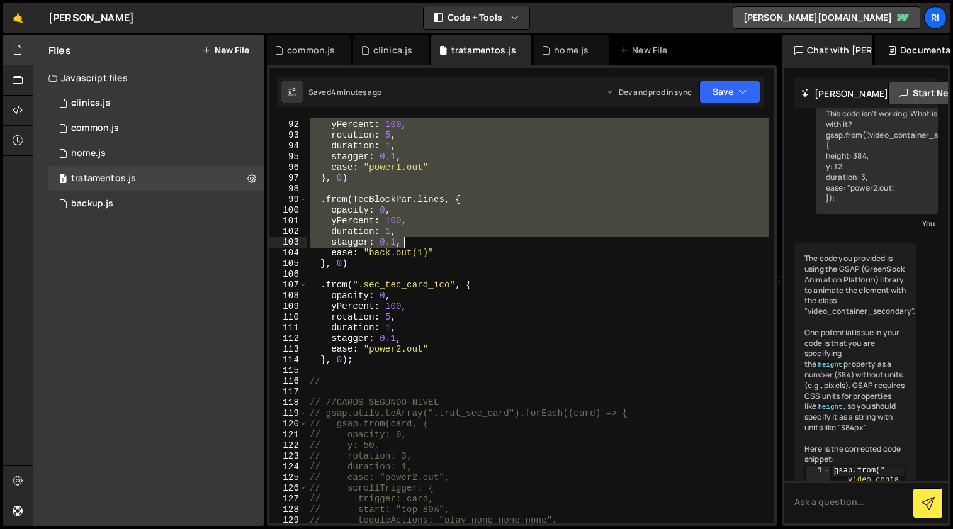
scroll to position [984, 0]
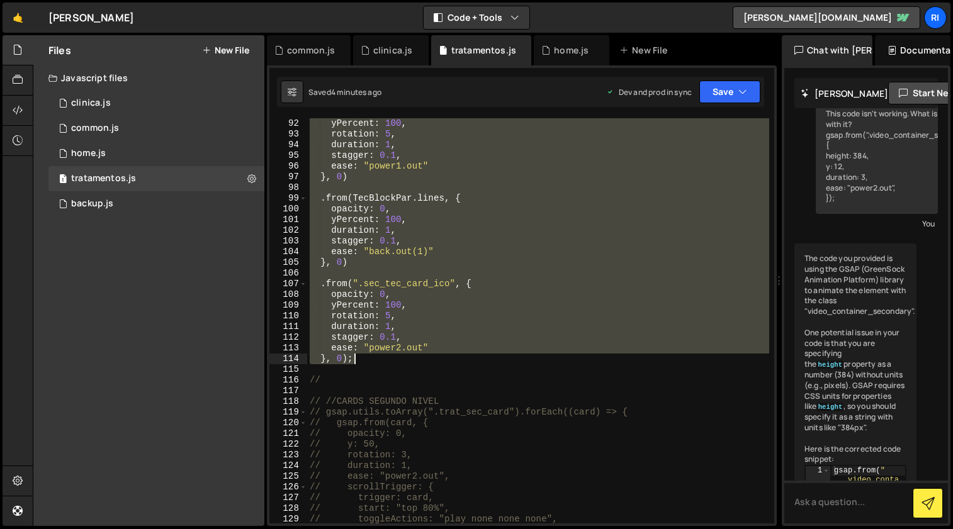
drag, startPoint x: 310, startPoint y: 155, endPoint x: 481, endPoint y: 361, distance: 267.8
click at [481, 361] on div "opacity : 0 , yPercent : 100 , rotation : 5 , duration : 1 , stagger : 0.1 , ea…" at bounding box center [538, 321] width 462 height 427
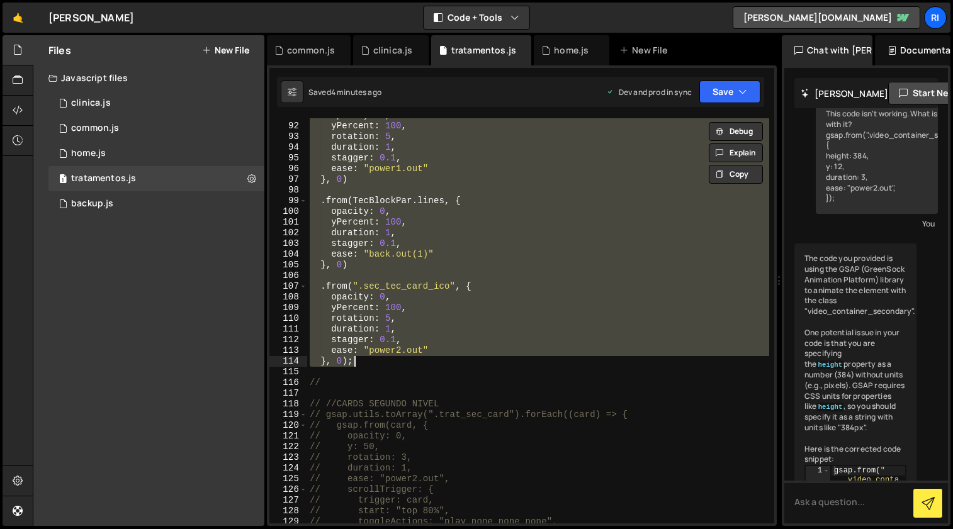
type textarea "// ease: "power2.out" // }, 0);"
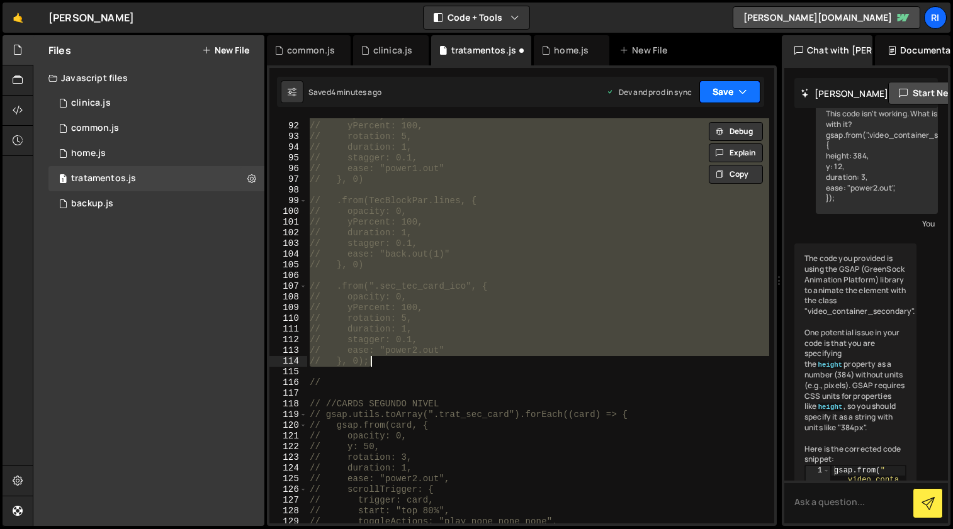
click at [726, 86] on button "Save" at bounding box center [729, 92] width 61 height 23
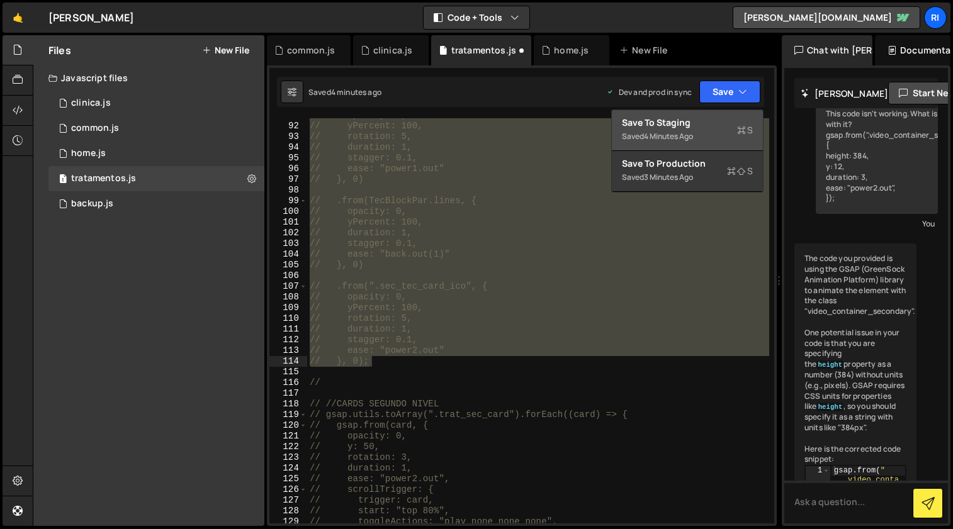
click at [691, 120] on div "Save to Staging S" at bounding box center [687, 122] width 131 height 13
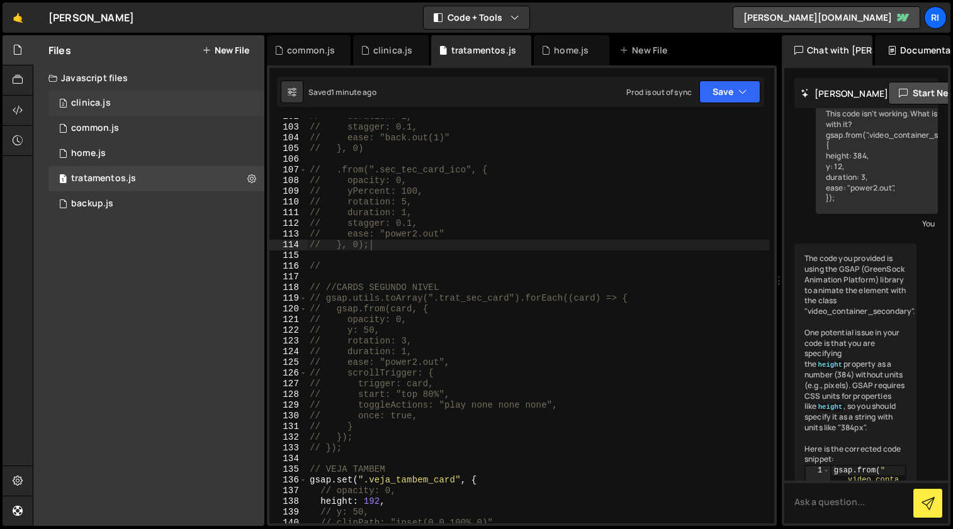
scroll to position [1322, 0]
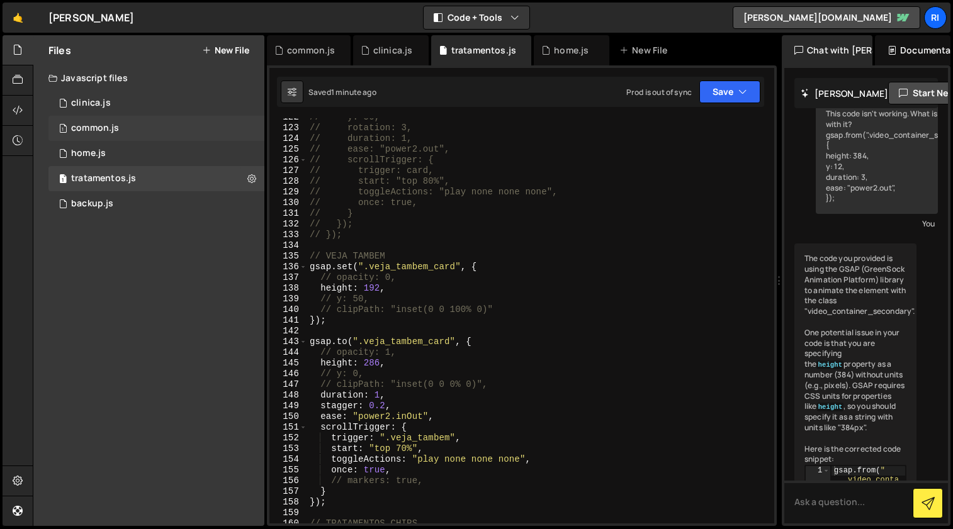
click at [145, 124] on div "1 common.js 0" at bounding box center [156, 128] width 216 height 25
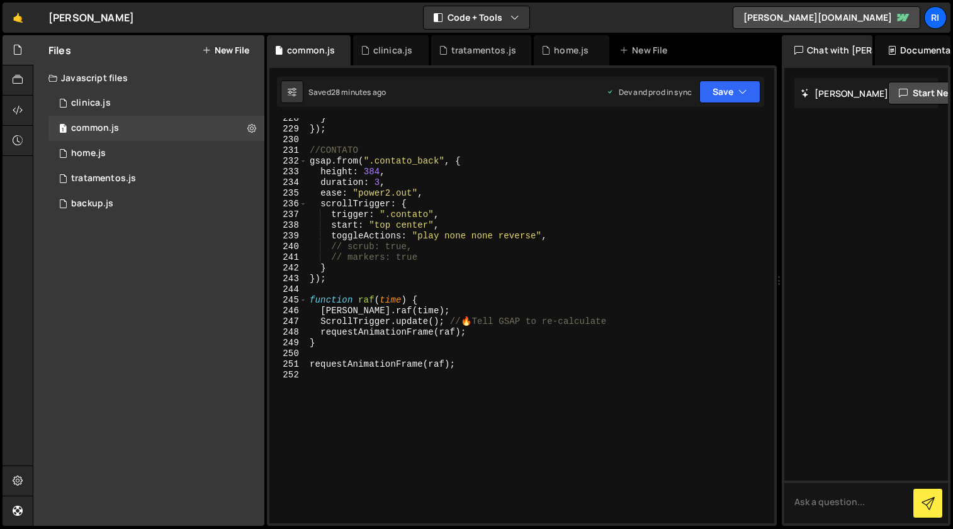
scroll to position [2531, 0]
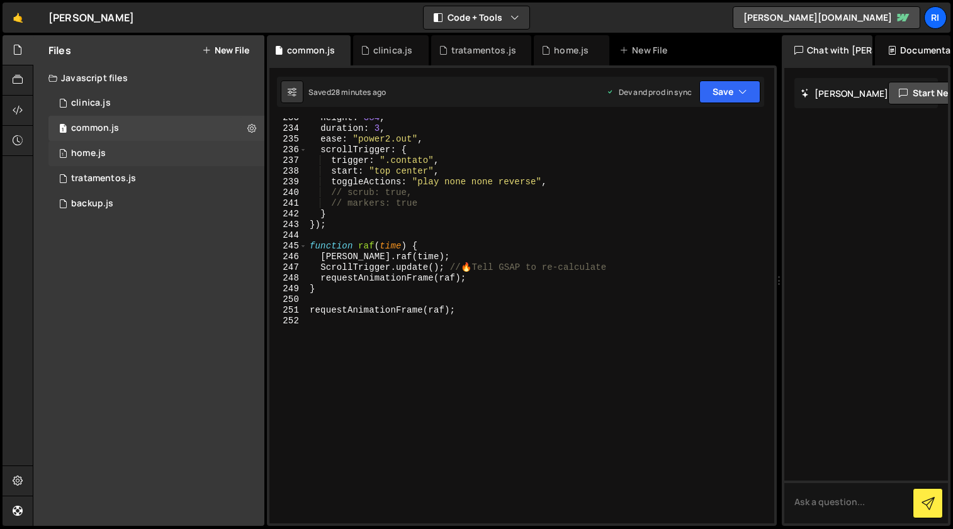
click at [150, 147] on div "1 home.js 0" at bounding box center [156, 153] width 216 height 25
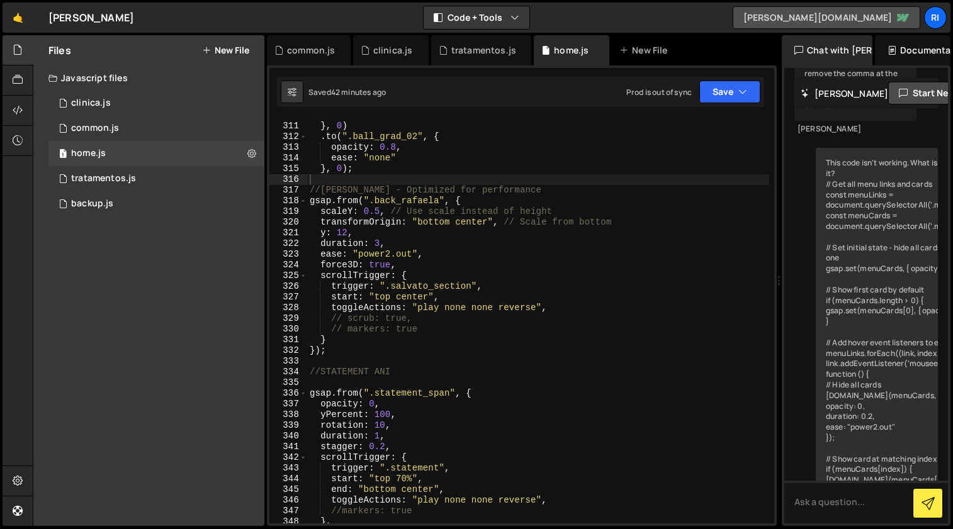
scroll to position [3335, 0]
